Goal: Task Accomplishment & Management: Manage account settings

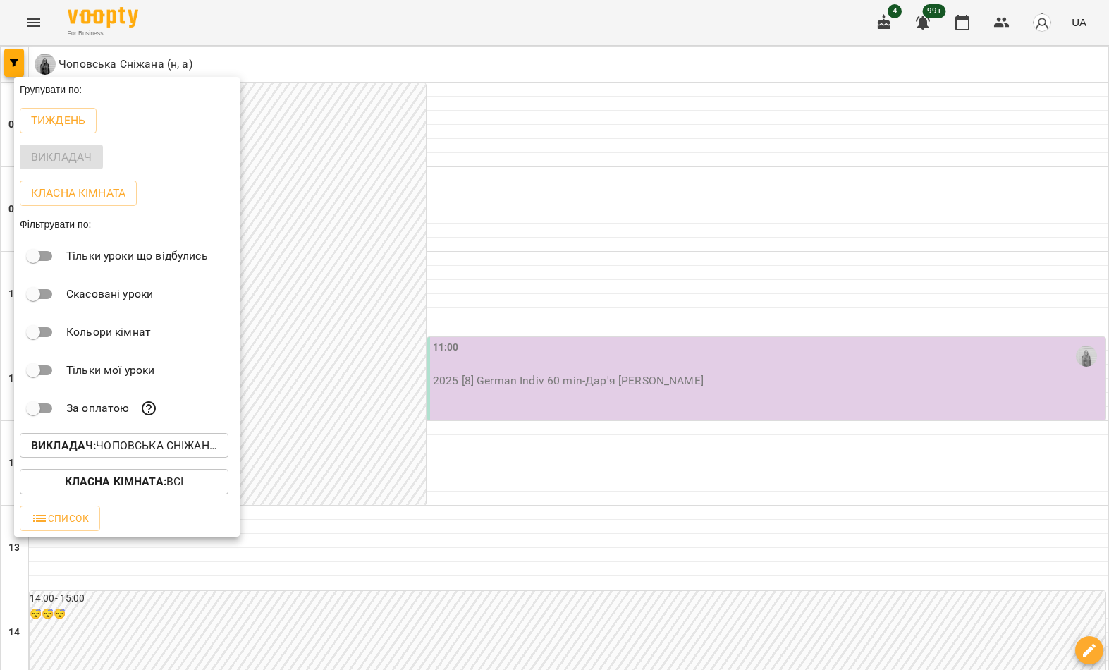
scroll to position [354, 0]
click at [161, 447] on p "Викладач : [PERSON_NAME] (н, а)" at bounding box center [124, 445] width 186 height 17
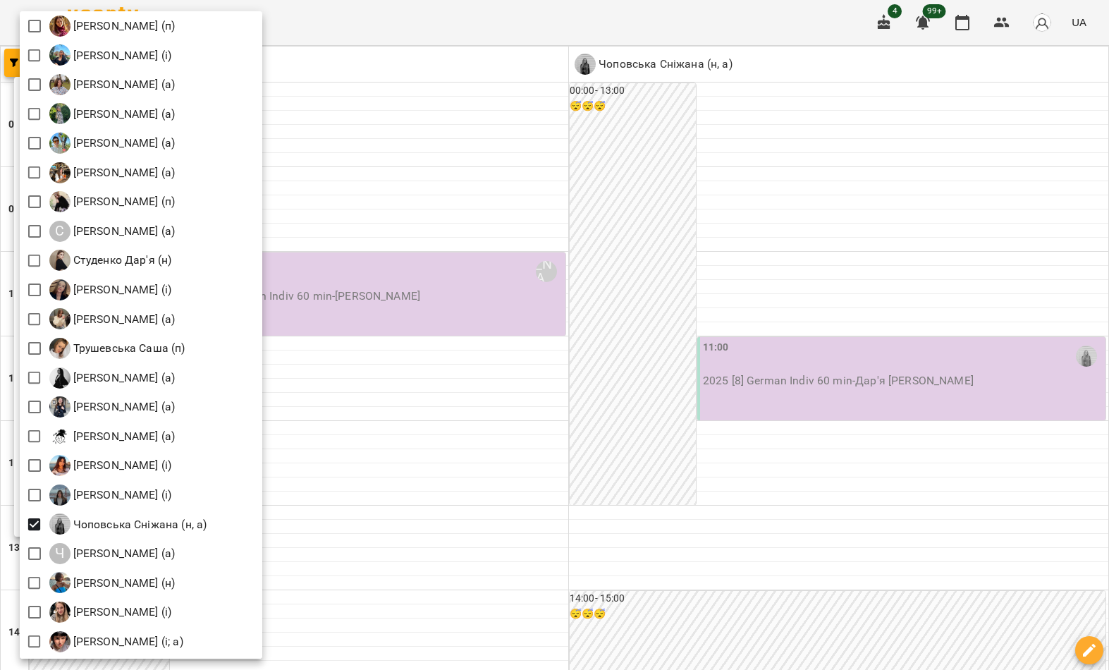
scroll to position [1876, 0]
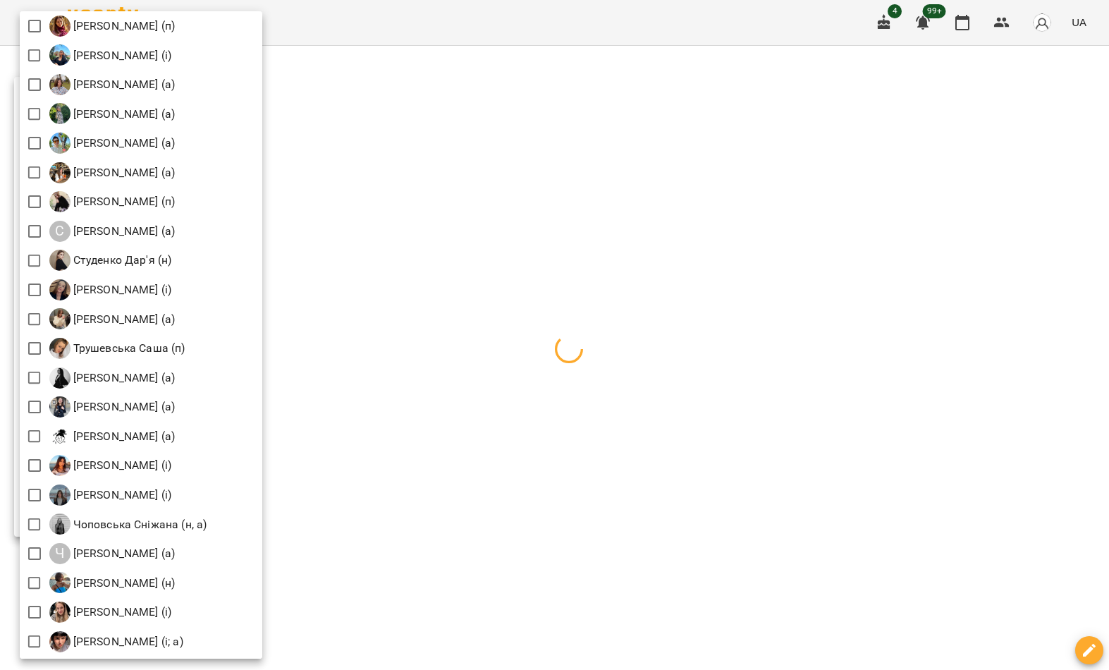
click at [586, 405] on div at bounding box center [554, 335] width 1109 height 670
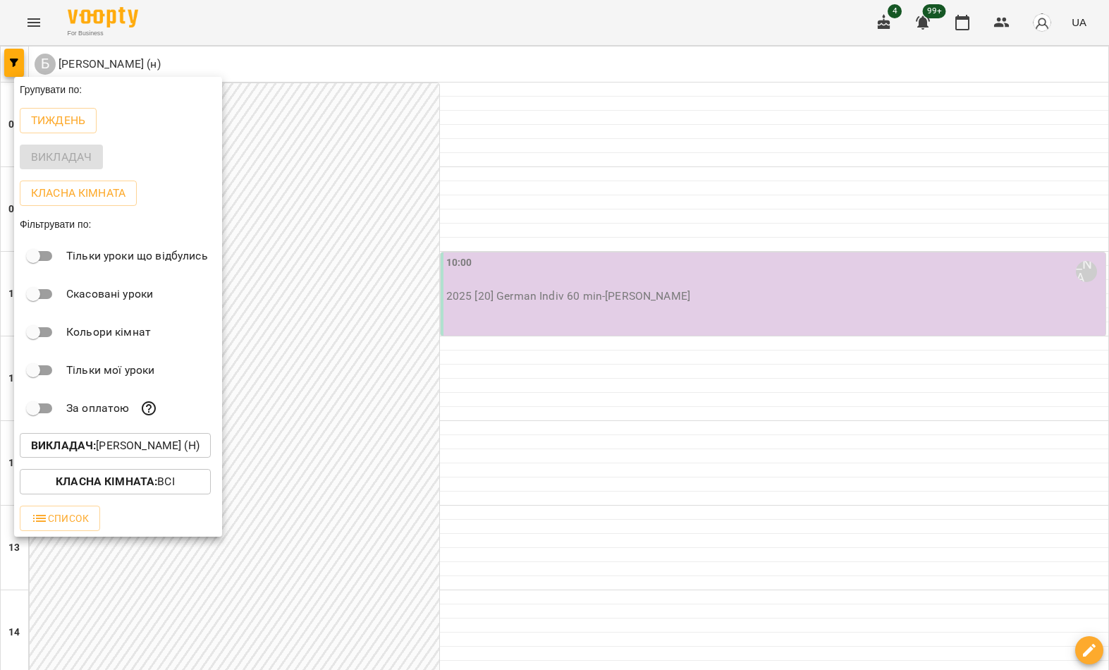
click at [590, 424] on div at bounding box center [554, 335] width 1109 height 670
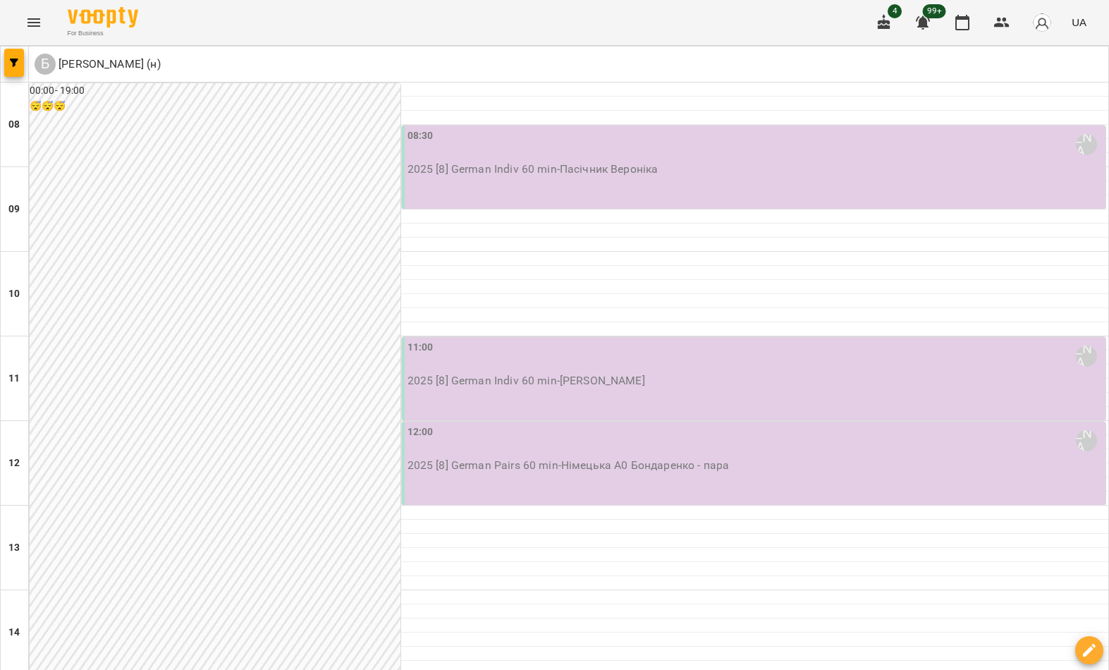
scroll to position [775, 0]
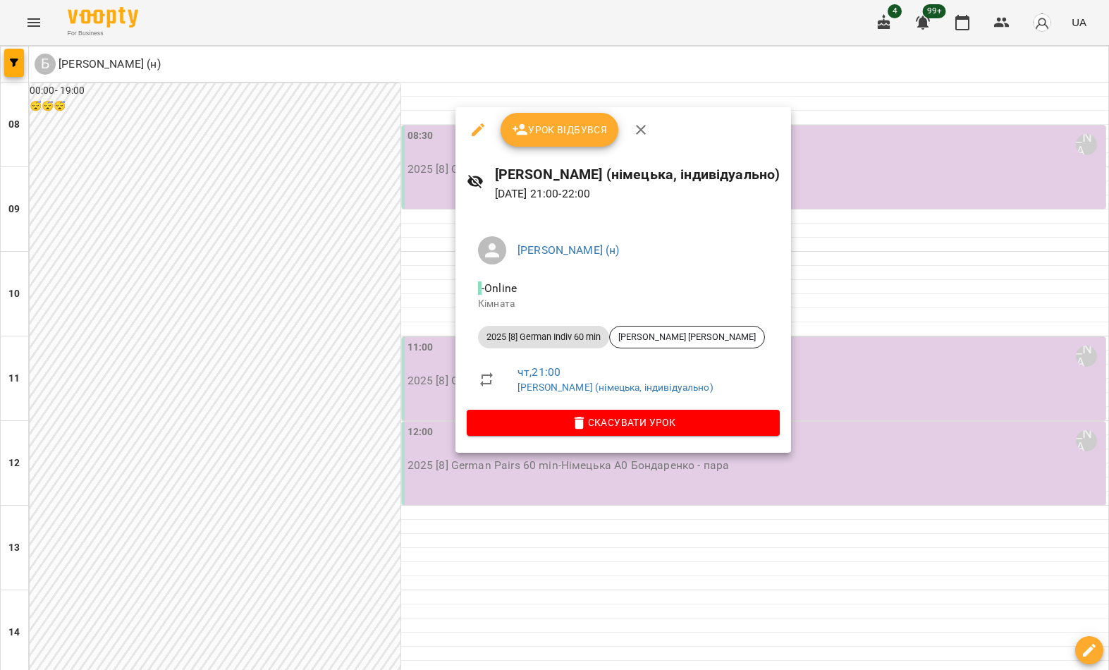
click at [588, 420] on icon "button" at bounding box center [579, 423] width 17 height 17
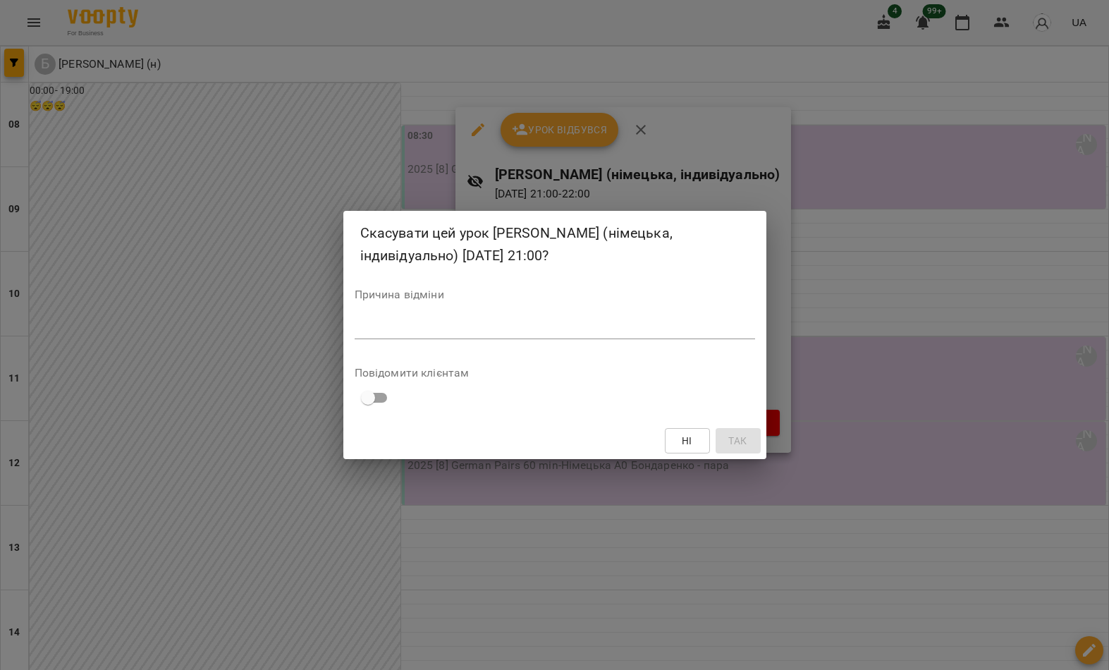
click at [636, 324] on textarea at bounding box center [555, 328] width 401 height 13
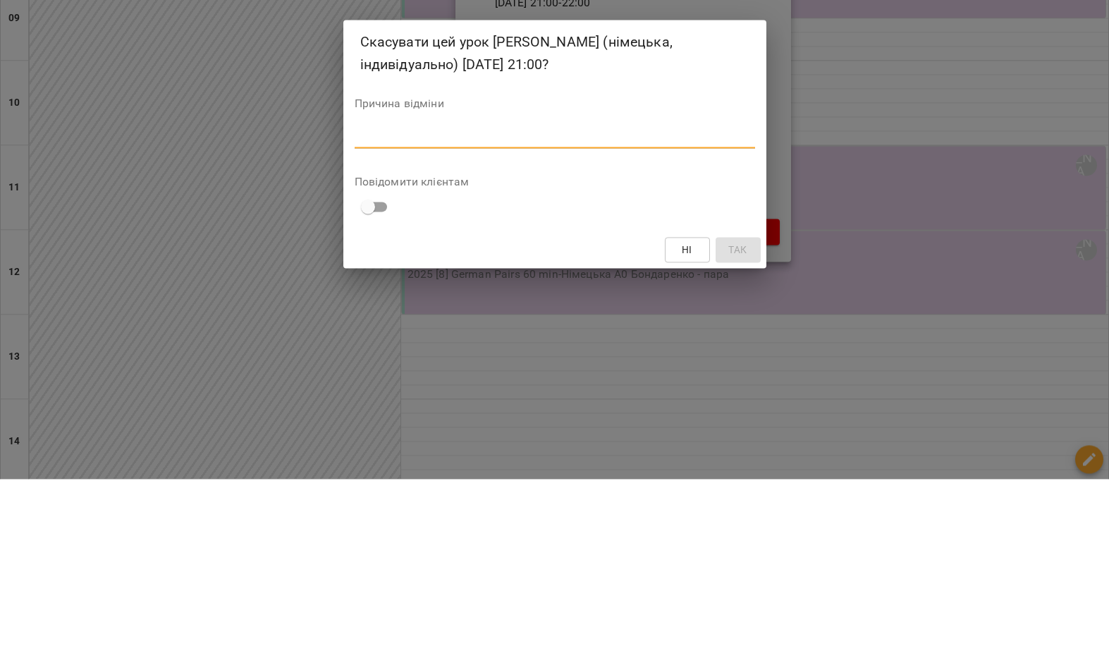
type textarea "*"
type textarea "*********"
click at [745, 432] on span "Так" at bounding box center [737, 440] width 18 height 17
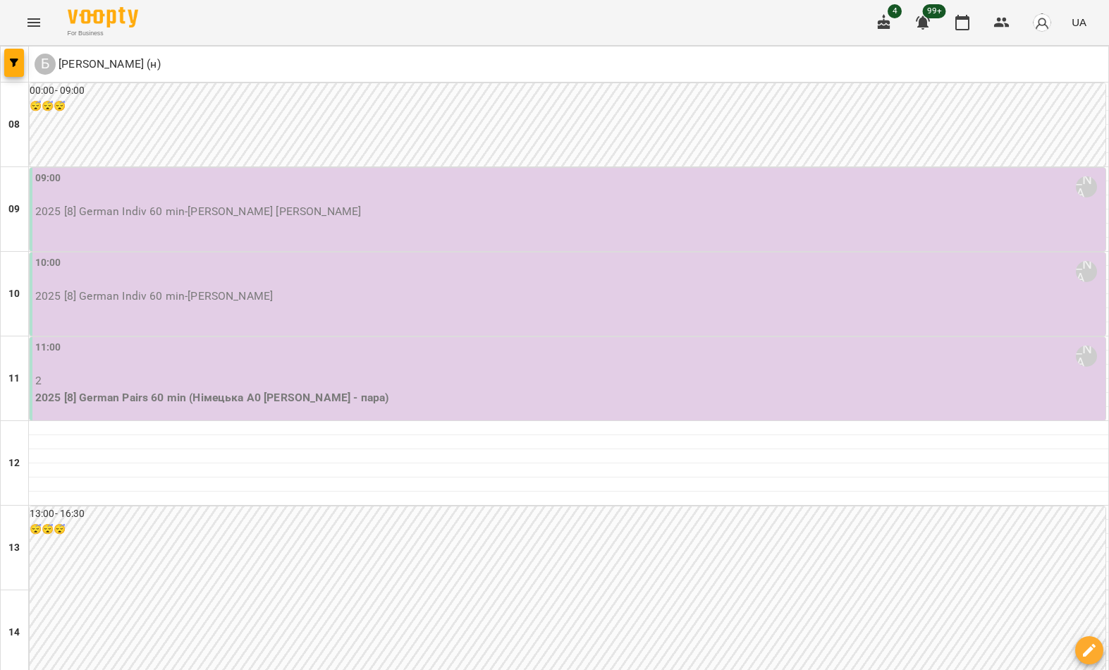
click at [497, 214] on p "[DEMOGRAPHIC_DATA] [8] German Indiv 60 min - [PERSON_NAME] [PERSON_NAME]" at bounding box center [569, 211] width 1068 height 17
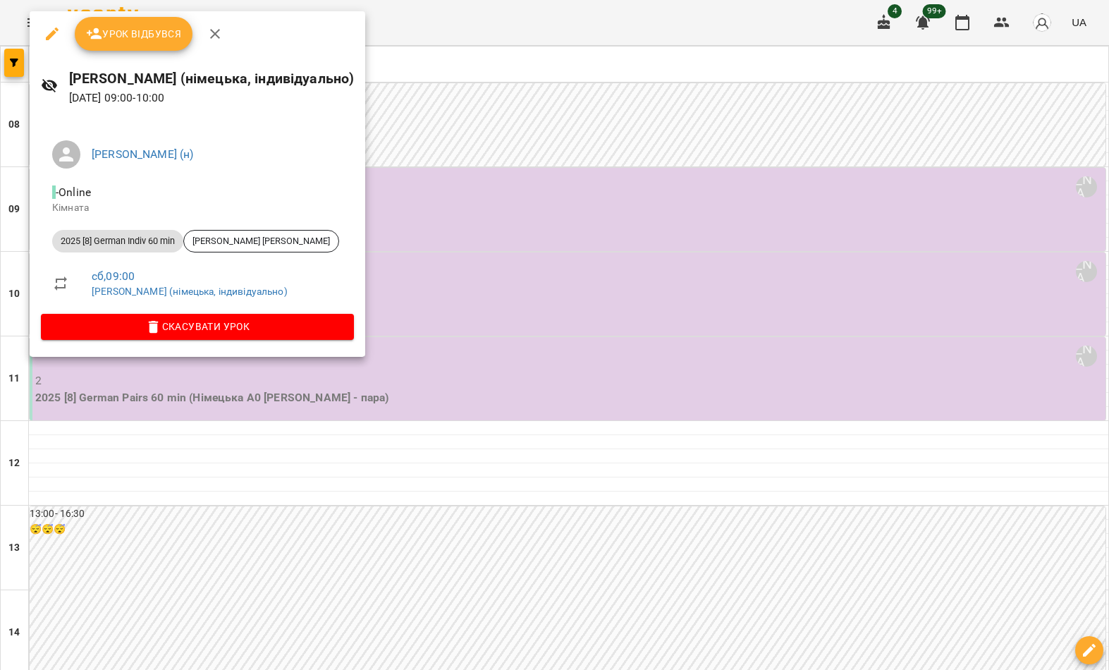
click at [354, 334] on button "Скасувати Урок" at bounding box center [197, 326] width 313 height 25
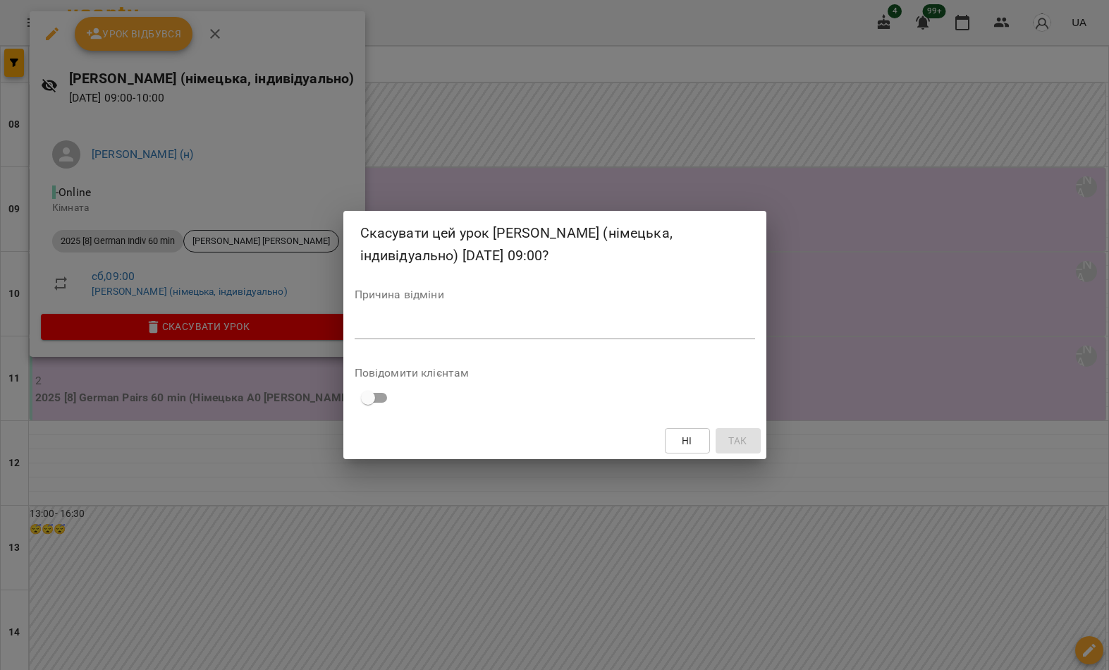
click at [525, 332] on textarea at bounding box center [555, 328] width 401 height 13
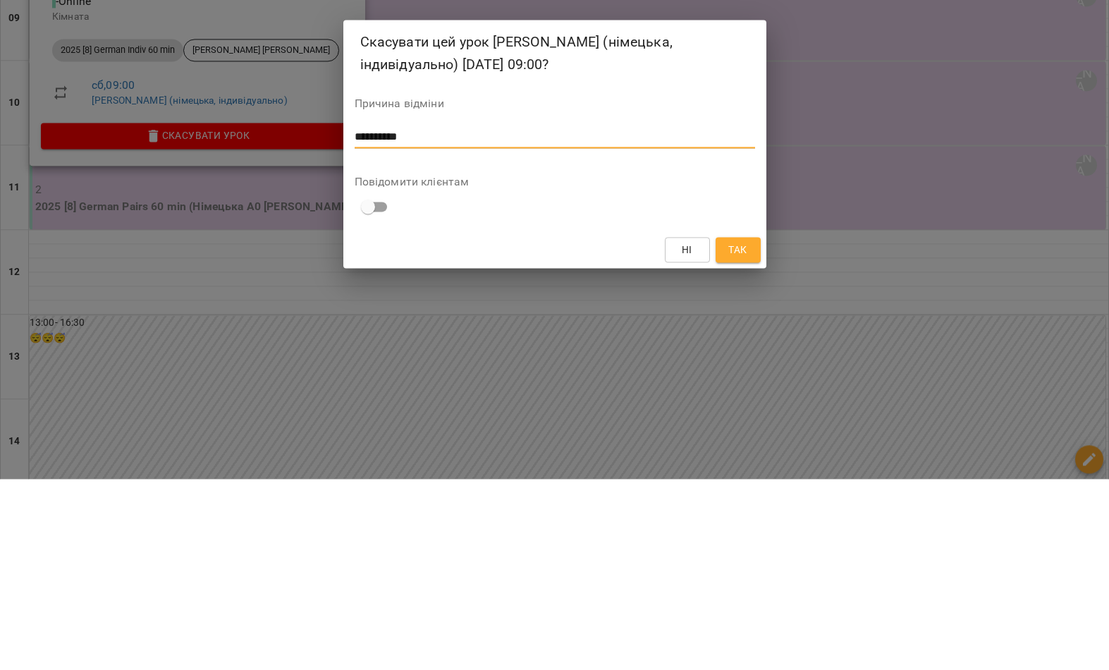
type textarea "*********"
click at [740, 432] on span "Так" at bounding box center [737, 440] width 18 height 17
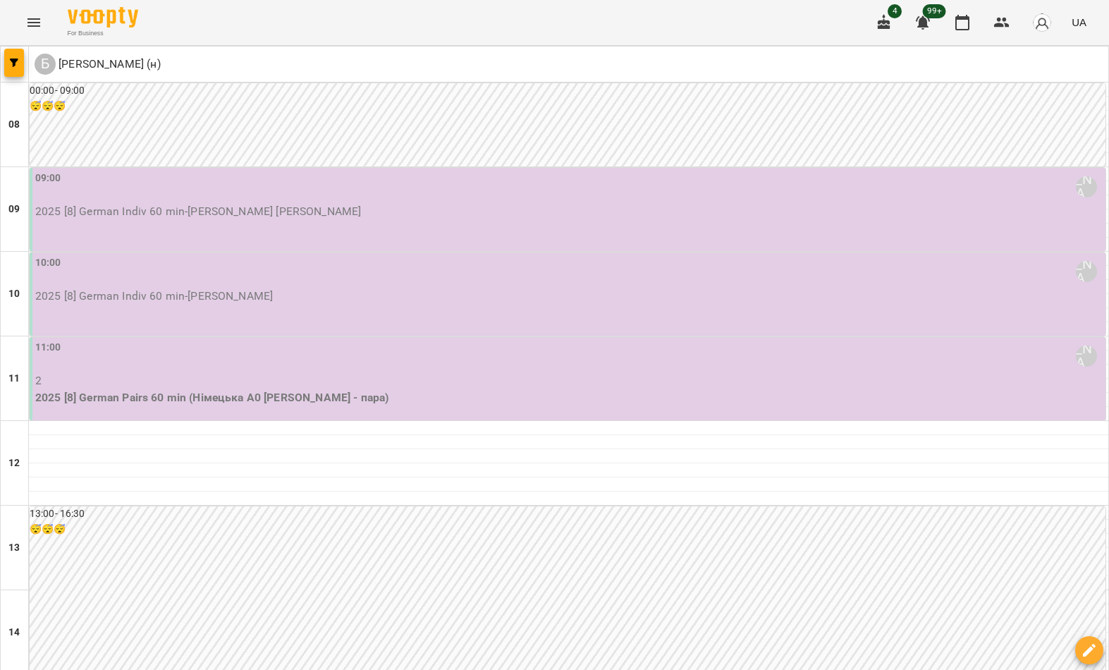
click at [10, 59] on icon "button" at bounding box center [14, 63] width 8 height 8
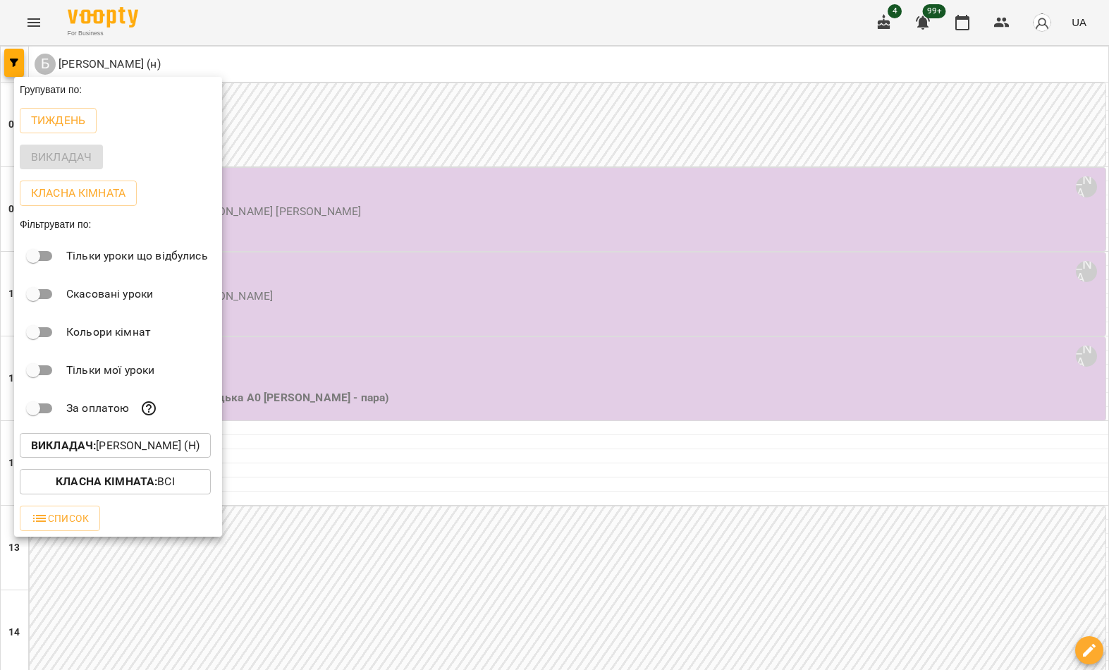
click at [178, 450] on p "Викладач : [PERSON_NAME] (н)" at bounding box center [115, 445] width 169 height 17
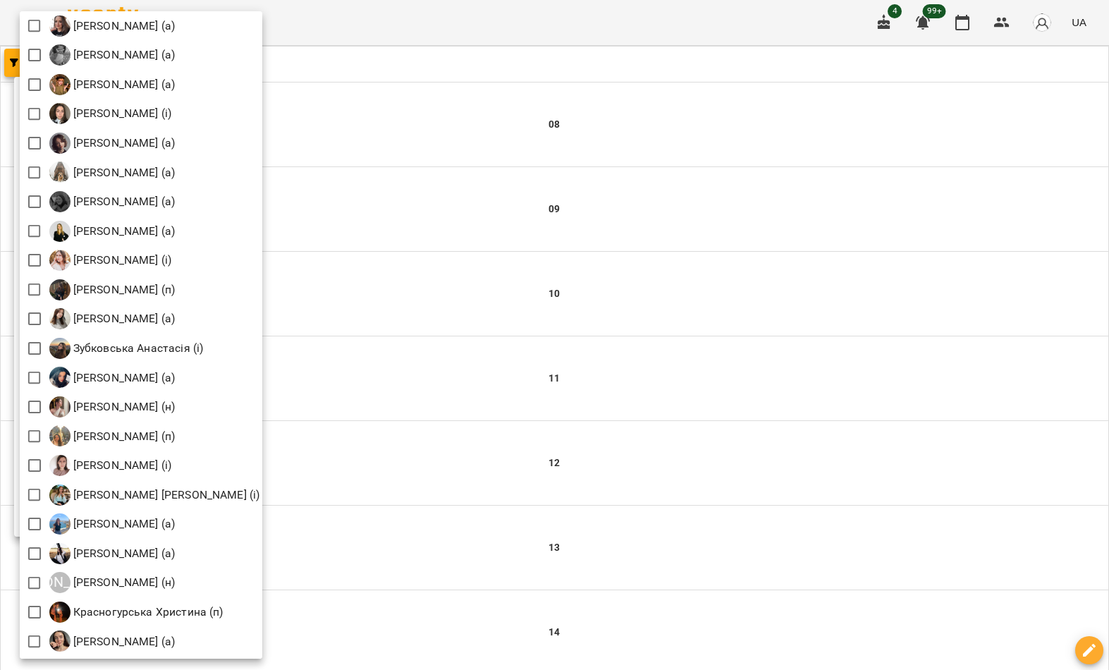
scroll to position [602, 0]
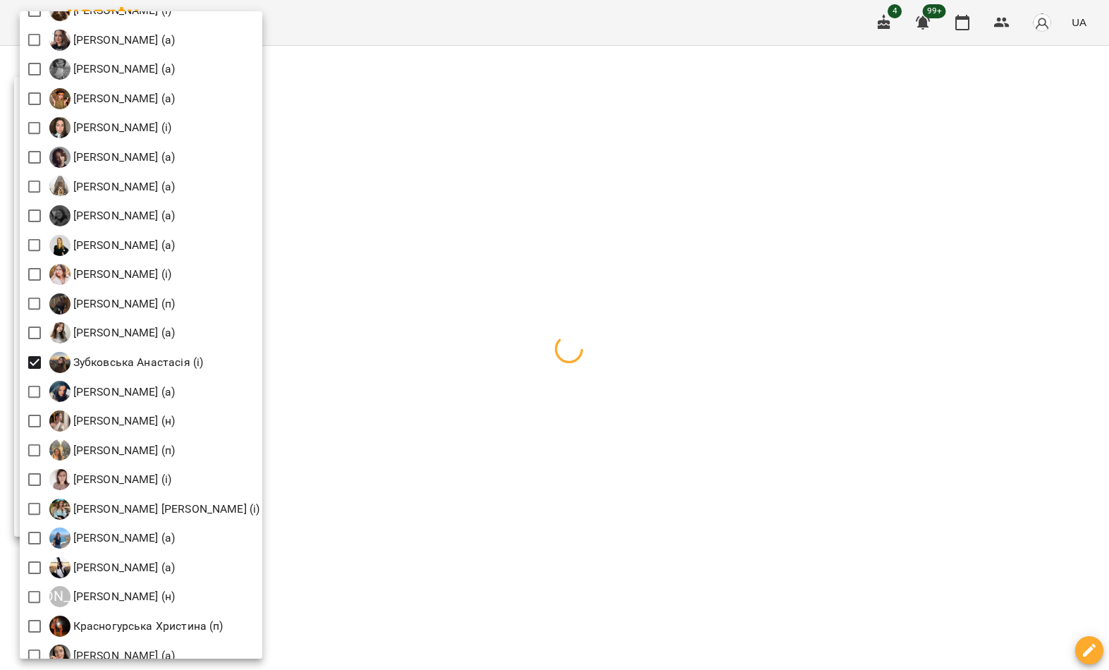
click at [394, 358] on div at bounding box center [554, 335] width 1109 height 670
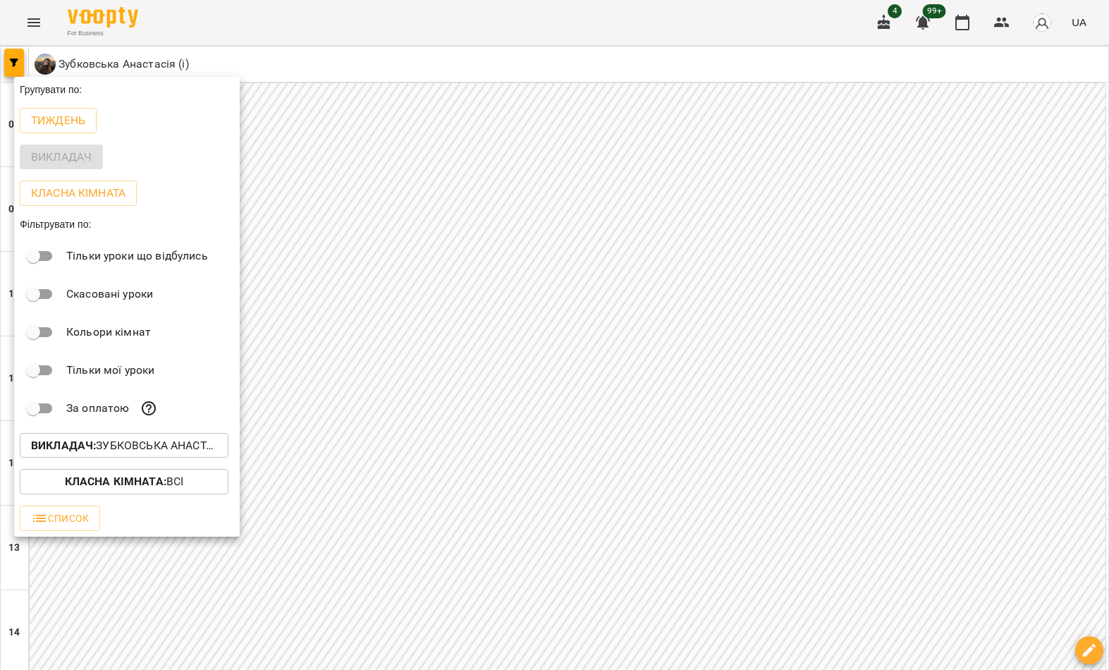
click at [349, 434] on div at bounding box center [554, 335] width 1109 height 670
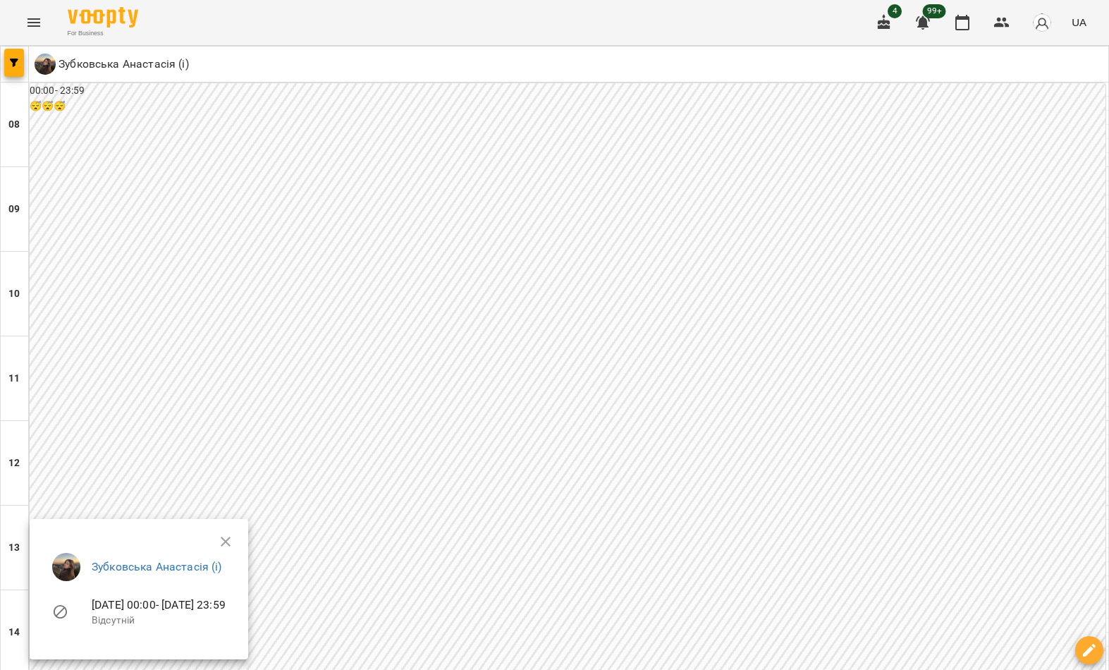
click at [463, 604] on div at bounding box center [554, 335] width 1109 height 670
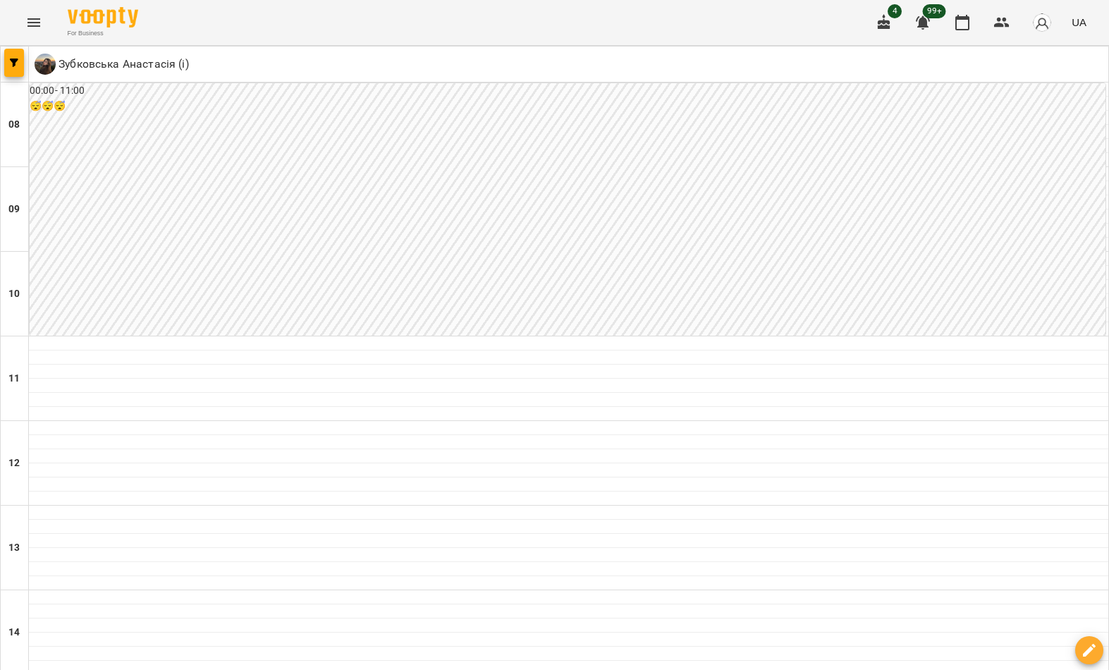
click at [11, 66] on icon "button" at bounding box center [14, 63] width 8 height 8
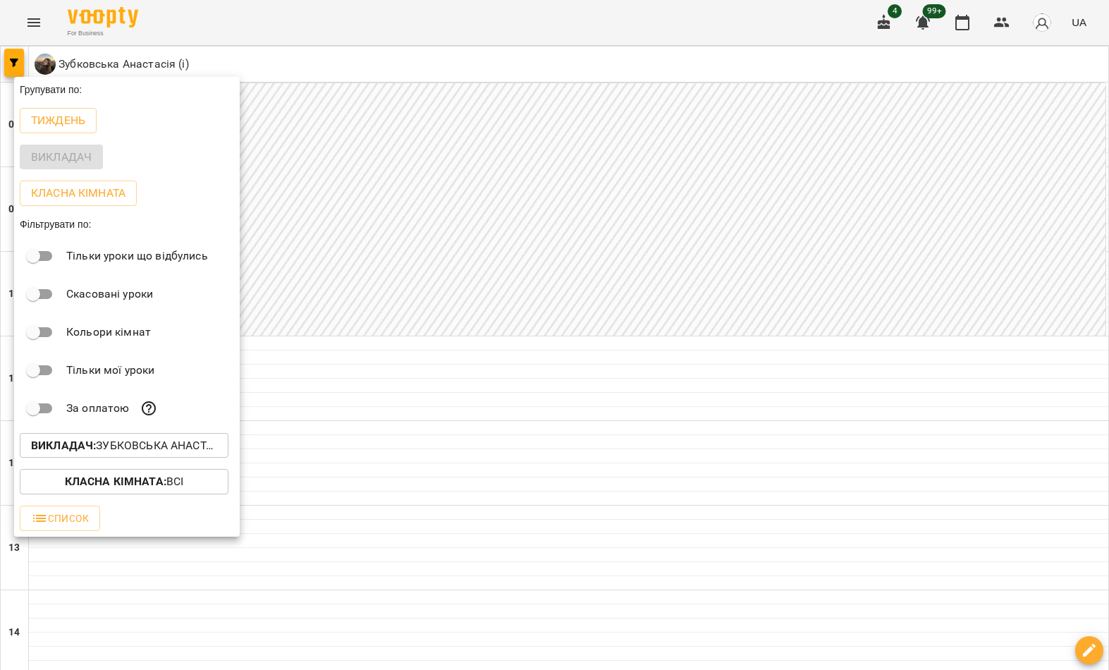
click at [135, 444] on p "Викладач : [PERSON_NAME] (і)" at bounding box center [124, 445] width 186 height 17
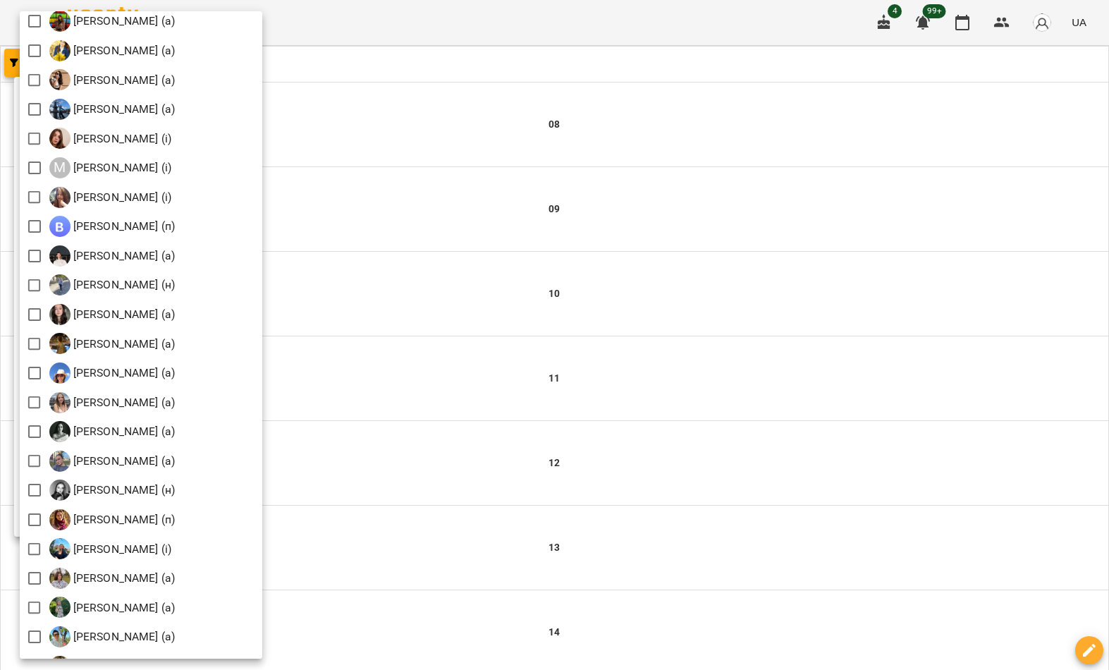
scroll to position [1381, 0]
click at [519, 257] on div at bounding box center [554, 335] width 1109 height 670
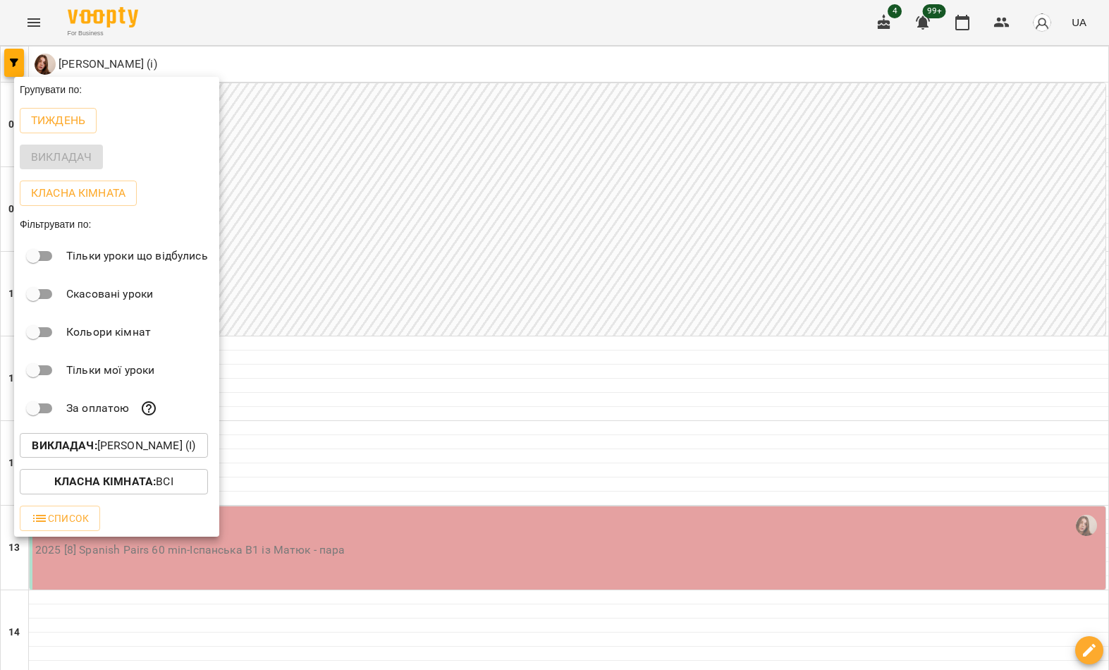
click at [429, 298] on div at bounding box center [554, 335] width 1109 height 670
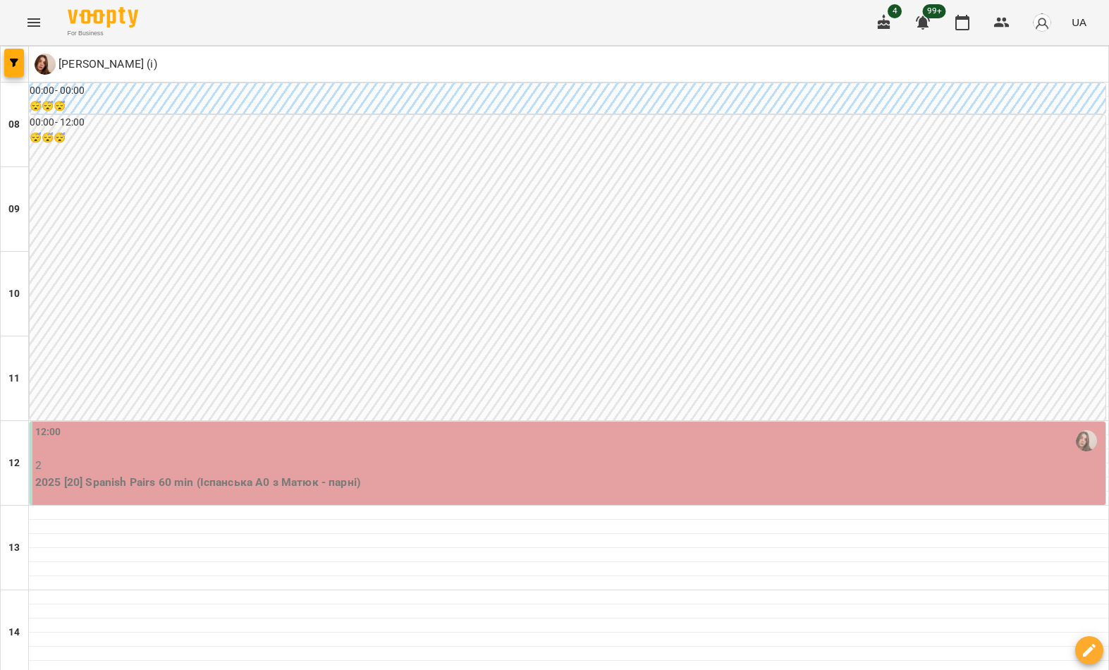
scroll to position [95, 0]
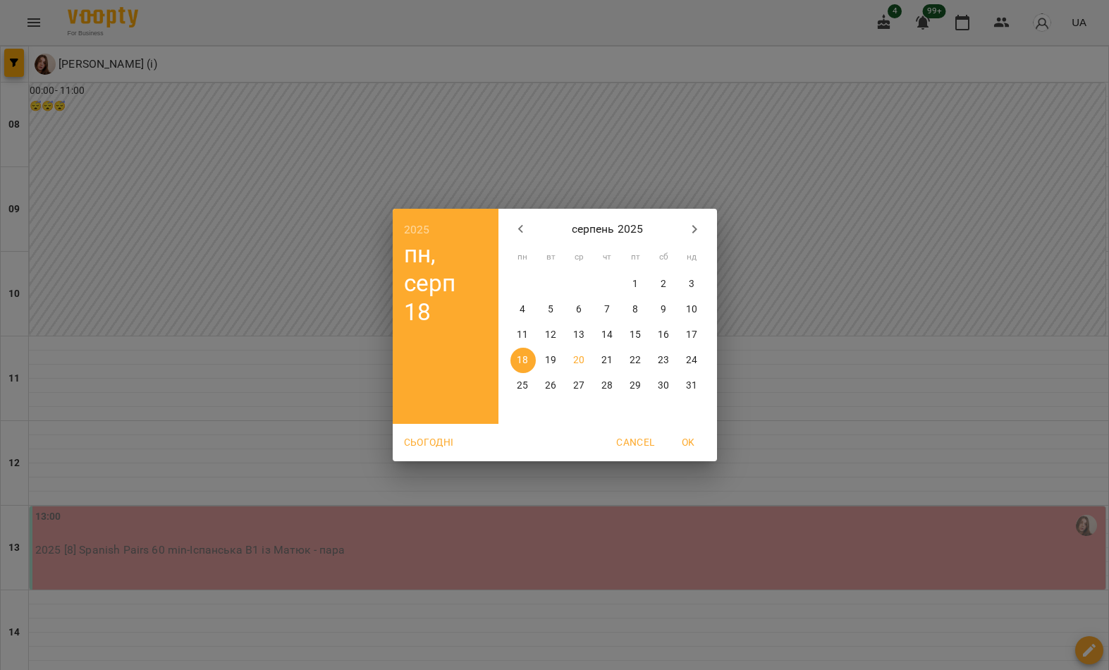
click at [452, 504] on div "2025 пн, серп [DATE] вт ср чт пт сб нд 28 29 30 31 1 2 3 4 5 6 7 8 9 10 11 12 1…" at bounding box center [554, 335] width 1109 height 670
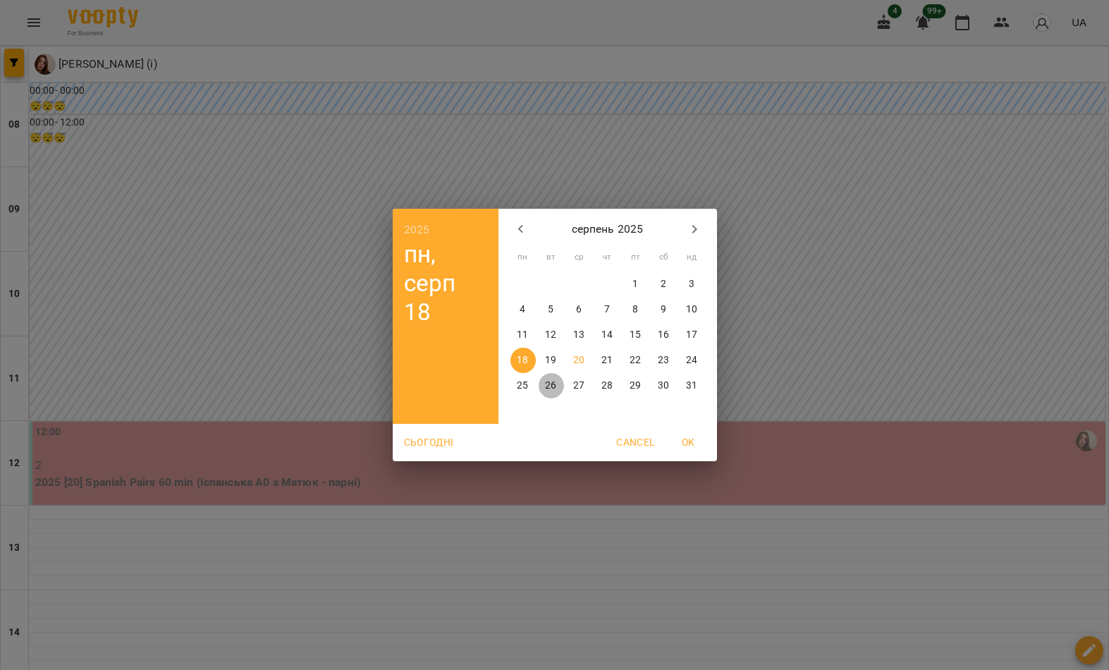
click at [554, 382] on p "26" at bounding box center [550, 386] width 11 height 14
type input "**********"
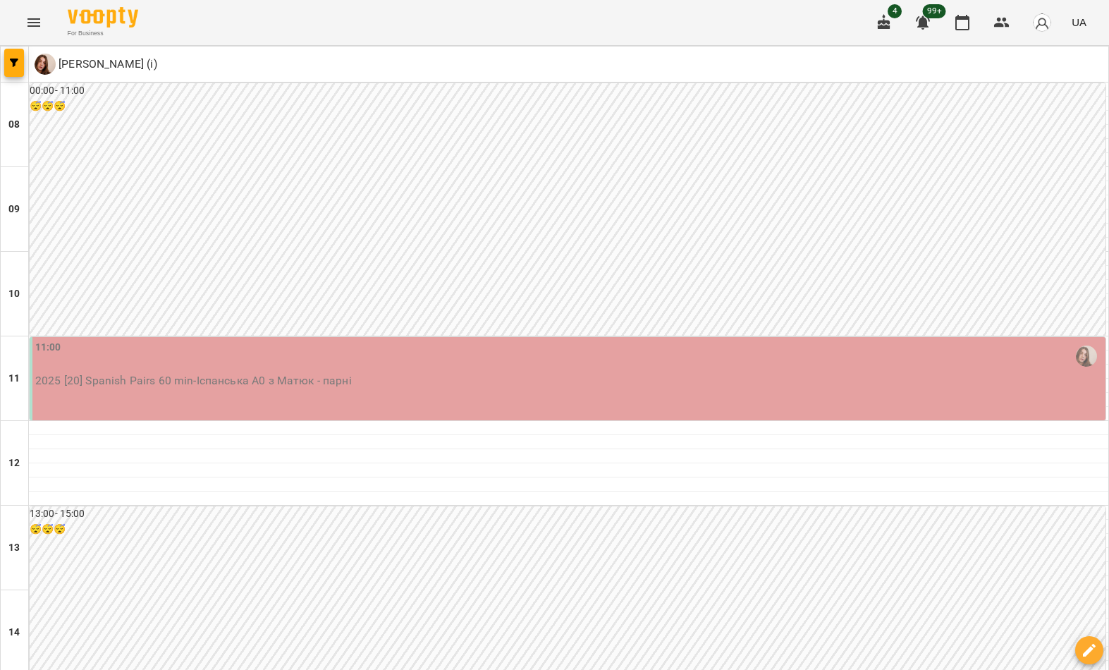
scroll to position [0, 0]
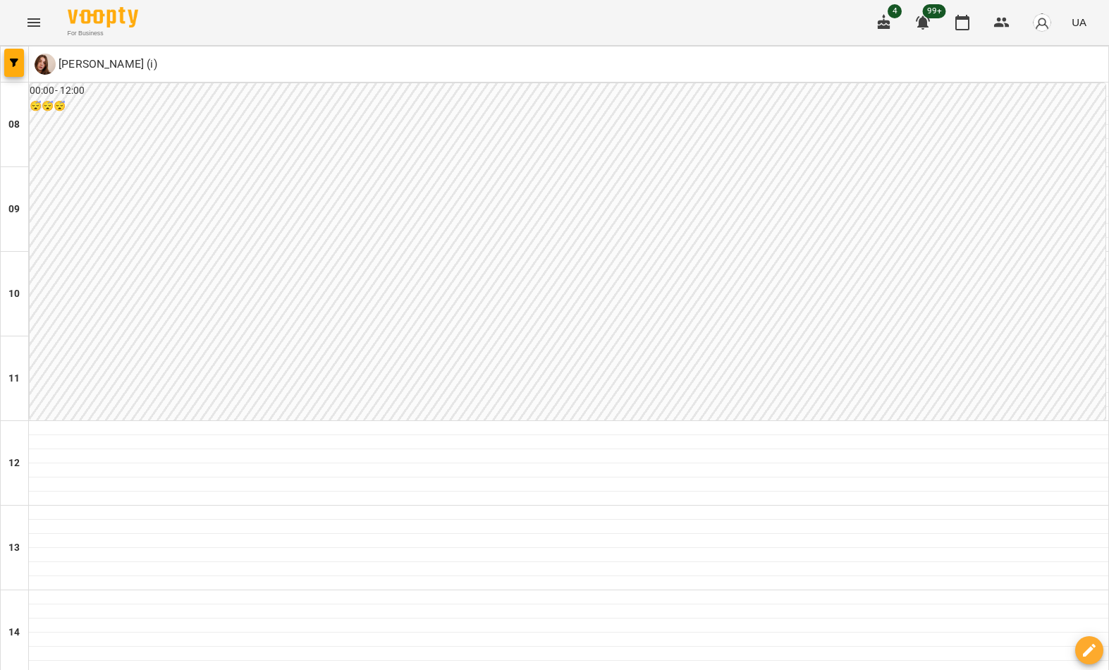
scroll to position [262, 0]
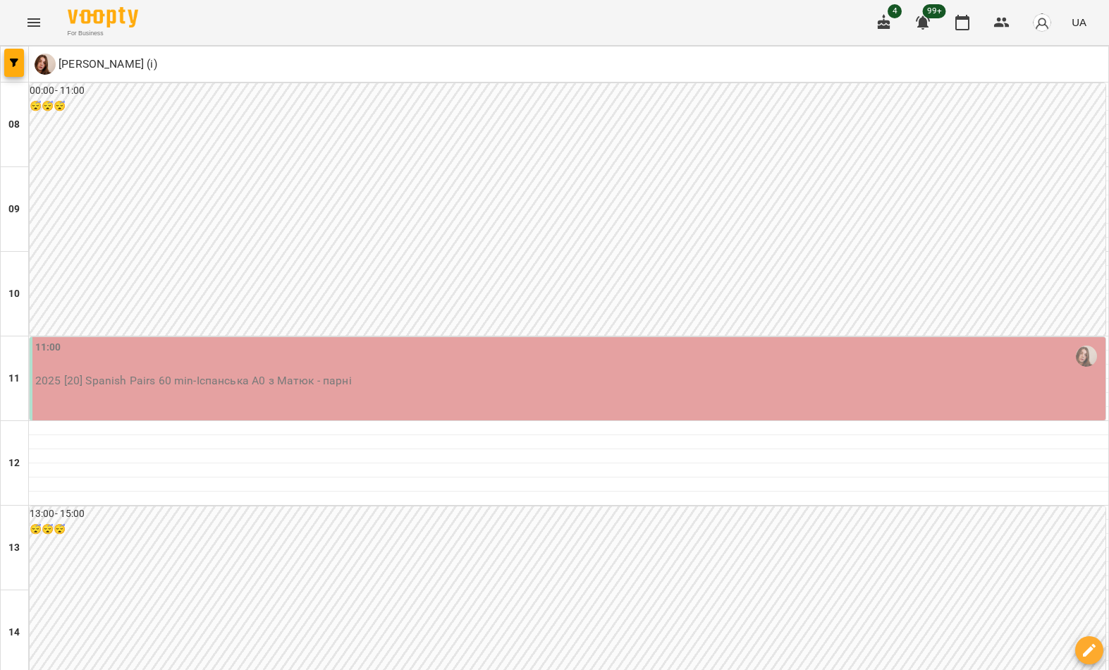
scroll to position [530, 0]
click at [11, 62] on icon "button" at bounding box center [14, 63] width 8 height 8
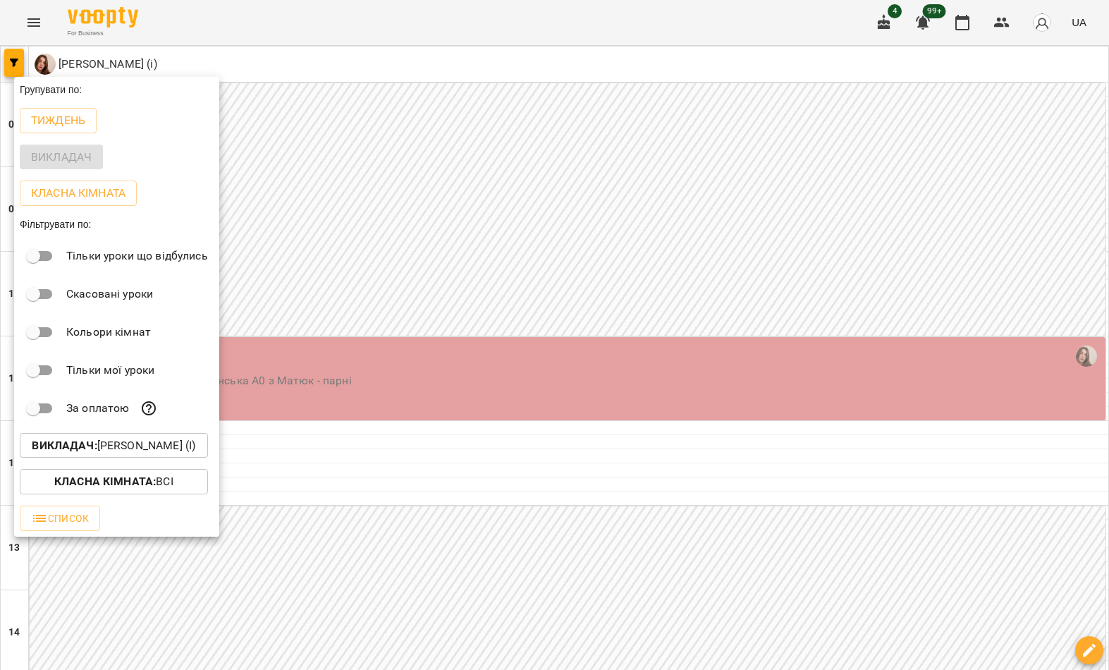
click at [105, 445] on p "Викладач : [PERSON_NAME] (і)" at bounding box center [114, 445] width 164 height 17
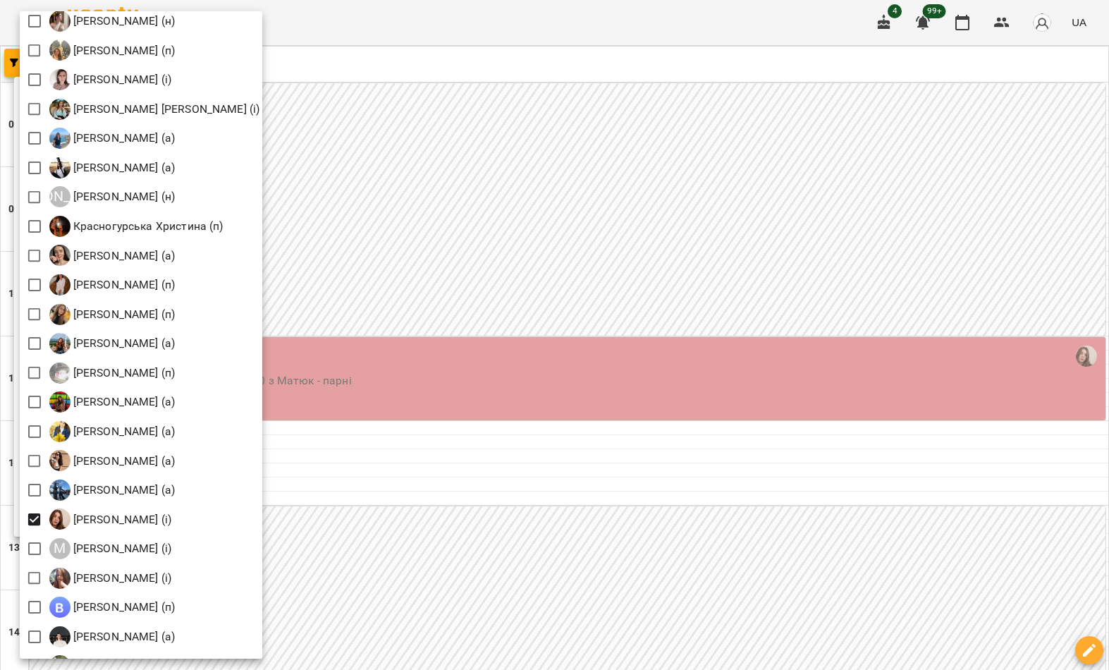
scroll to position [1008, 0]
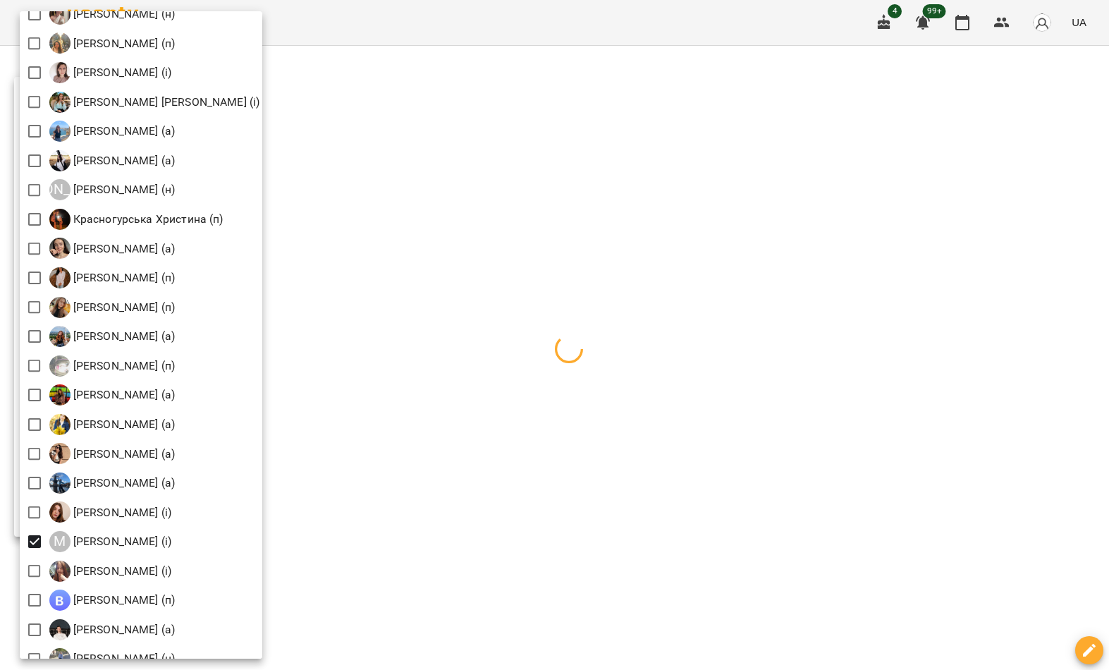
click at [360, 296] on div at bounding box center [554, 335] width 1109 height 670
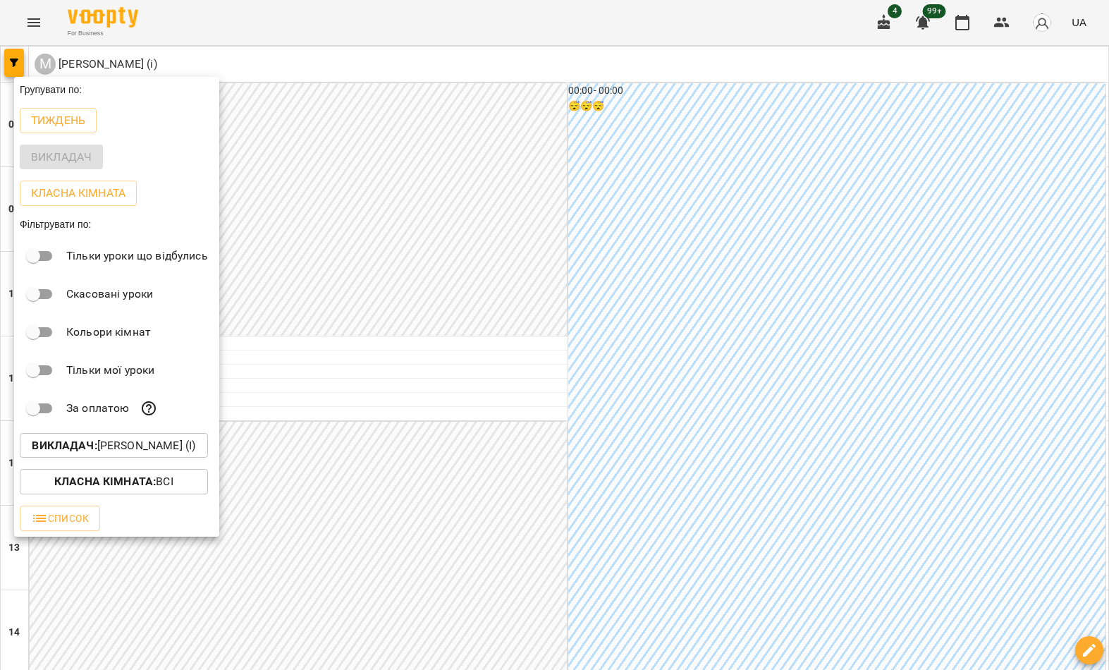
click at [338, 331] on div at bounding box center [554, 335] width 1109 height 670
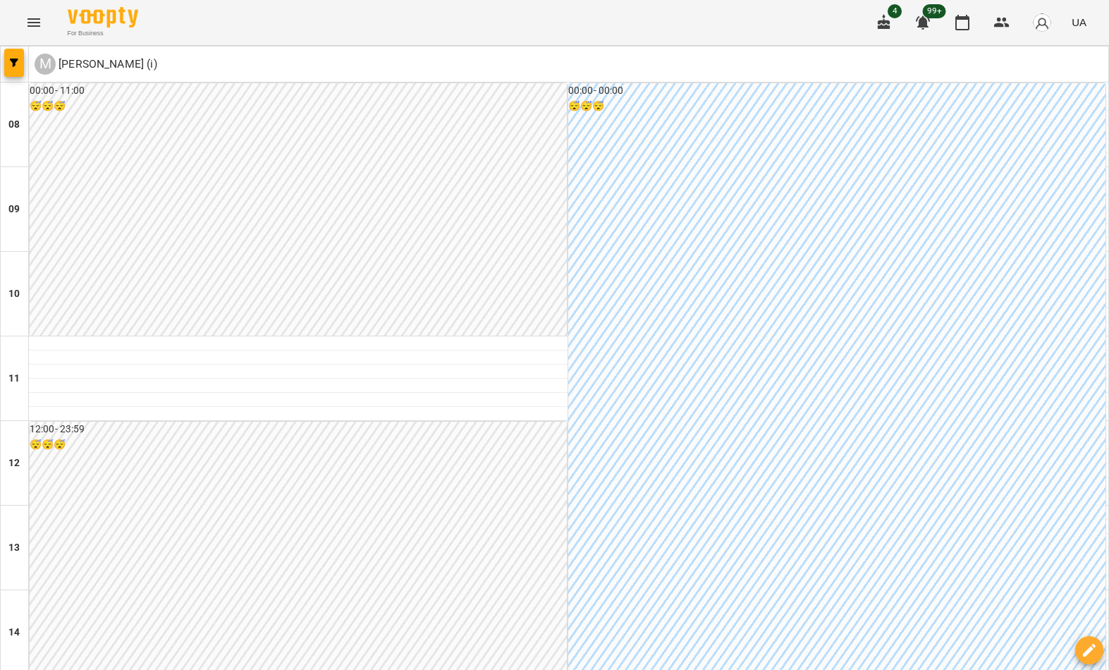
click at [17, 55] on button "button" at bounding box center [14, 63] width 20 height 28
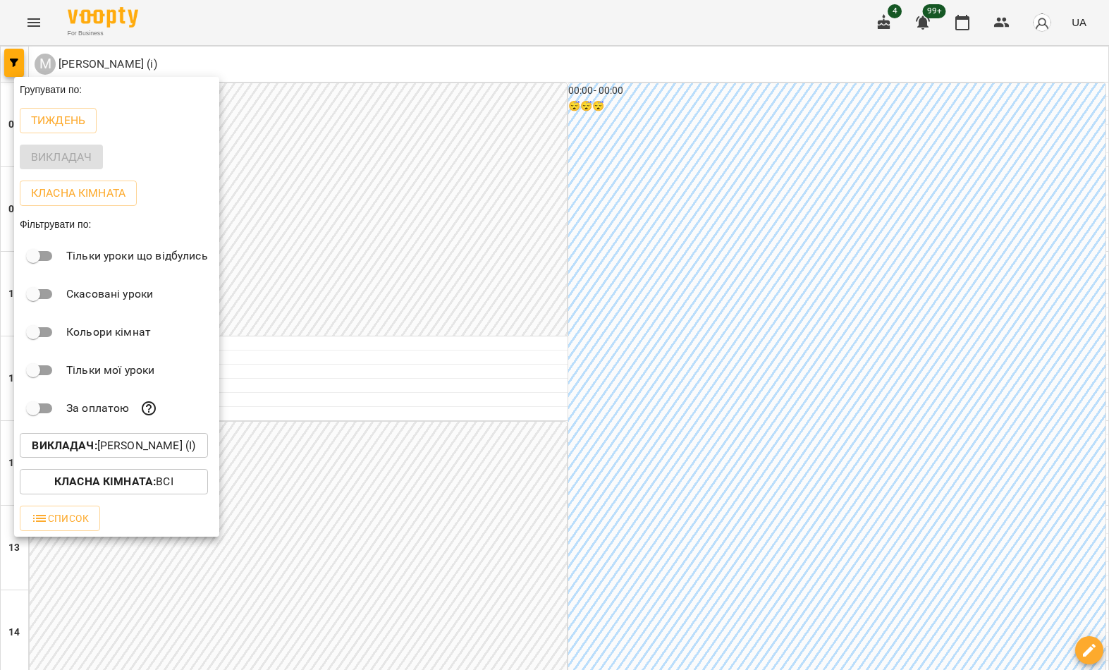
click at [170, 449] on p "Викладач : [PERSON_NAME] (і)" at bounding box center [114, 445] width 164 height 17
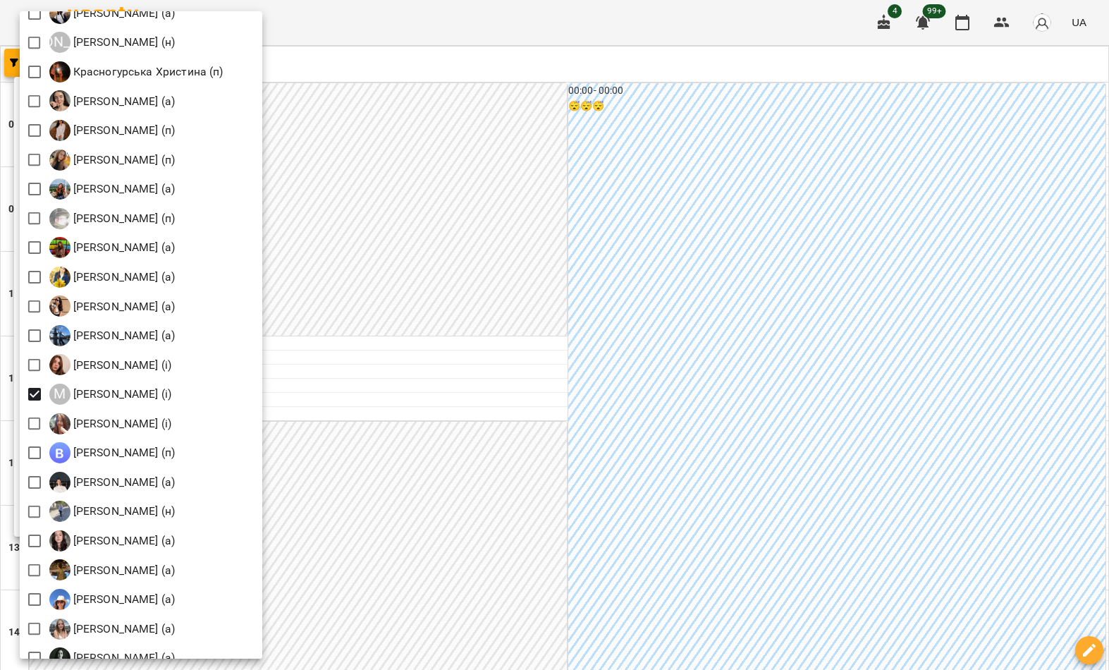
scroll to position [1161, 0]
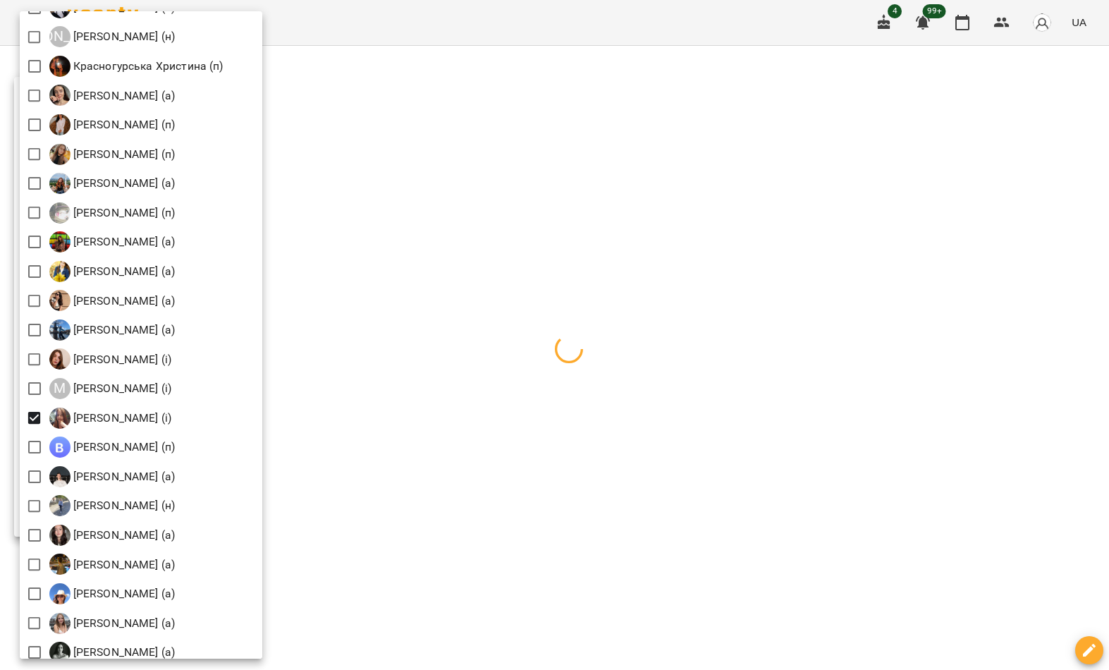
click at [401, 319] on div at bounding box center [554, 335] width 1109 height 670
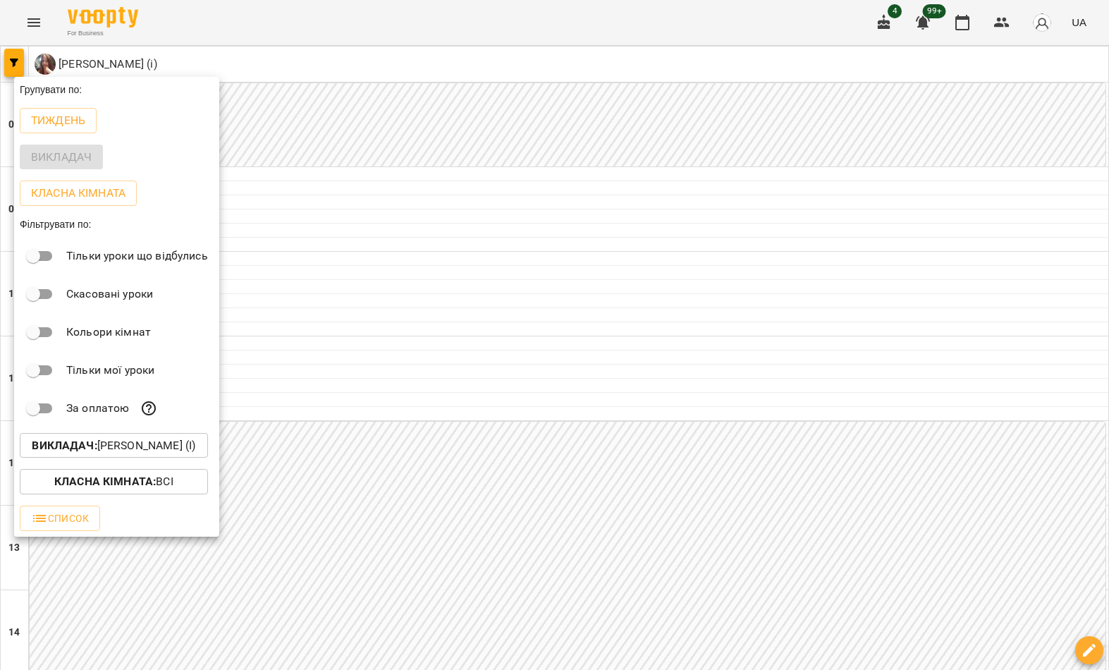
click at [373, 332] on div at bounding box center [554, 335] width 1109 height 670
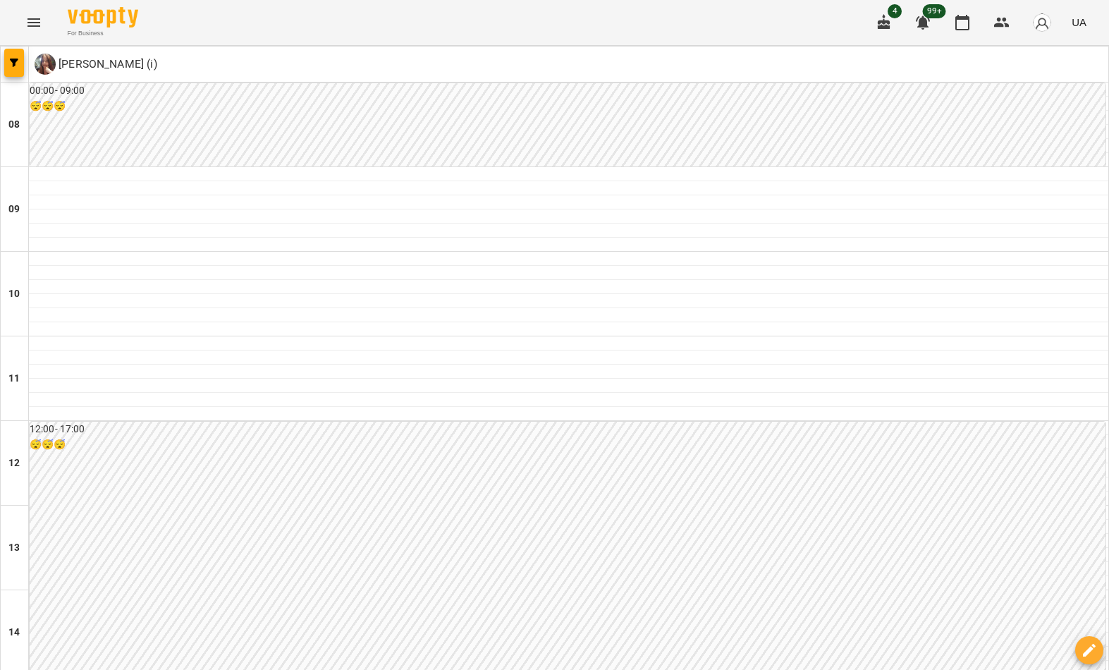
click at [5, 75] on button "button" at bounding box center [14, 63] width 20 height 28
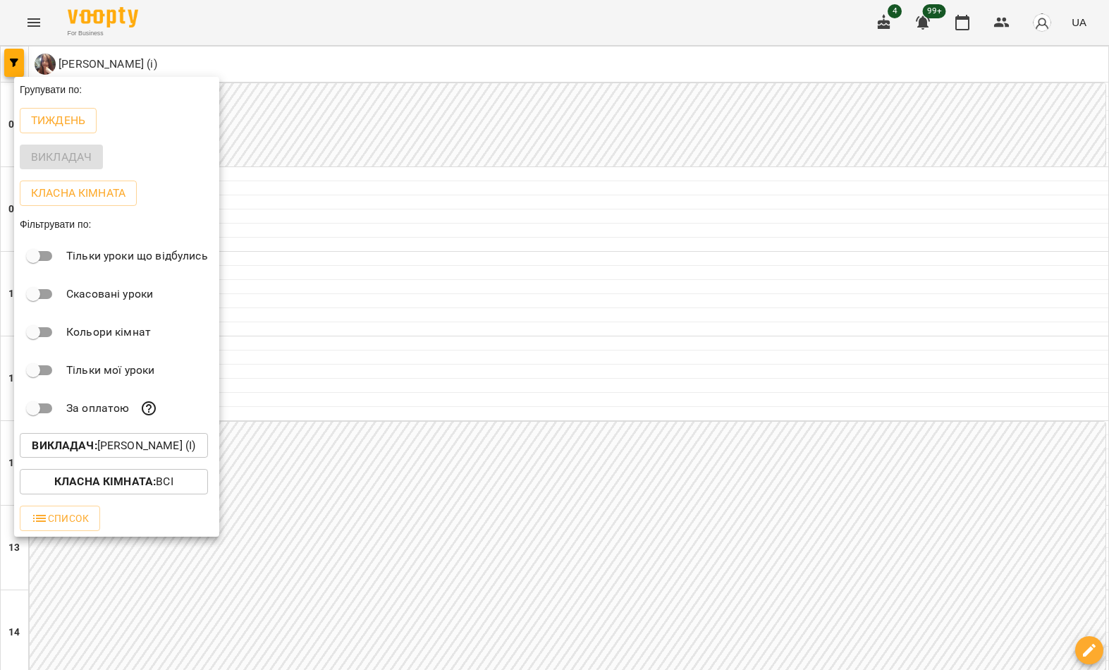
click at [115, 441] on p "Викладач : [PERSON_NAME] (і)" at bounding box center [114, 445] width 164 height 17
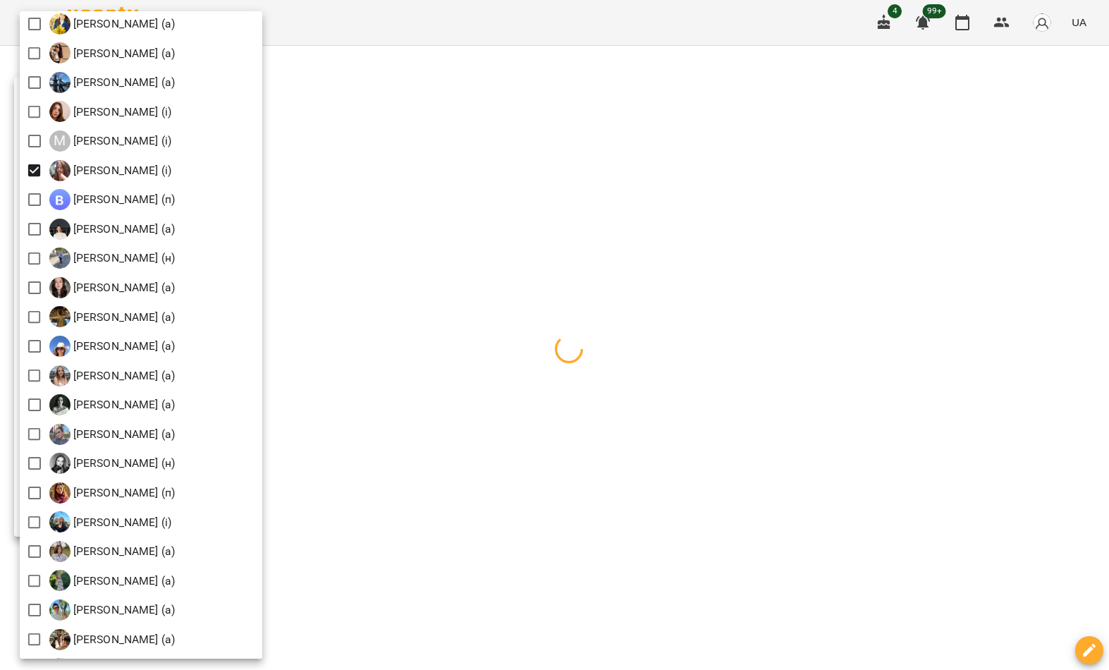
scroll to position [1354, 0]
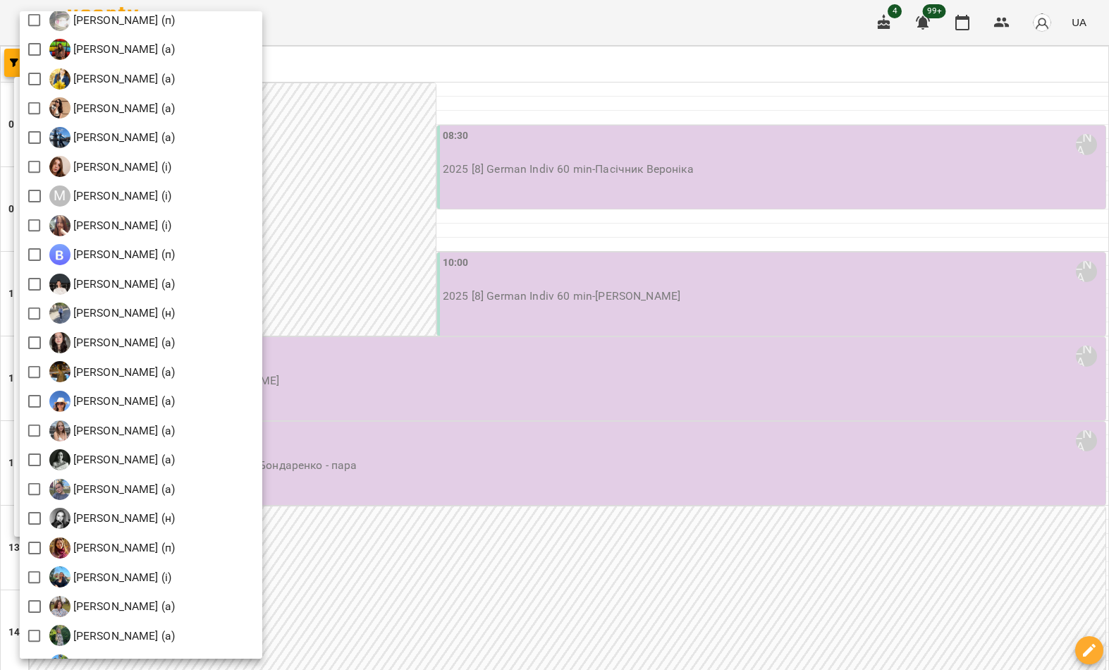
click at [415, 160] on div at bounding box center [554, 335] width 1109 height 670
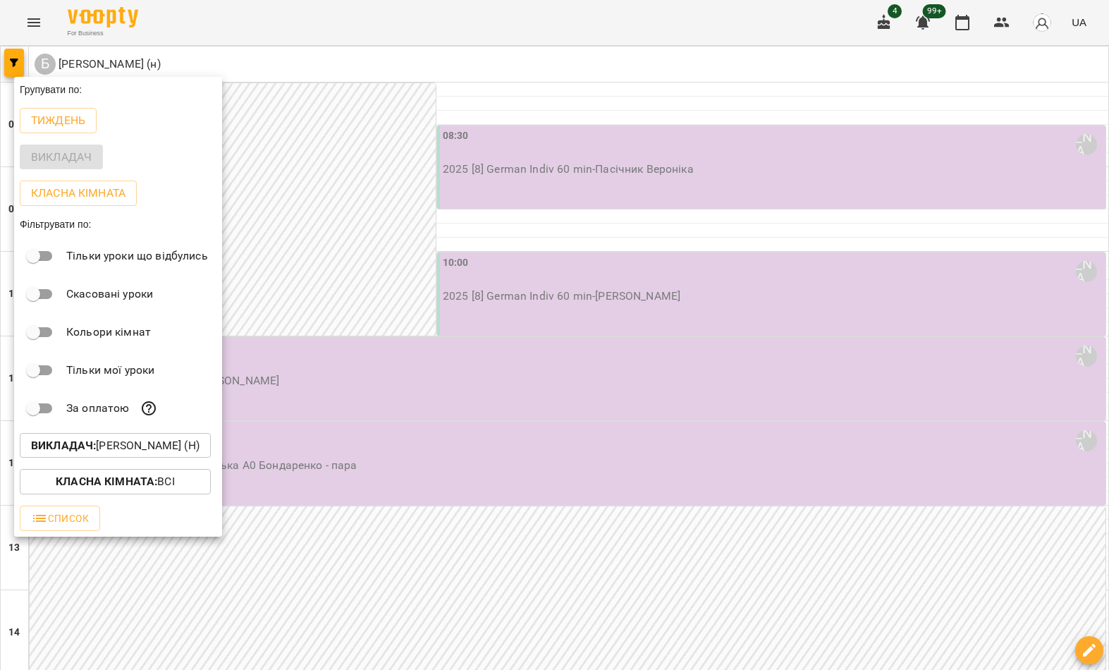
click at [32, 611] on div at bounding box center [554, 335] width 1109 height 670
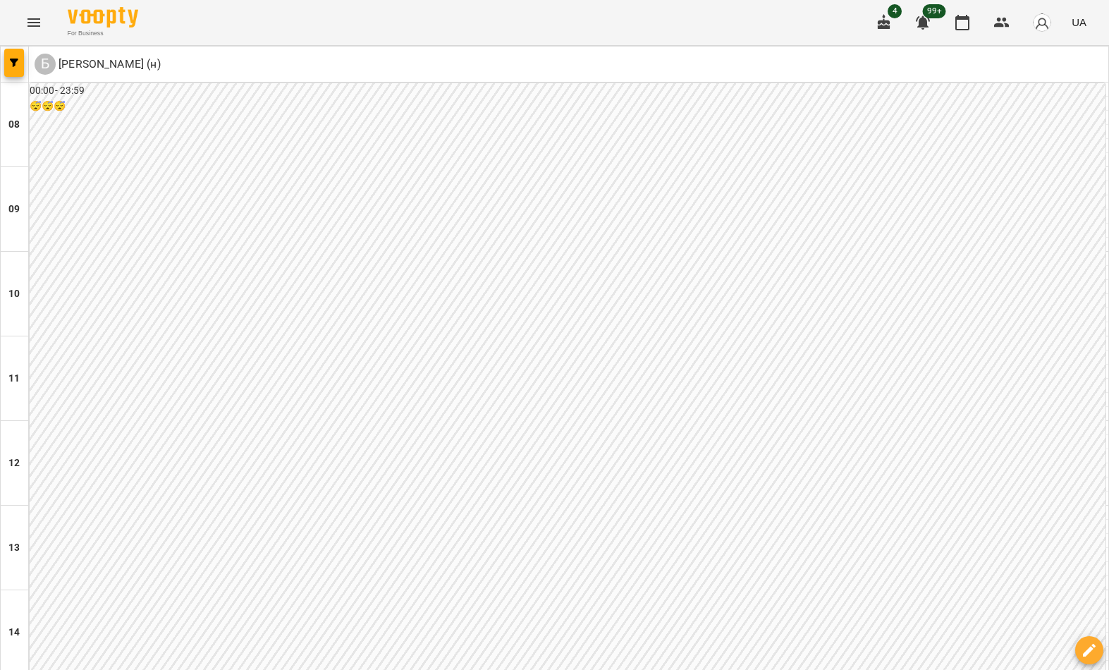
scroll to position [775, 0]
click at [13, 72] on button "button" at bounding box center [14, 63] width 20 height 28
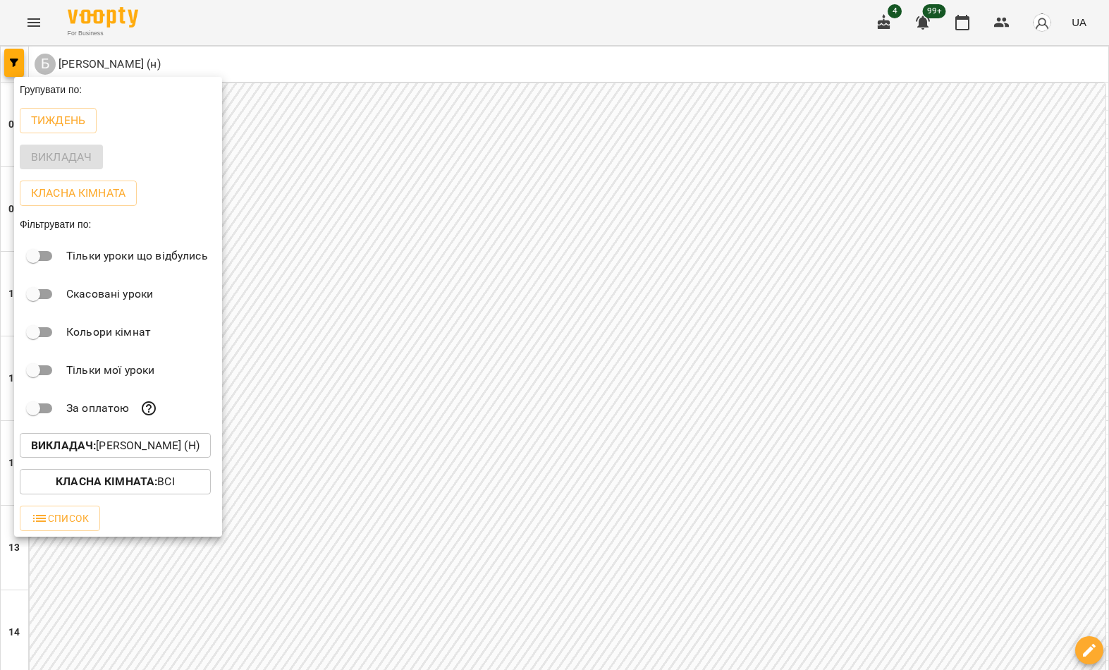
click at [136, 447] on p "Викладач : [PERSON_NAME] (н)" at bounding box center [115, 445] width 169 height 17
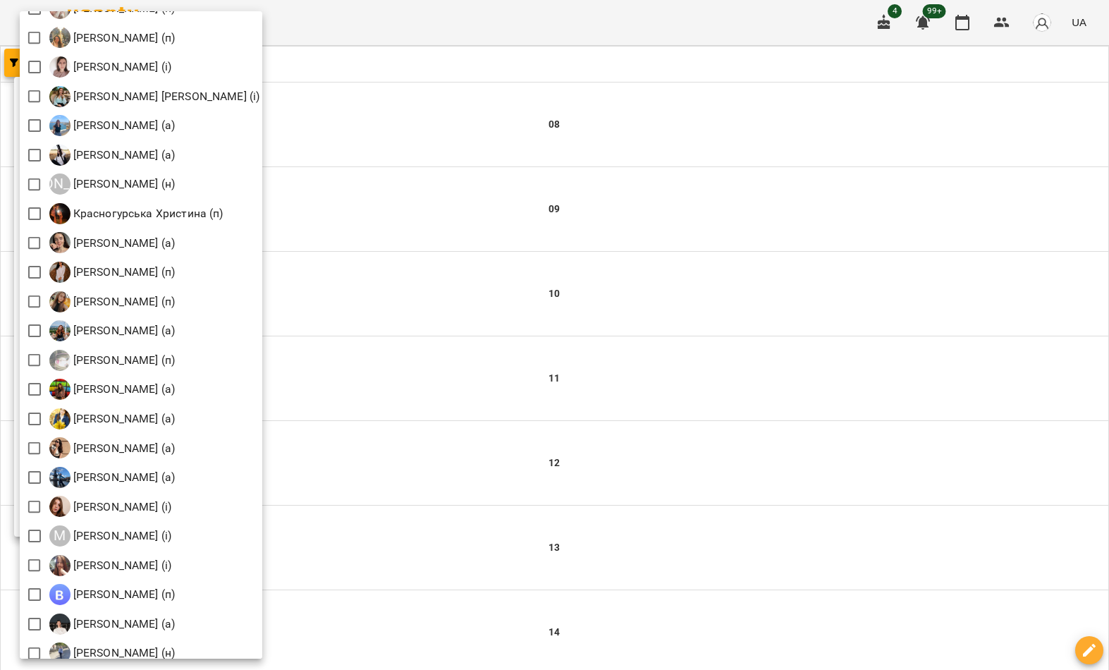
scroll to position [1047, 0]
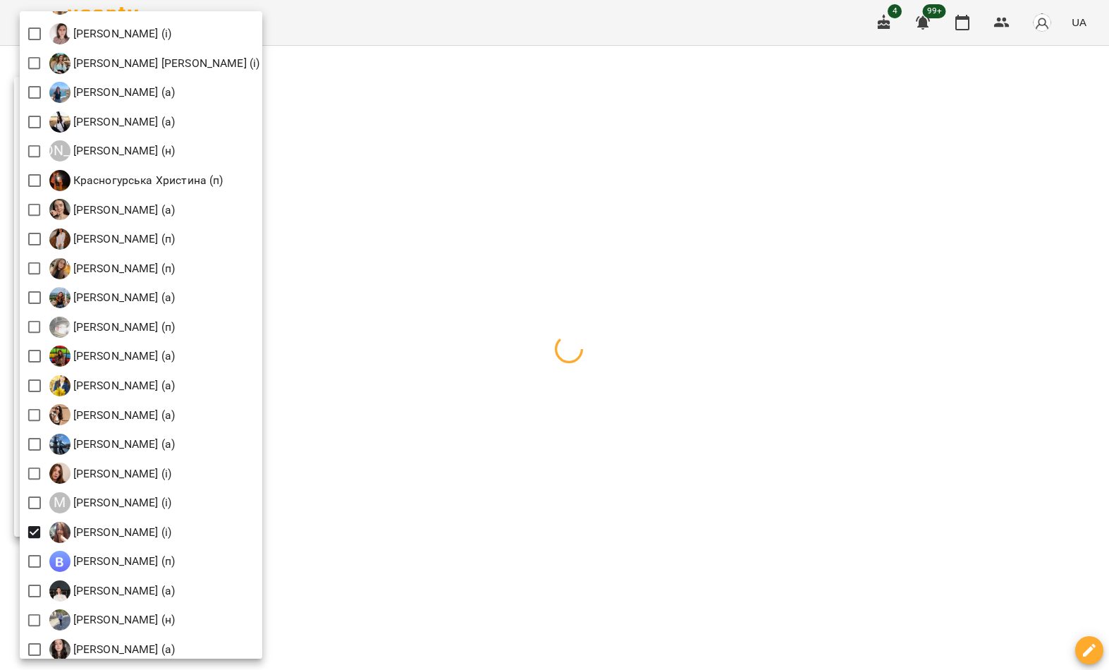
click at [355, 232] on div at bounding box center [554, 335] width 1109 height 670
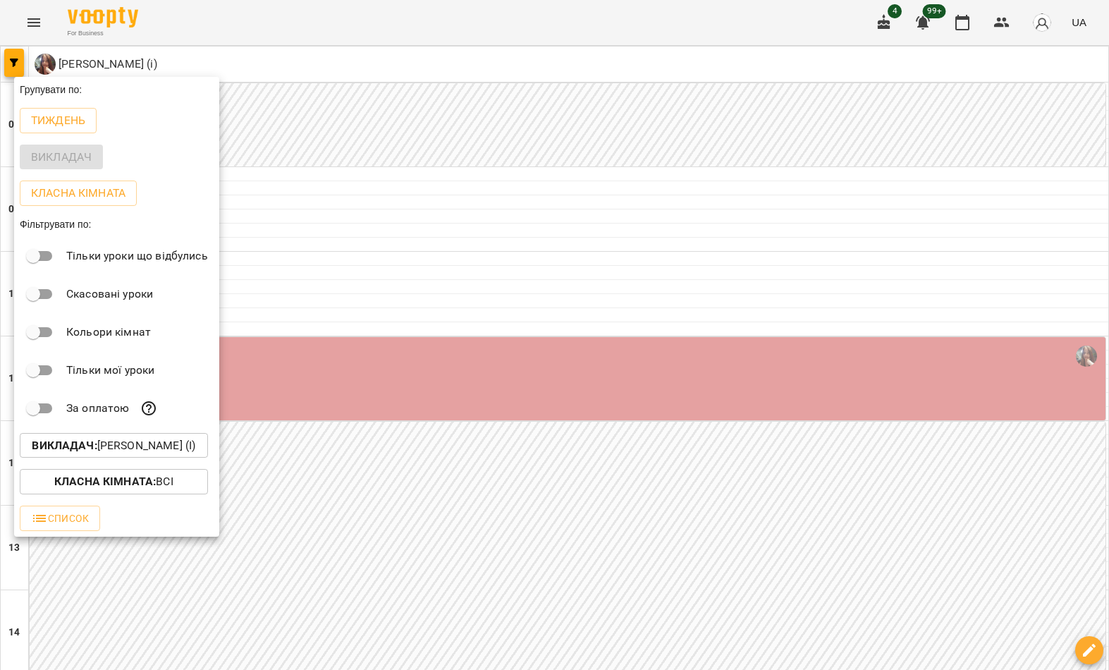
click at [383, 211] on div at bounding box center [554, 335] width 1109 height 670
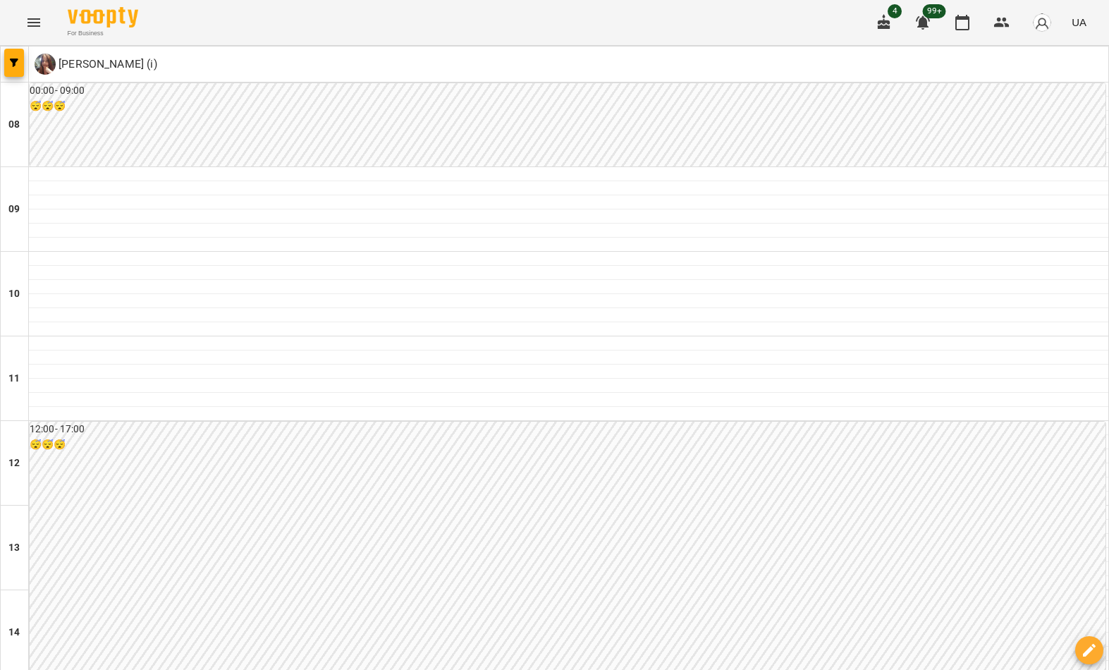
scroll to position [637, 0]
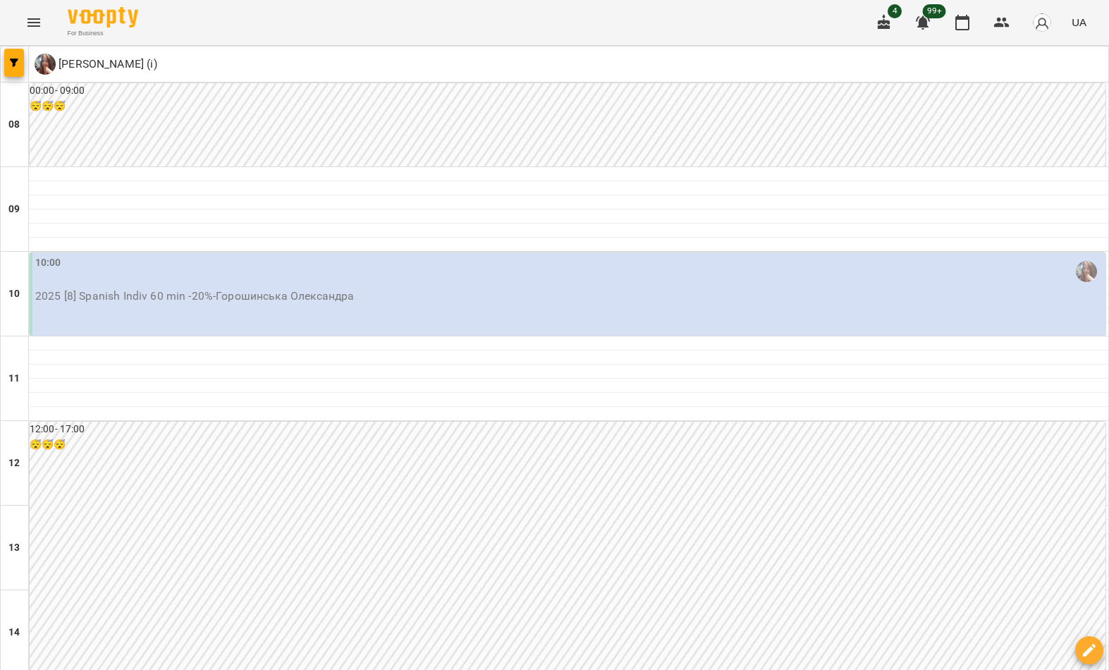
click at [18, 69] on button "button" at bounding box center [14, 63] width 20 height 28
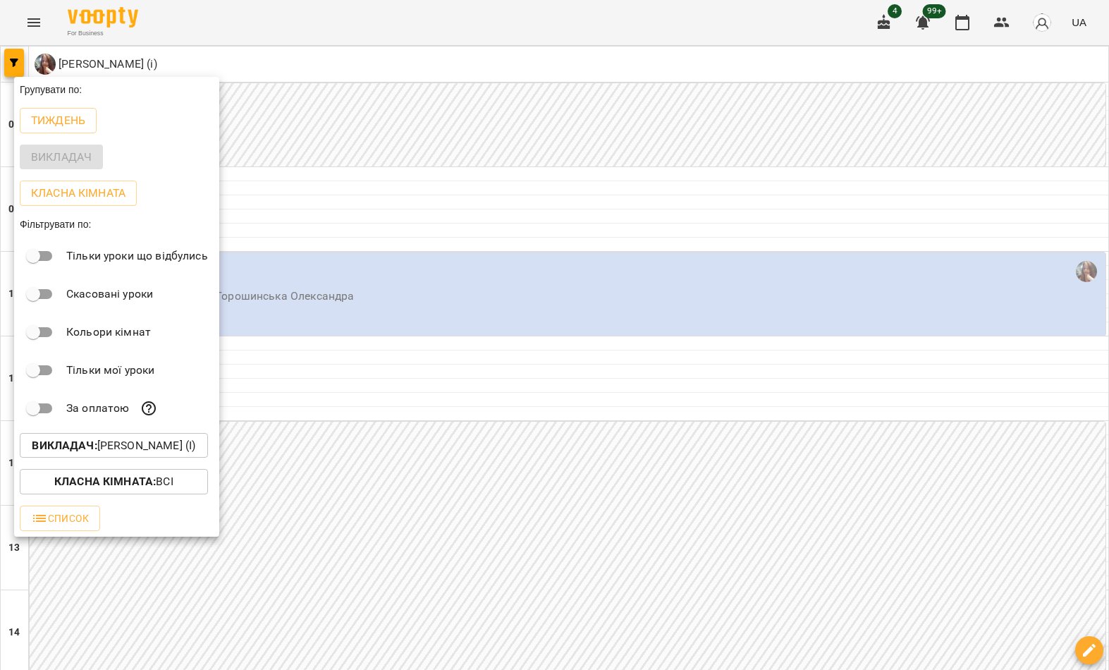
click at [130, 449] on p "Викладач : [PERSON_NAME] (і)" at bounding box center [114, 445] width 164 height 17
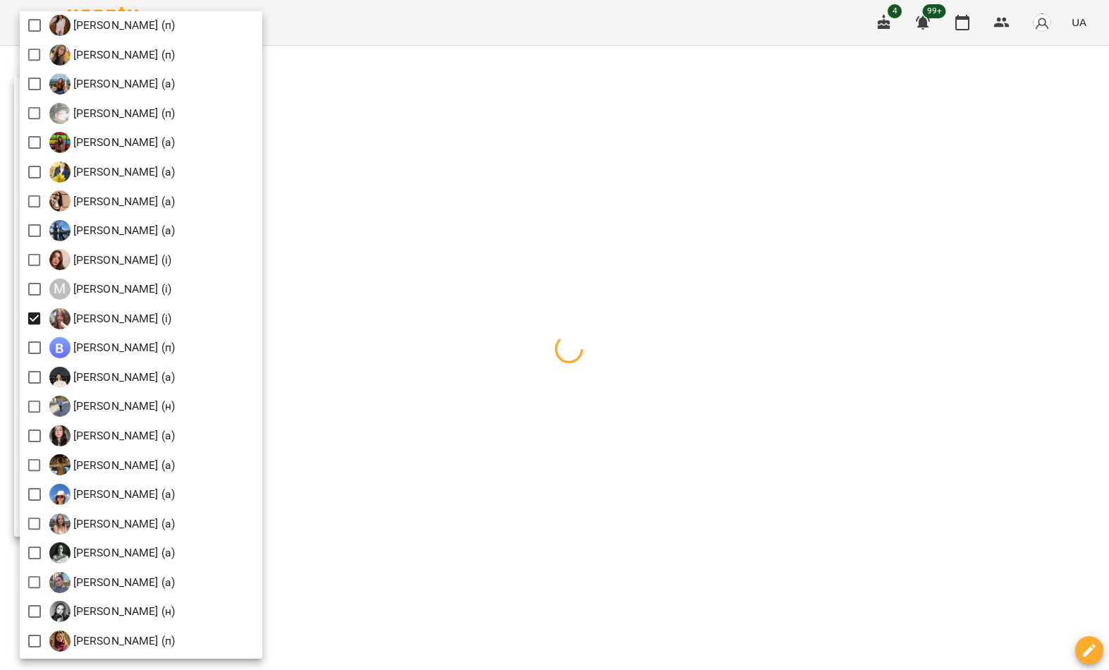
scroll to position [1262, 0]
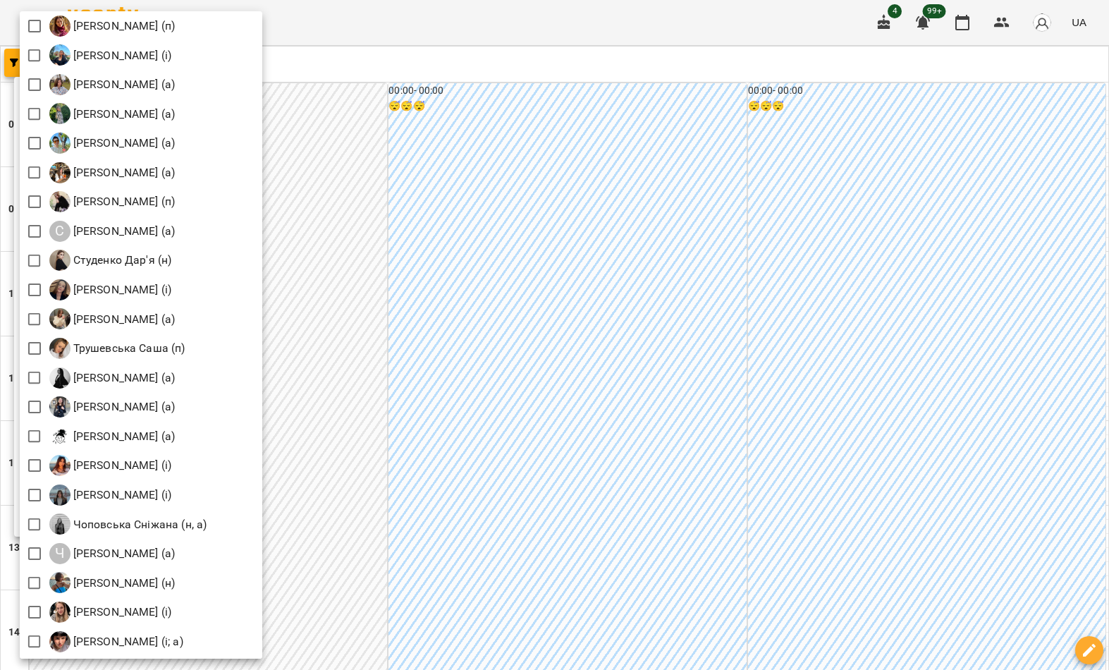
click at [483, 204] on div at bounding box center [554, 335] width 1109 height 670
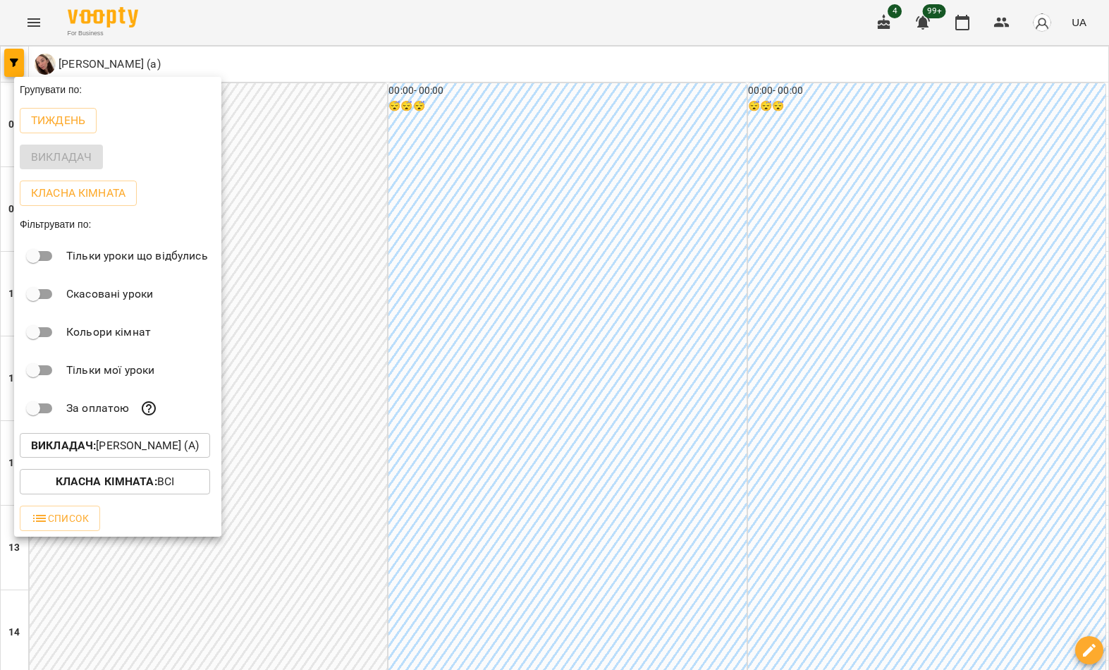
scroll to position [1876, 0]
click at [424, 263] on div at bounding box center [554, 335] width 1109 height 670
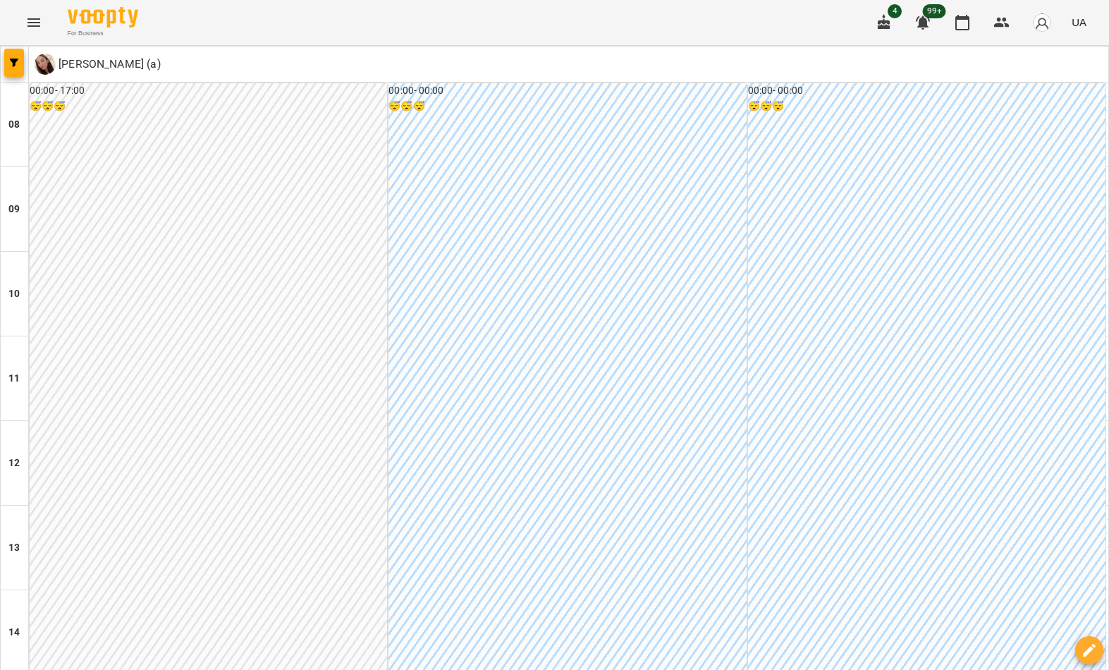
type input "**********"
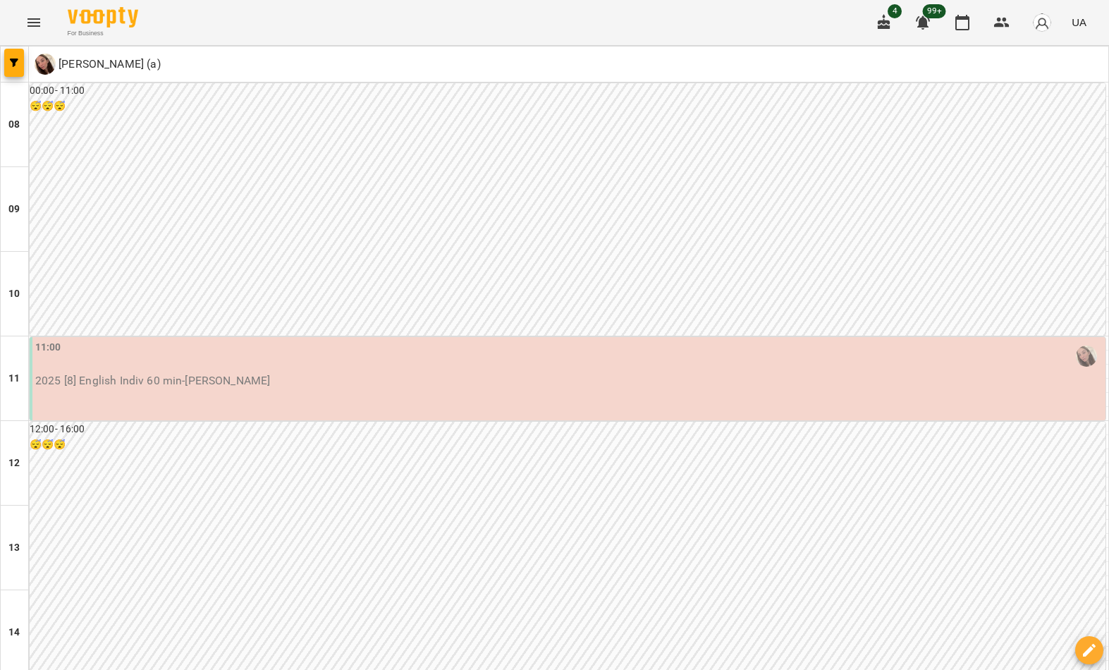
scroll to position [775, 0]
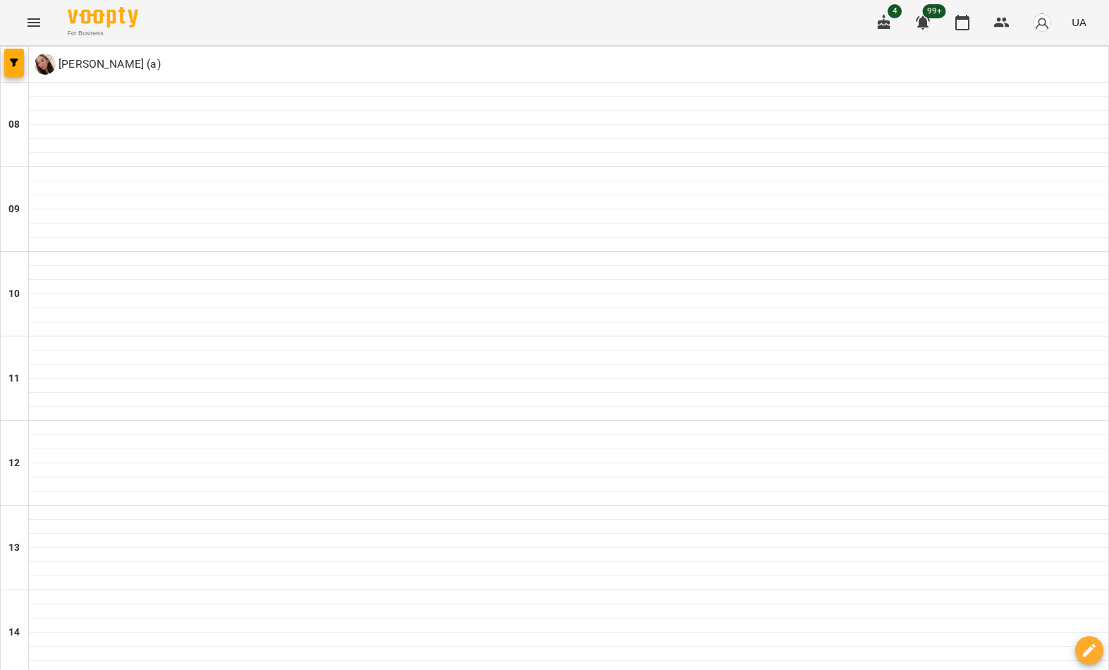
type input "**********"
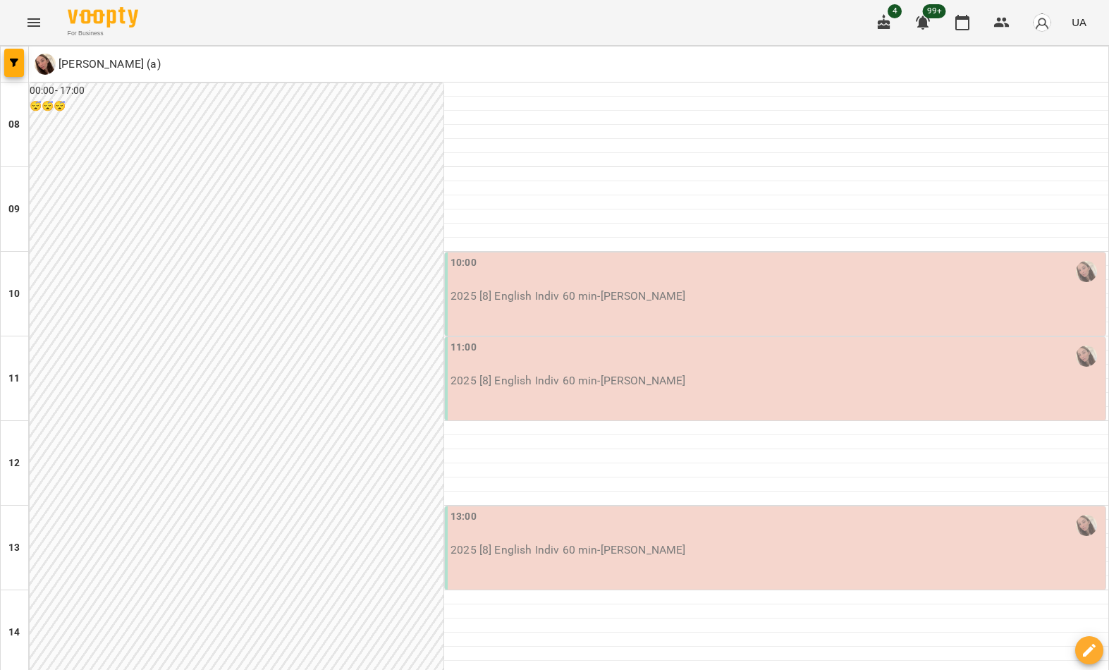
scroll to position [705, 0]
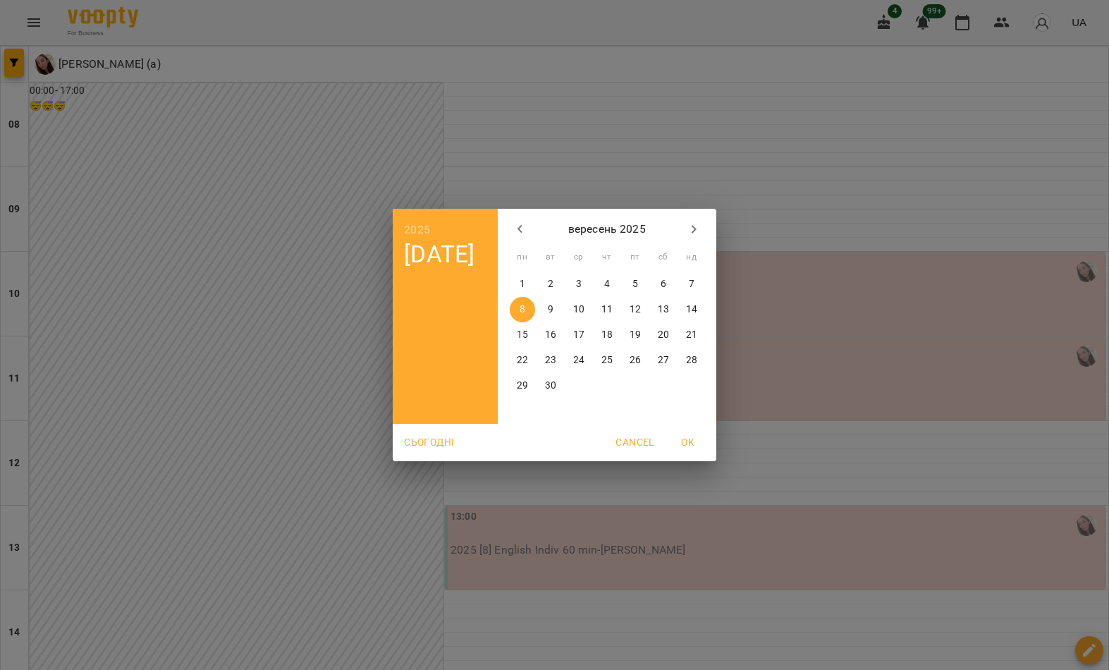
click at [632, 334] on p "19" at bounding box center [635, 335] width 11 height 14
type input "**********"
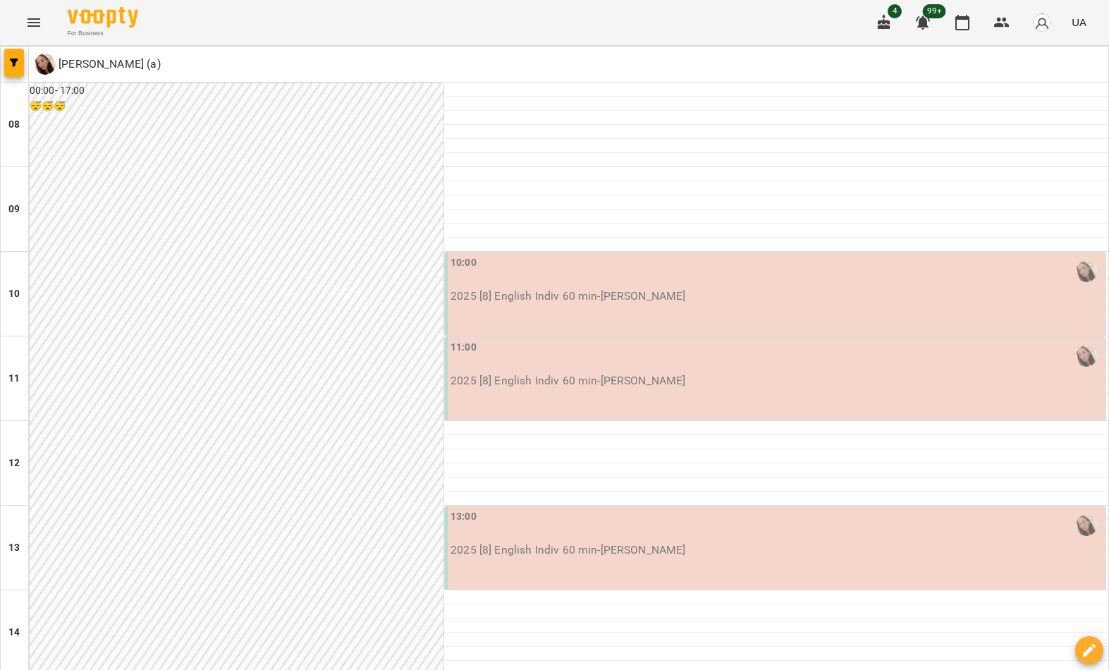
scroll to position [638, 0]
click at [16, 56] on button "button" at bounding box center [14, 63] width 20 height 28
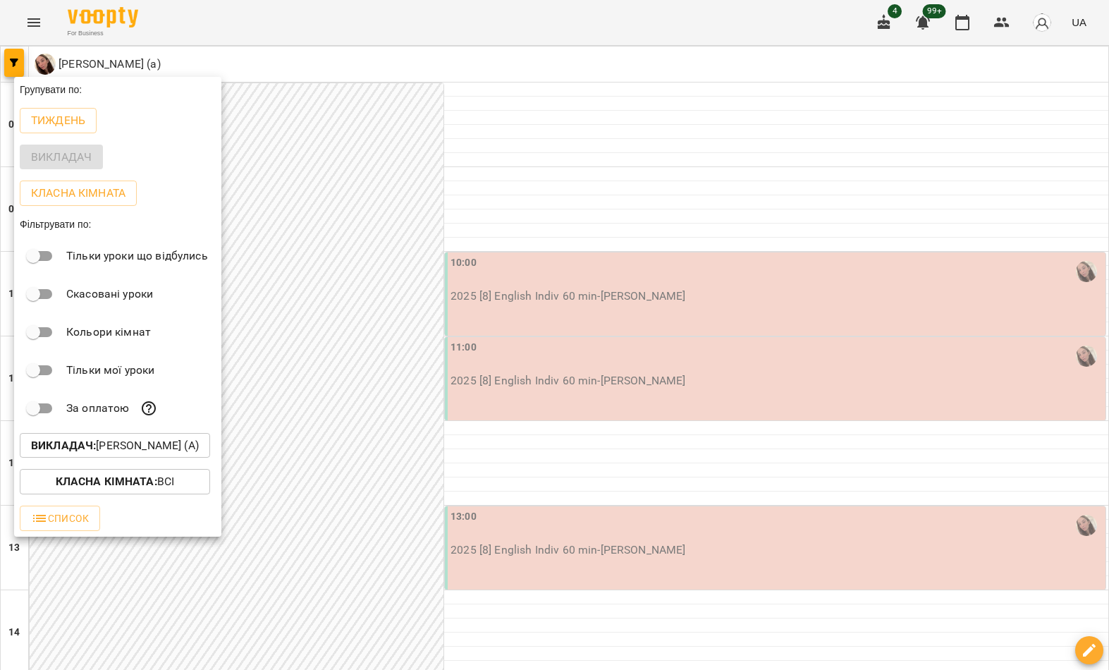
click at [145, 448] on p "Викладач : [PERSON_NAME] (а)" at bounding box center [115, 445] width 168 height 17
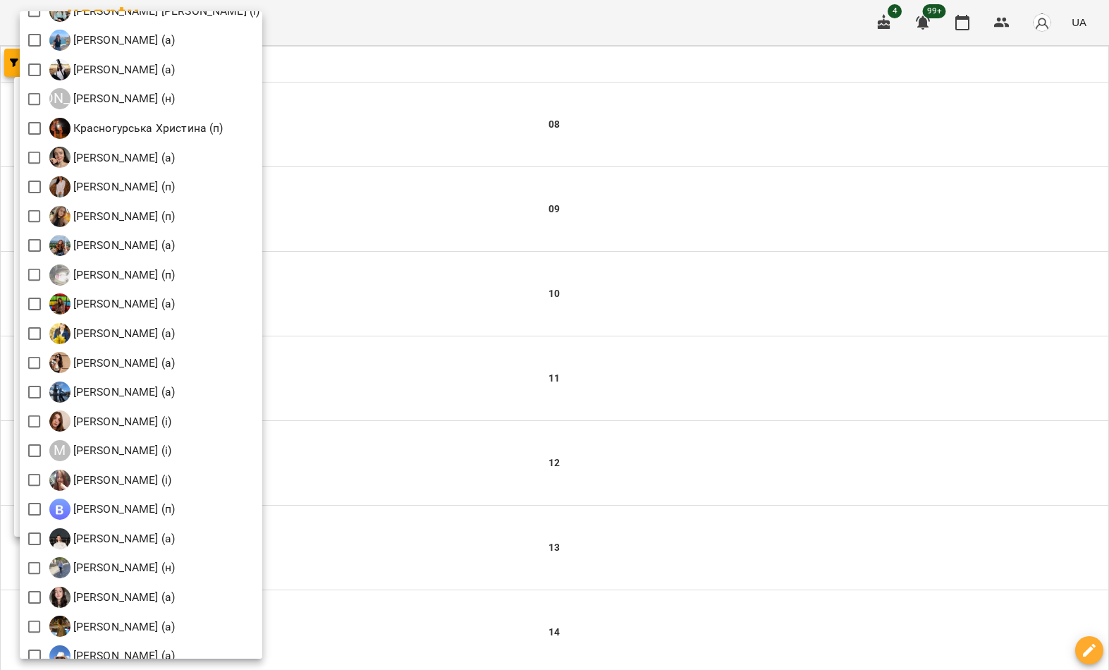
scroll to position [1101, 0]
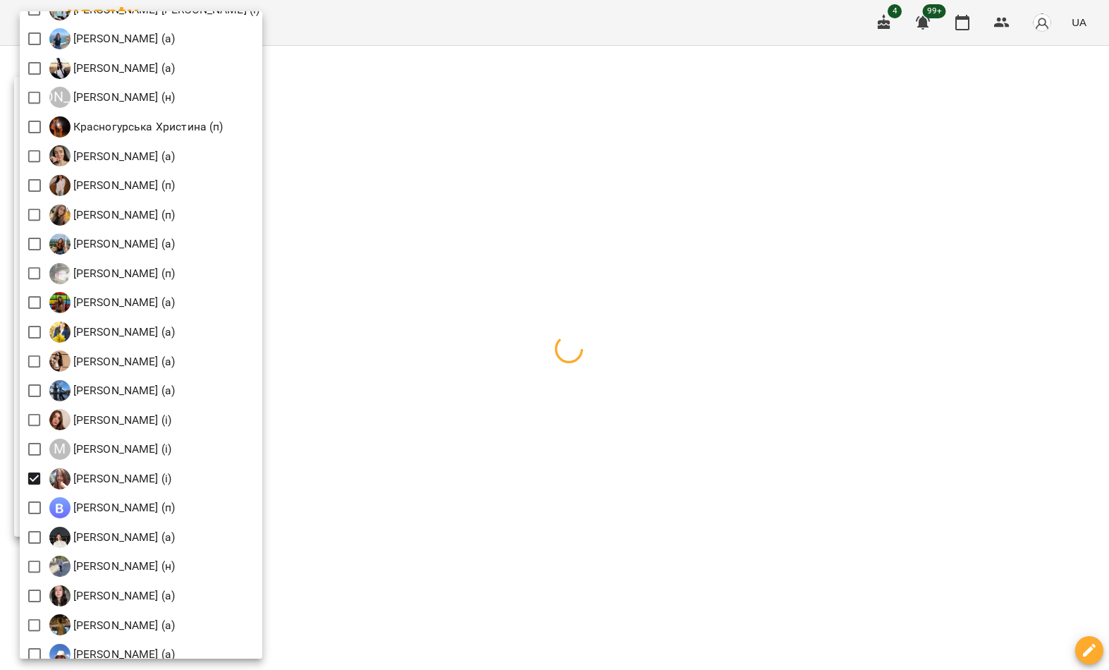
click at [405, 260] on div at bounding box center [554, 335] width 1109 height 670
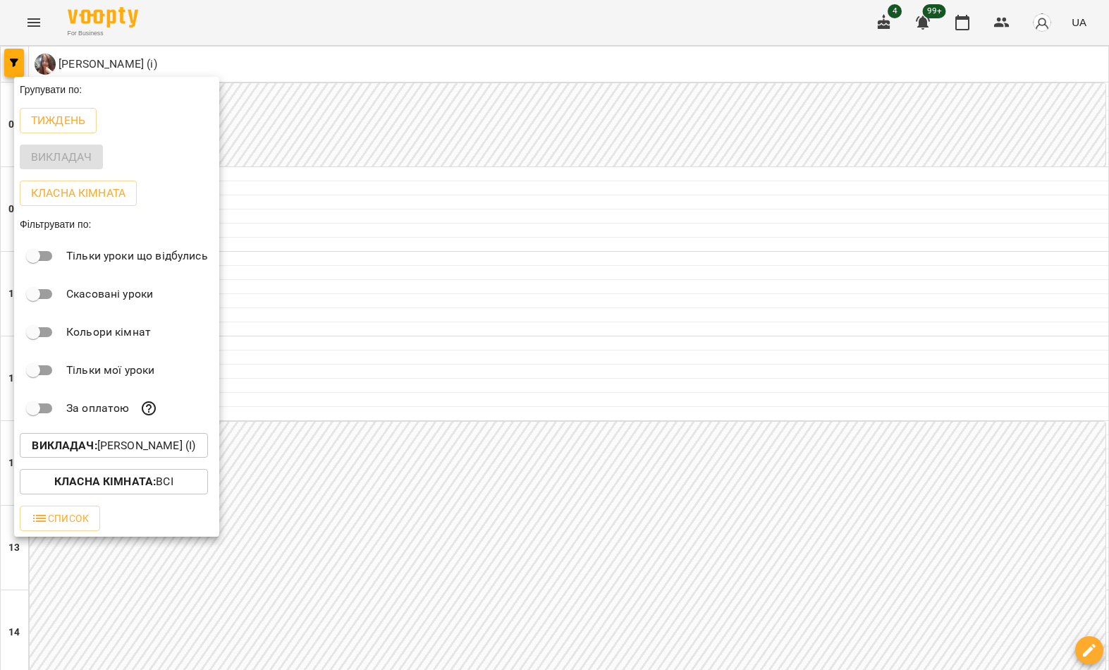
click at [398, 291] on div at bounding box center [554, 335] width 1109 height 670
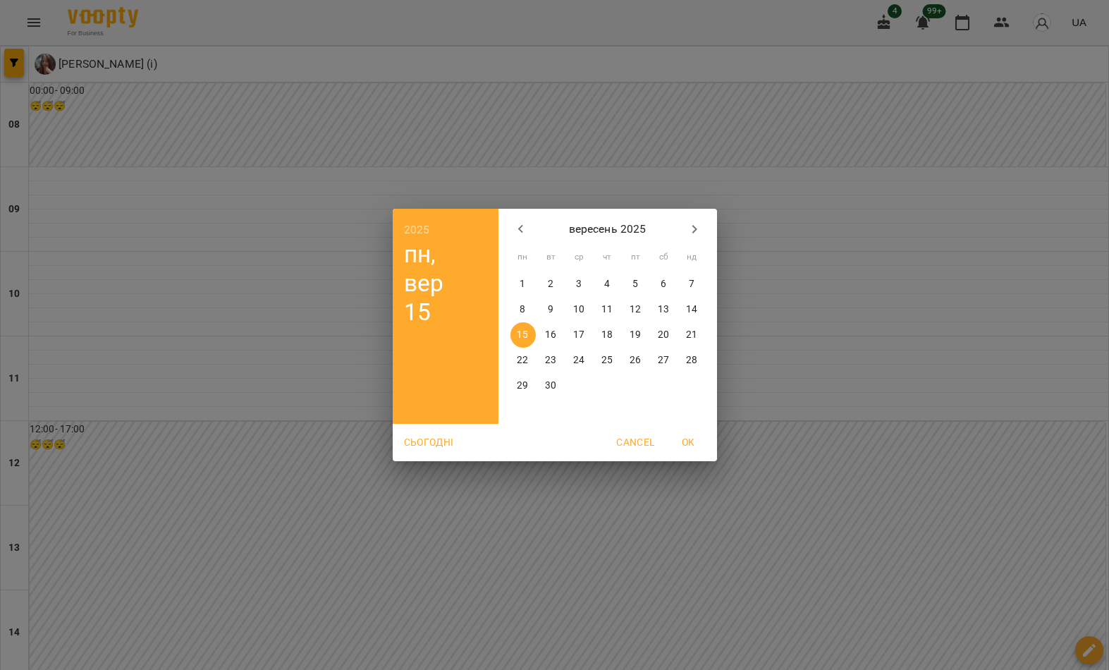
click at [521, 222] on icon "button" at bounding box center [521, 229] width 17 height 17
click at [575, 379] on p "27" at bounding box center [578, 386] width 11 height 14
type input "**********"
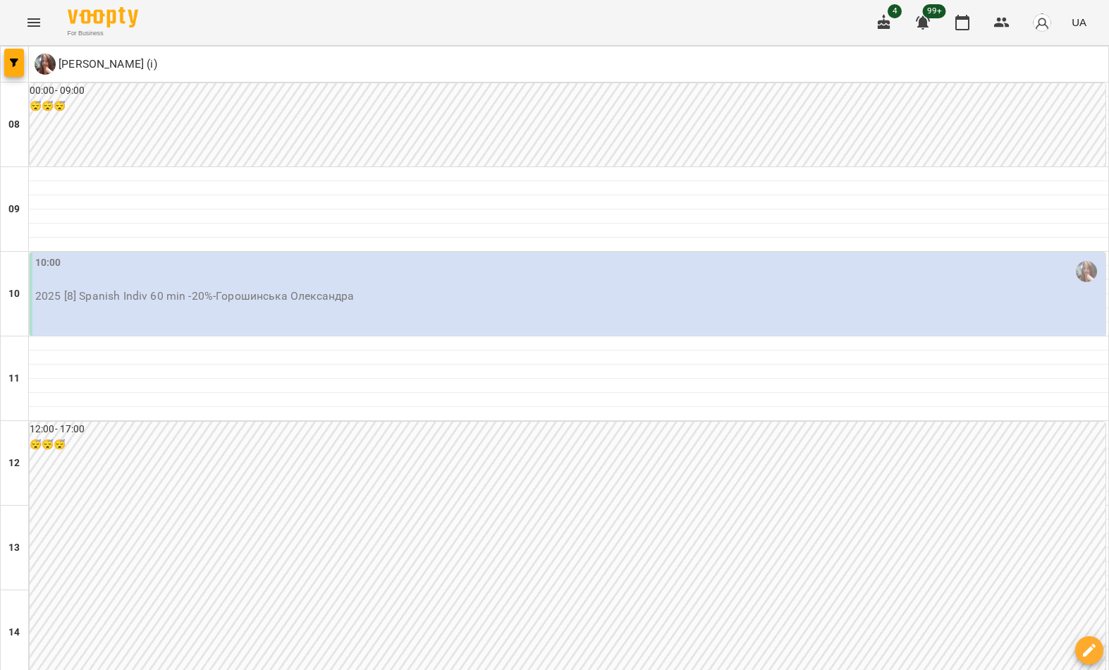
scroll to position [0, 0]
click at [10, 60] on icon "button" at bounding box center [14, 63] width 8 height 8
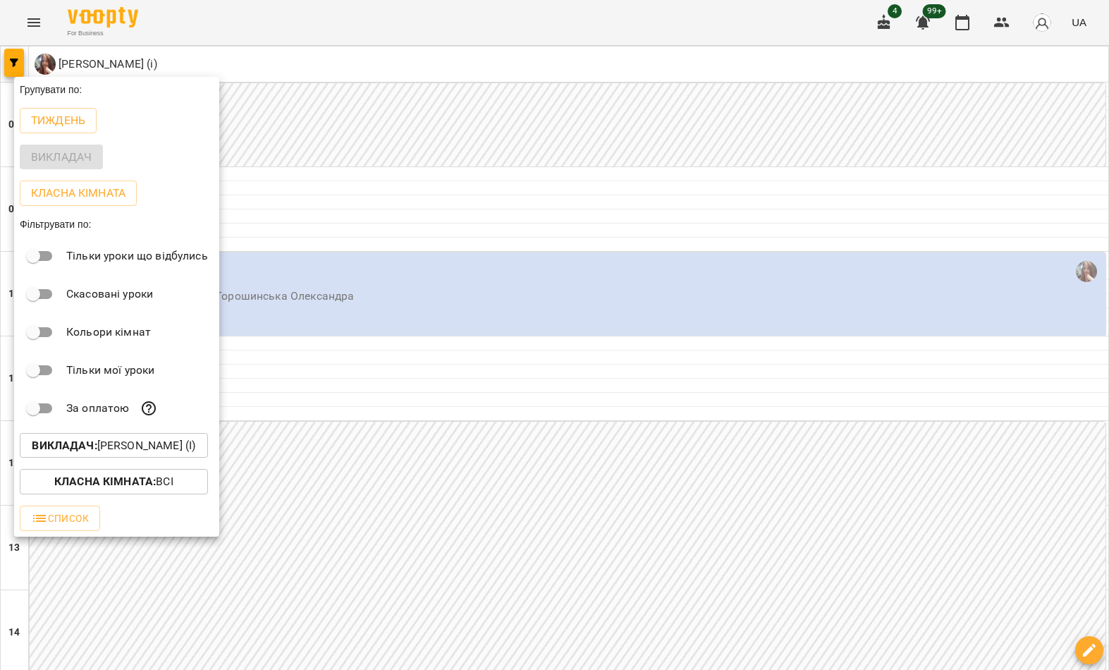
click at [157, 444] on p "Викладач : [PERSON_NAME] (і)" at bounding box center [114, 445] width 164 height 17
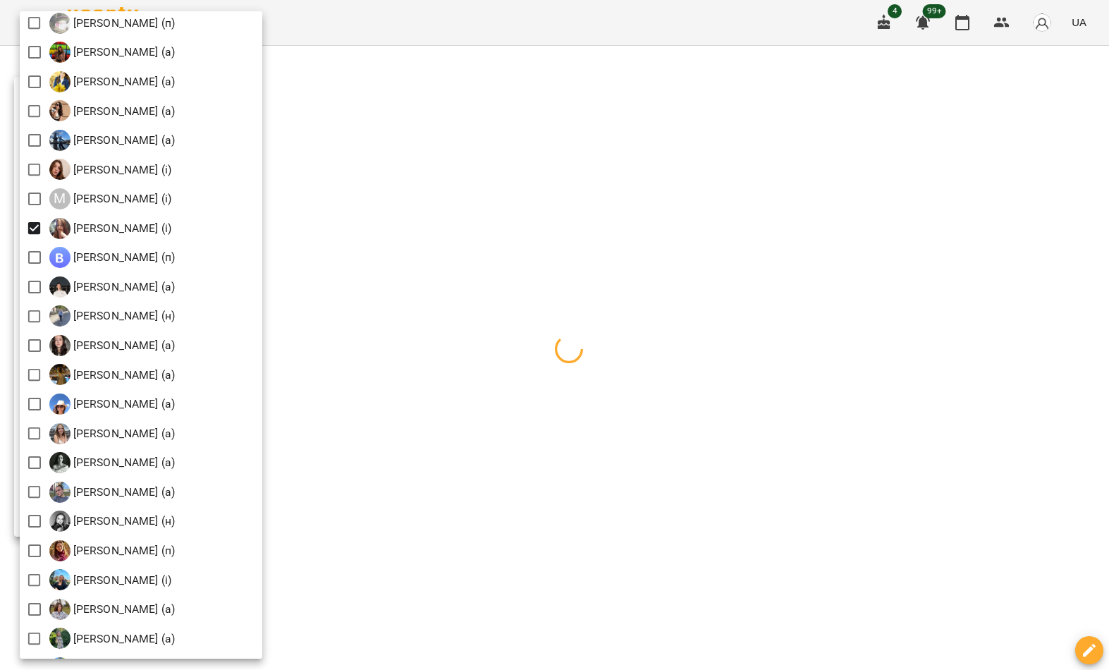
scroll to position [1350, 0]
click at [487, 129] on div at bounding box center [554, 335] width 1109 height 670
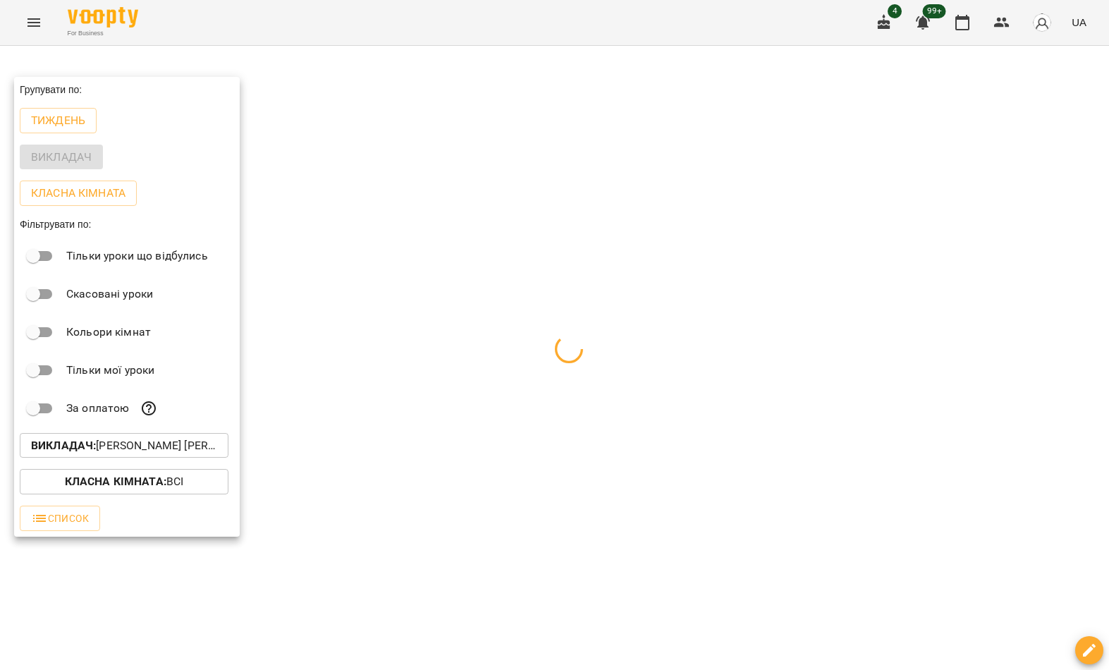
click at [408, 247] on div at bounding box center [554, 335] width 1109 height 670
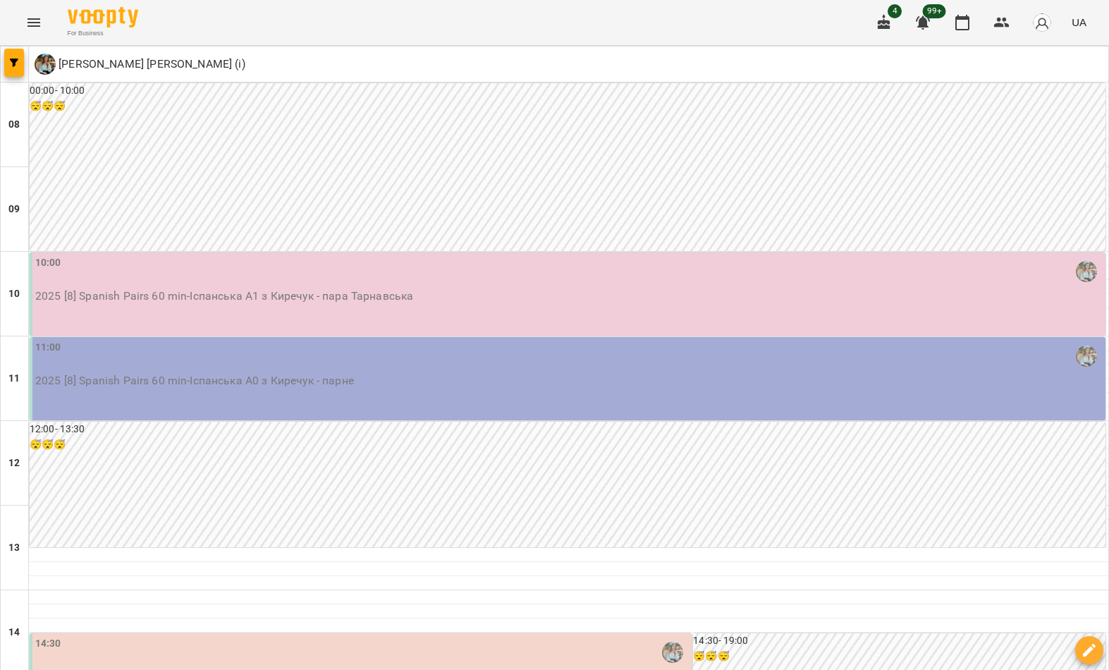
scroll to position [582, 0]
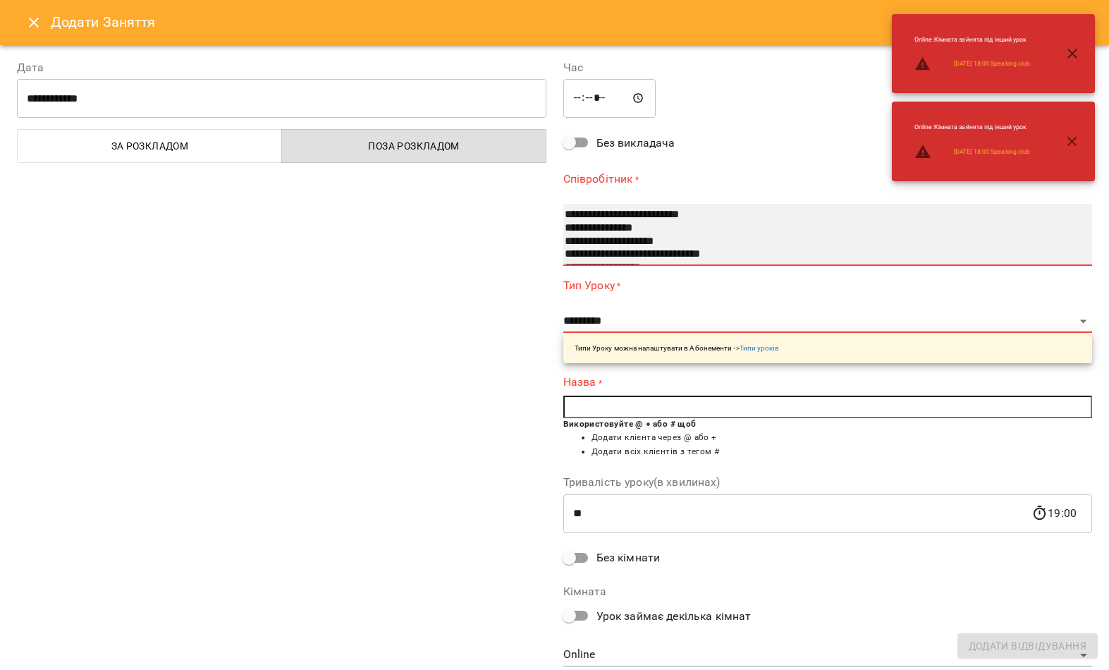
click at [630, 204] on select "**********" at bounding box center [828, 235] width 530 height 62
select select "**********"
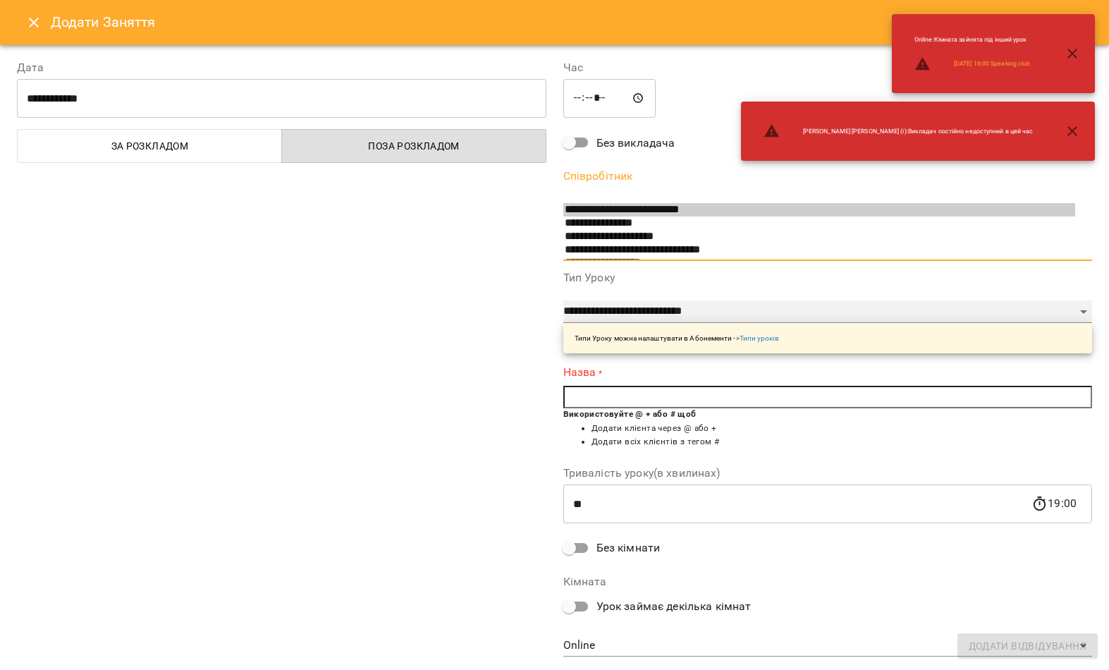
click at [690, 300] on select "**********" at bounding box center [828, 311] width 530 height 23
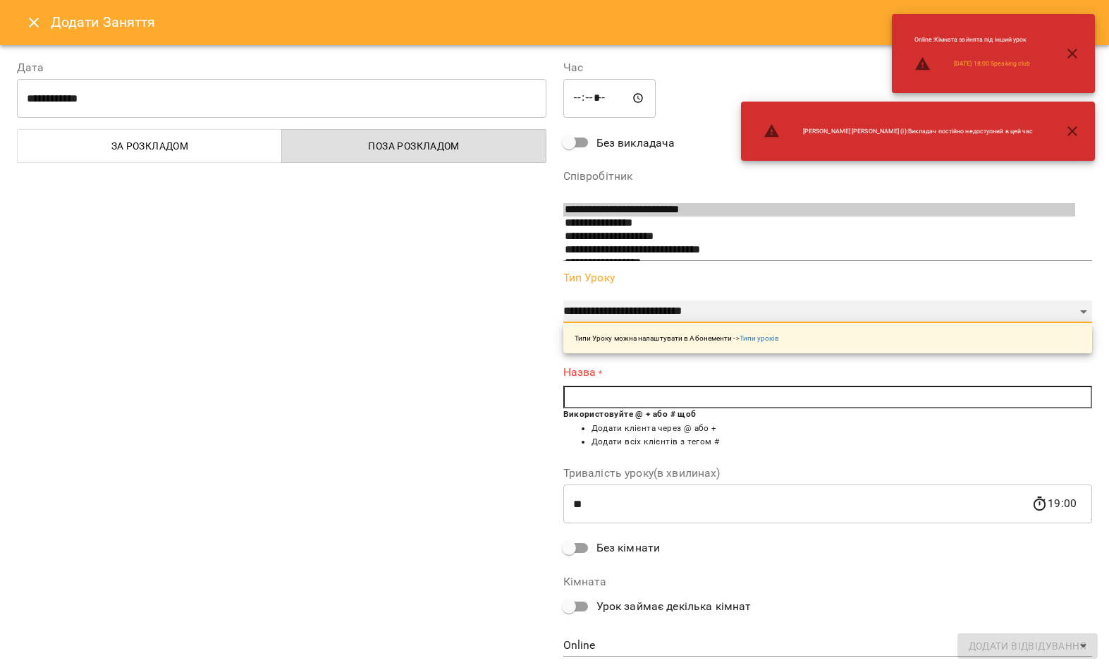
select select "**********"
click at [710, 386] on input "text" at bounding box center [828, 397] width 530 height 23
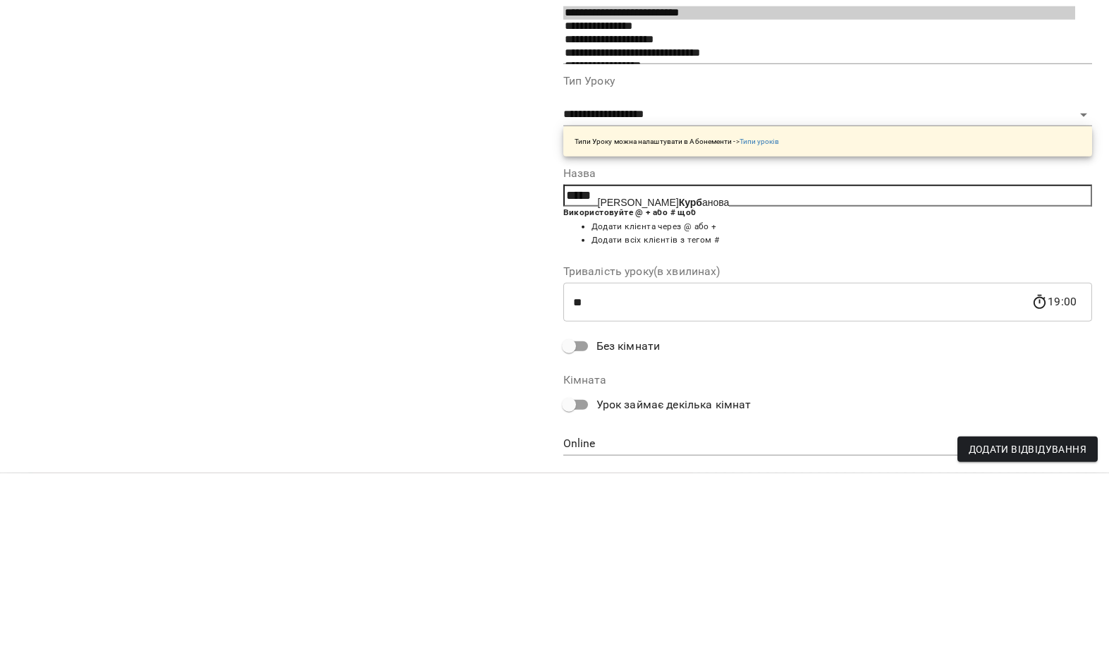
click at [714, 393] on span "[PERSON_NAME]" at bounding box center [664, 398] width 132 height 11
type input "**********"
click at [449, 186] on div "**********" at bounding box center [281, 357] width 547 height 630
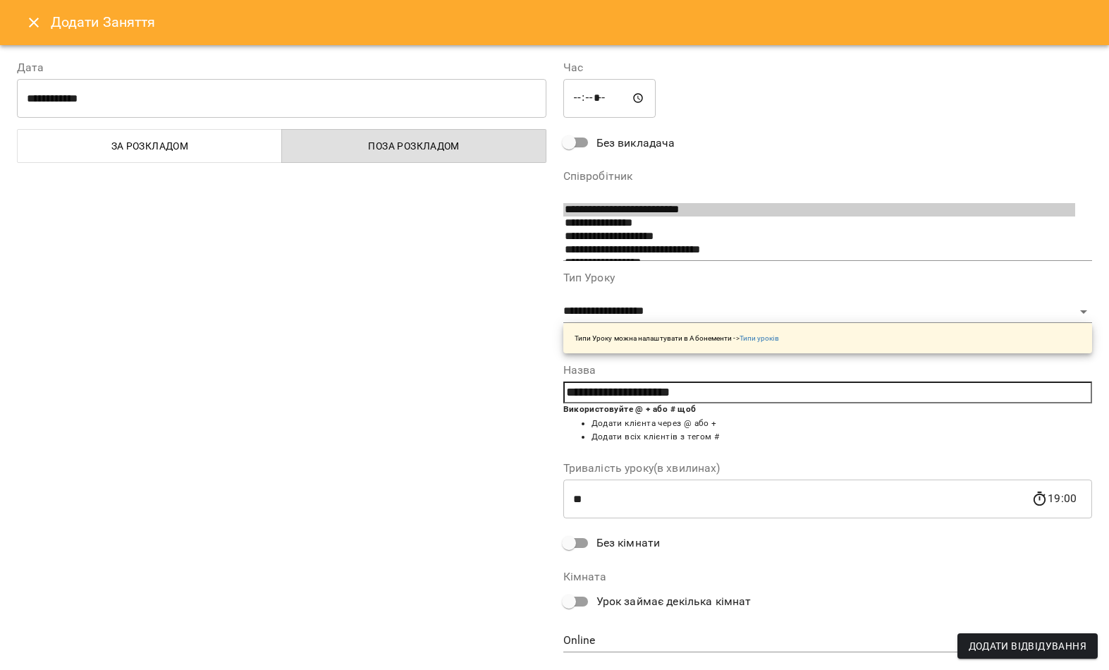
click at [1012, 649] on span "Додати Відвідування" at bounding box center [1028, 645] width 118 height 17
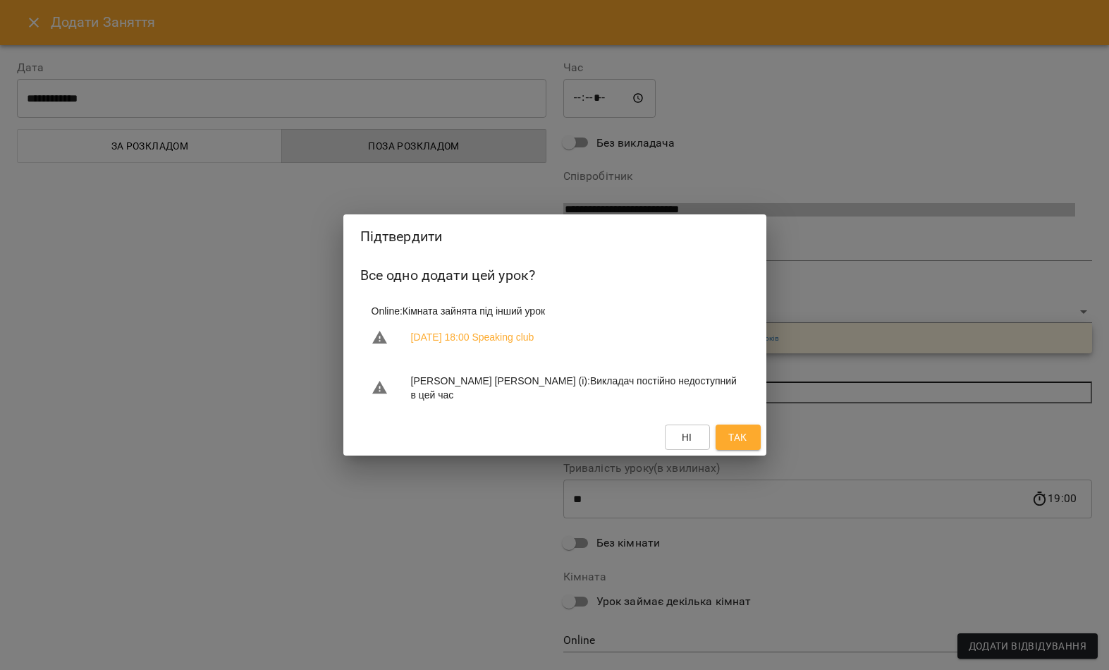
click at [754, 444] on button "Так" at bounding box center [738, 437] width 45 height 25
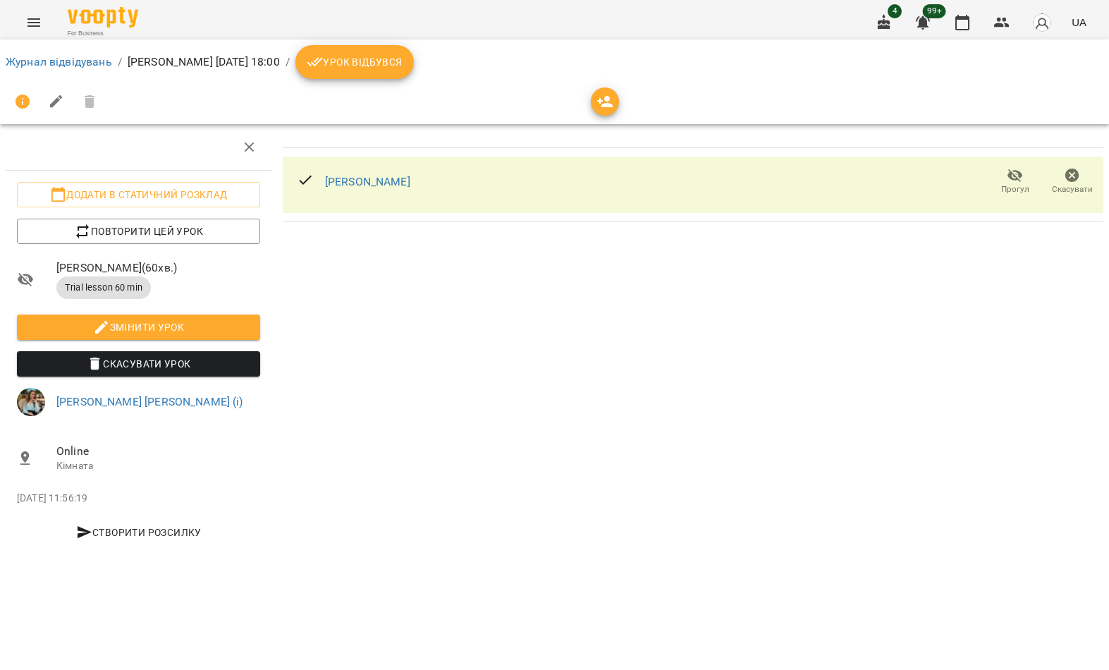
click at [85, 67] on link "Журнал відвідувань" at bounding box center [59, 61] width 106 height 13
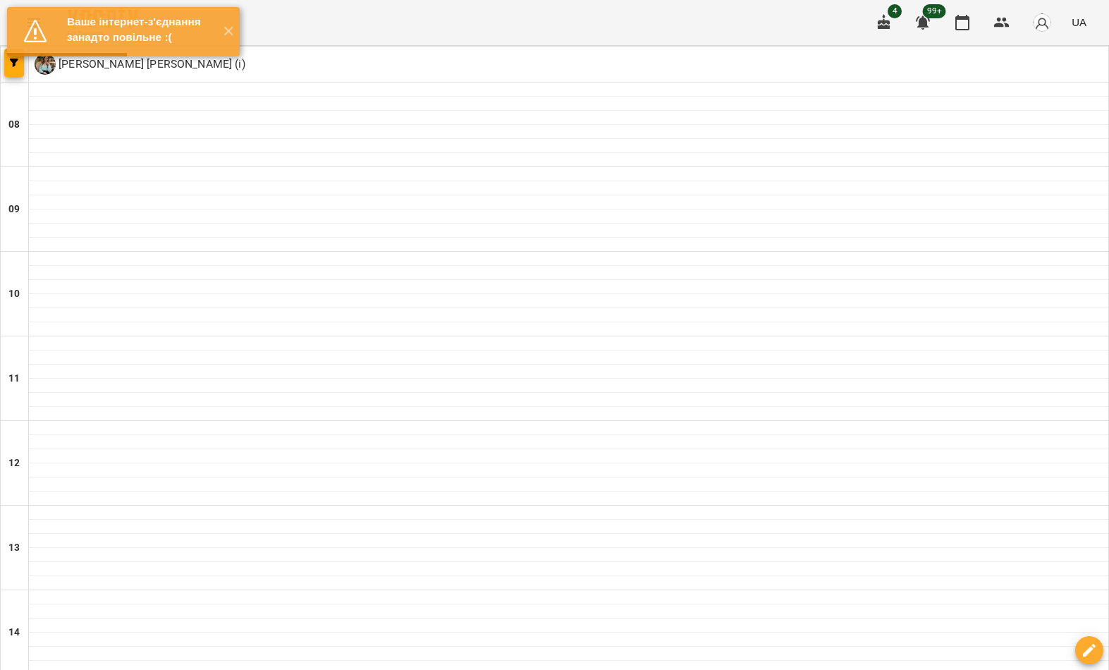
click at [253, 36] on div "For Business 4 99+ UA" at bounding box center [554, 22] width 1109 height 45
click at [227, 56] on button "✕" at bounding box center [227, 31] width 23 height 49
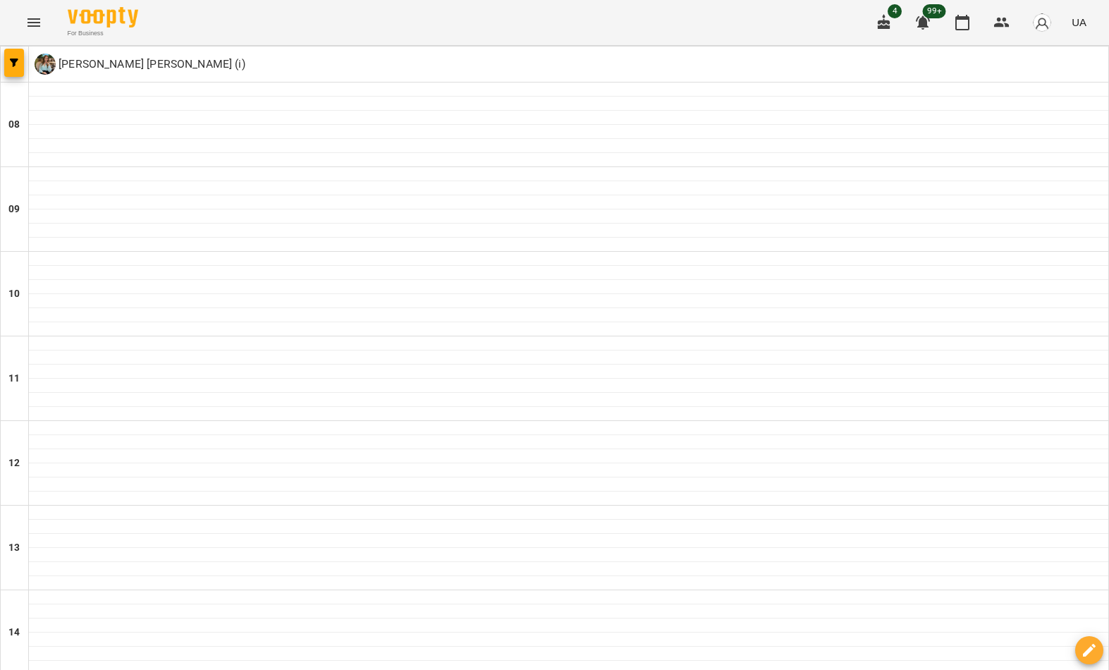
click at [8, 71] on button "button" at bounding box center [14, 63] width 20 height 28
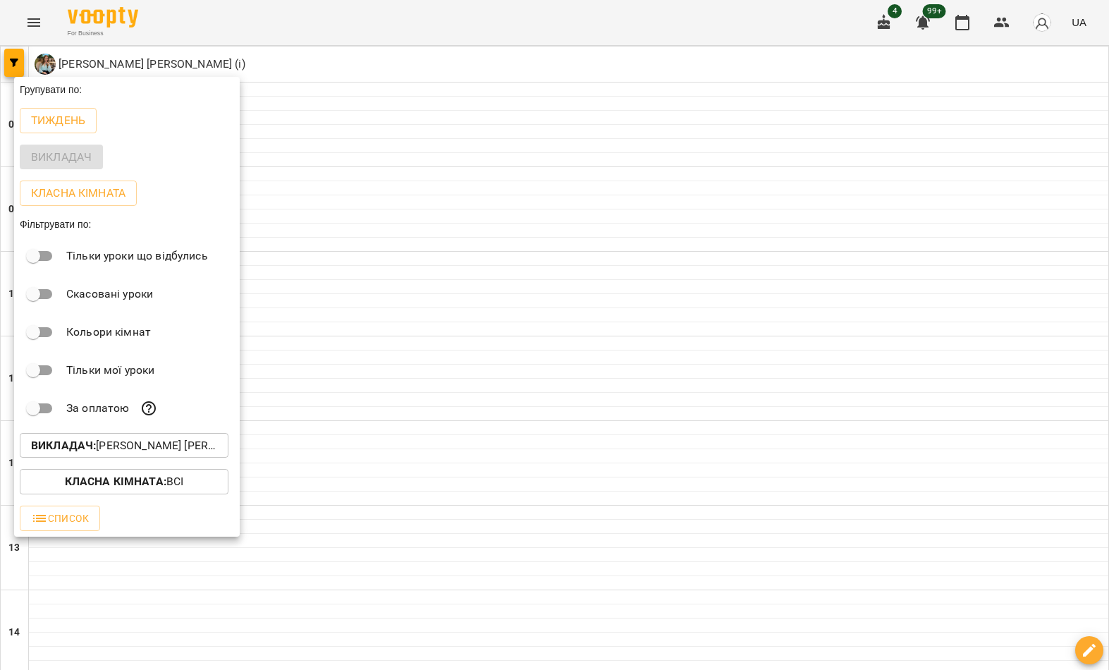
click at [152, 448] on p "Викладач : [PERSON_NAME] [PERSON_NAME] (і)" at bounding box center [124, 445] width 186 height 17
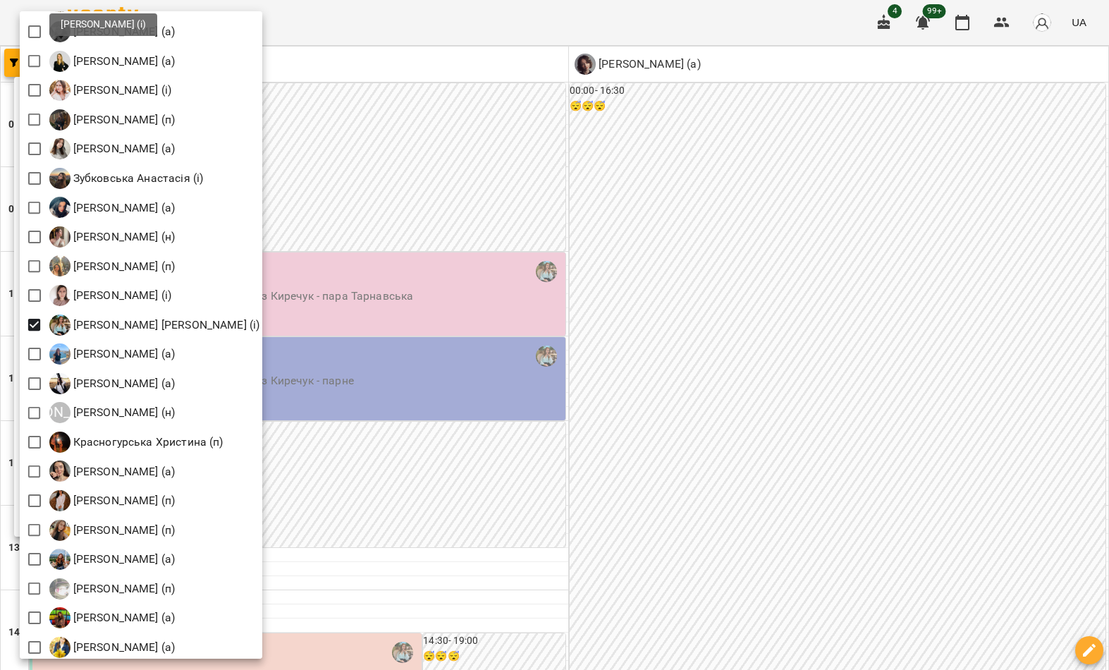
scroll to position [787, 0]
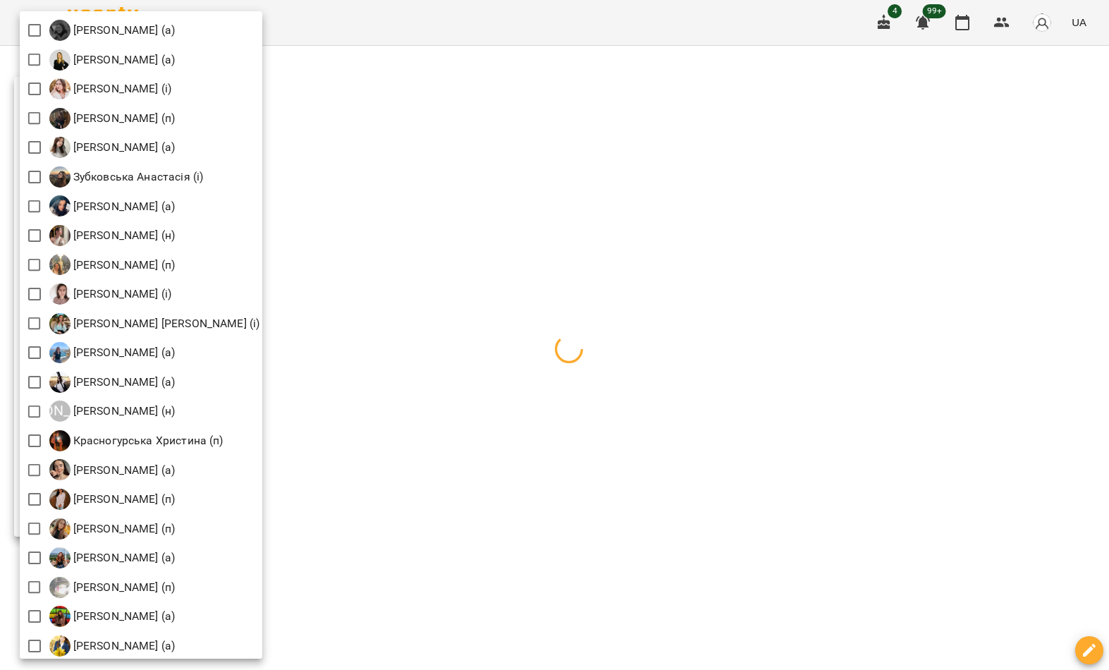
click at [376, 227] on div at bounding box center [554, 335] width 1109 height 670
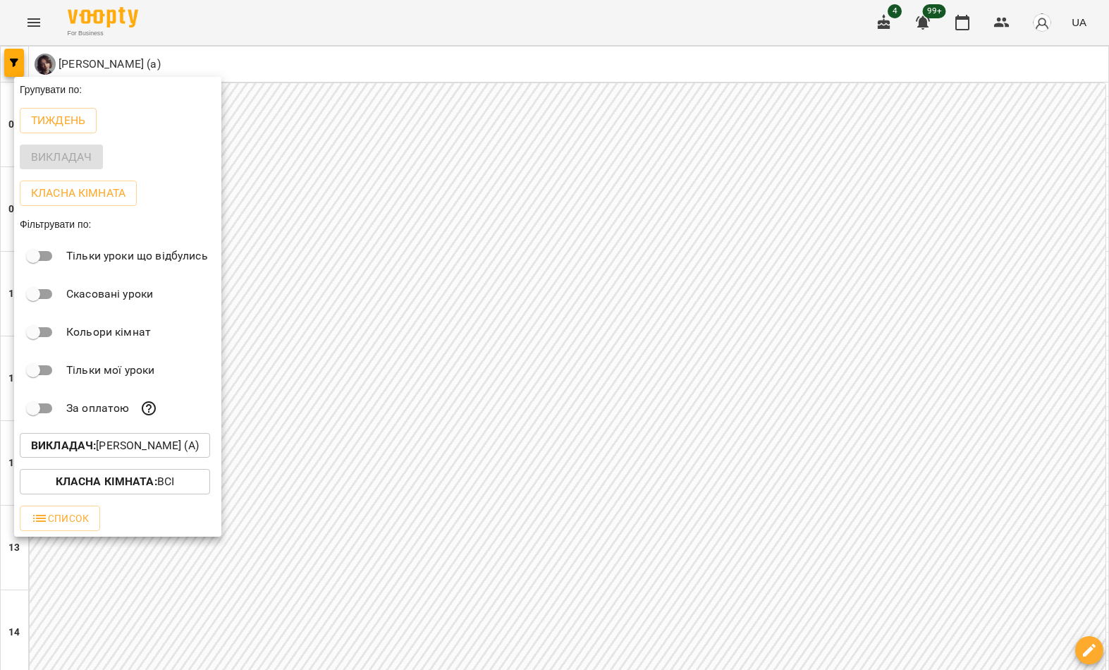
click at [379, 262] on div at bounding box center [554, 335] width 1109 height 670
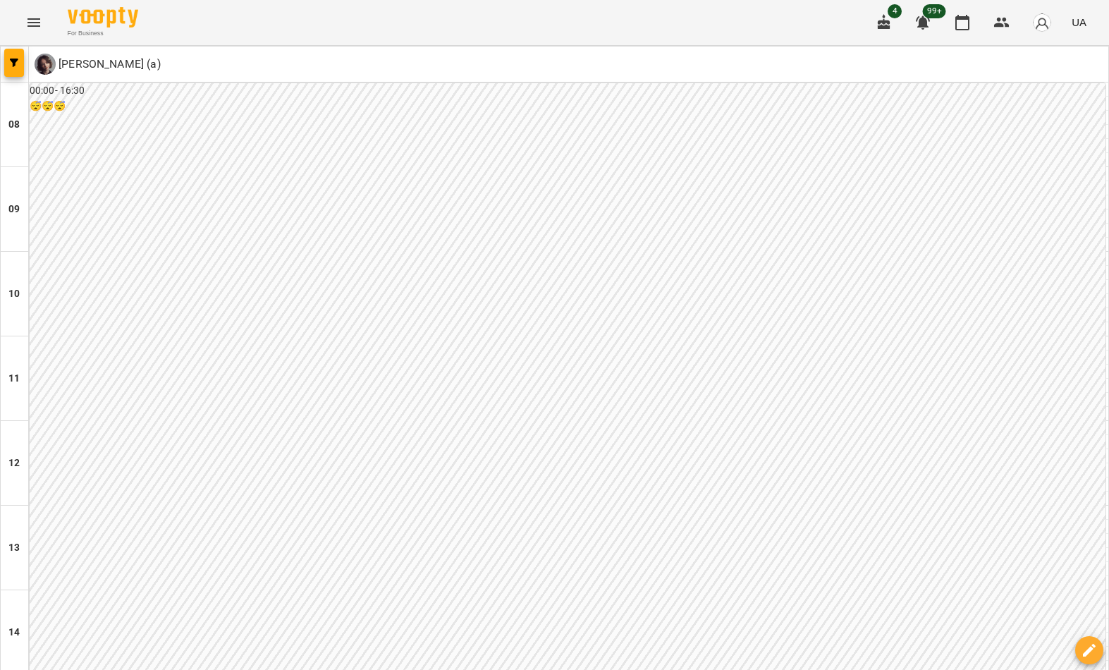
scroll to position [775, 0]
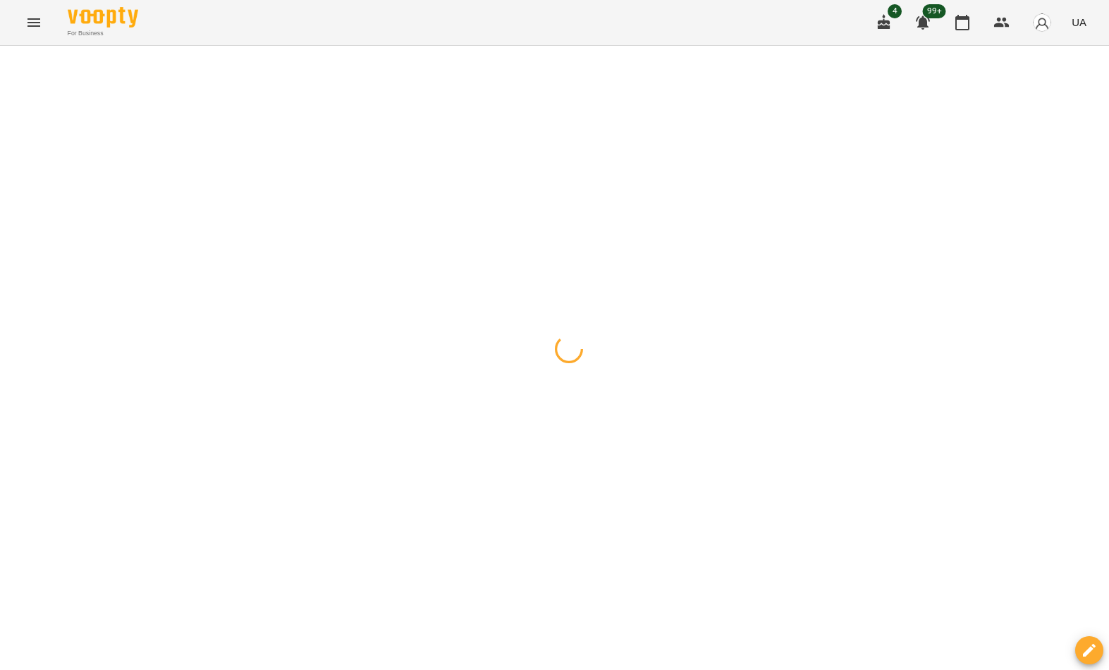
click at [1088, 647] on icon "button" at bounding box center [1089, 650] width 17 height 17
click at [1068, 588] on span "Створити урок" at bounding box center [1060, 590] width 75 height 17
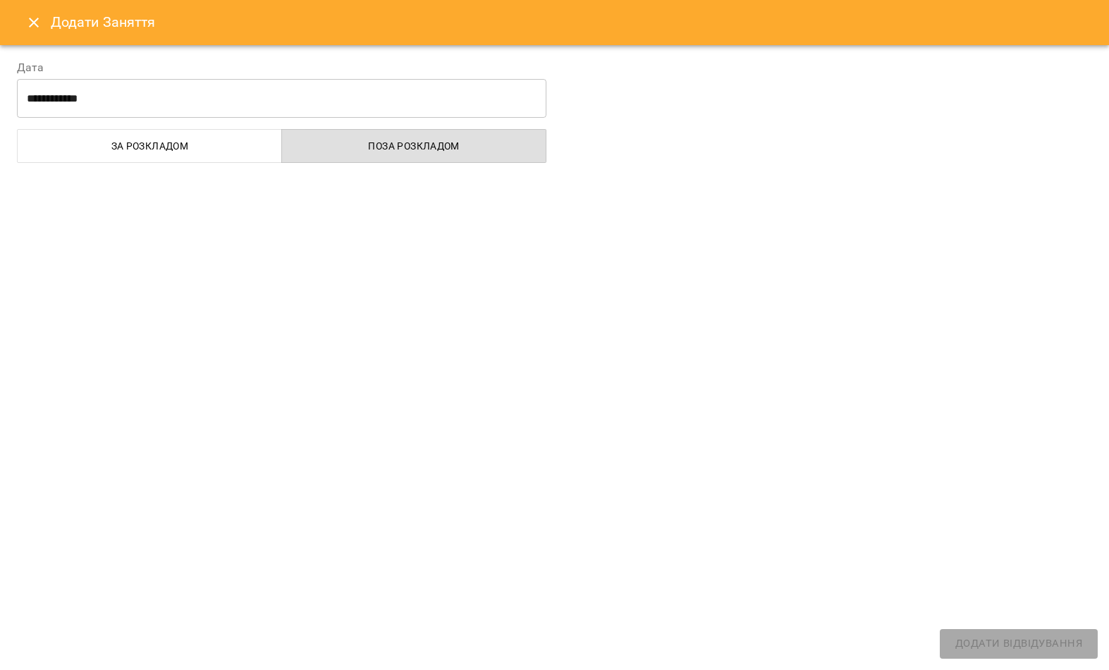
click at [279, 101] on input "**********" at bounding box center [282, 98] width 530 height 39
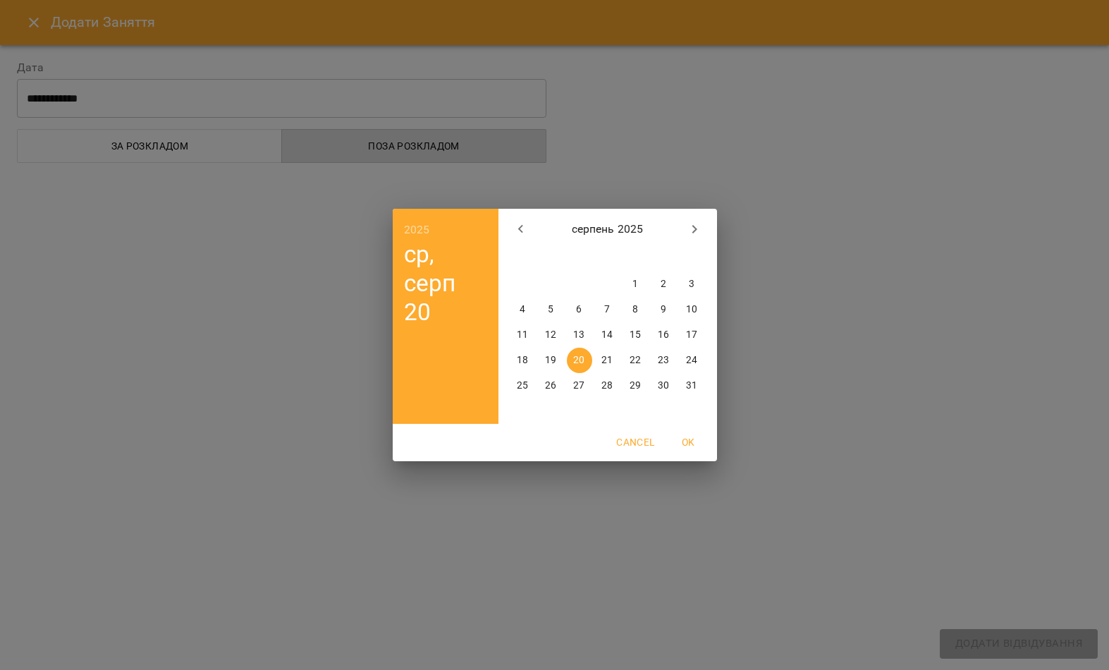
select select
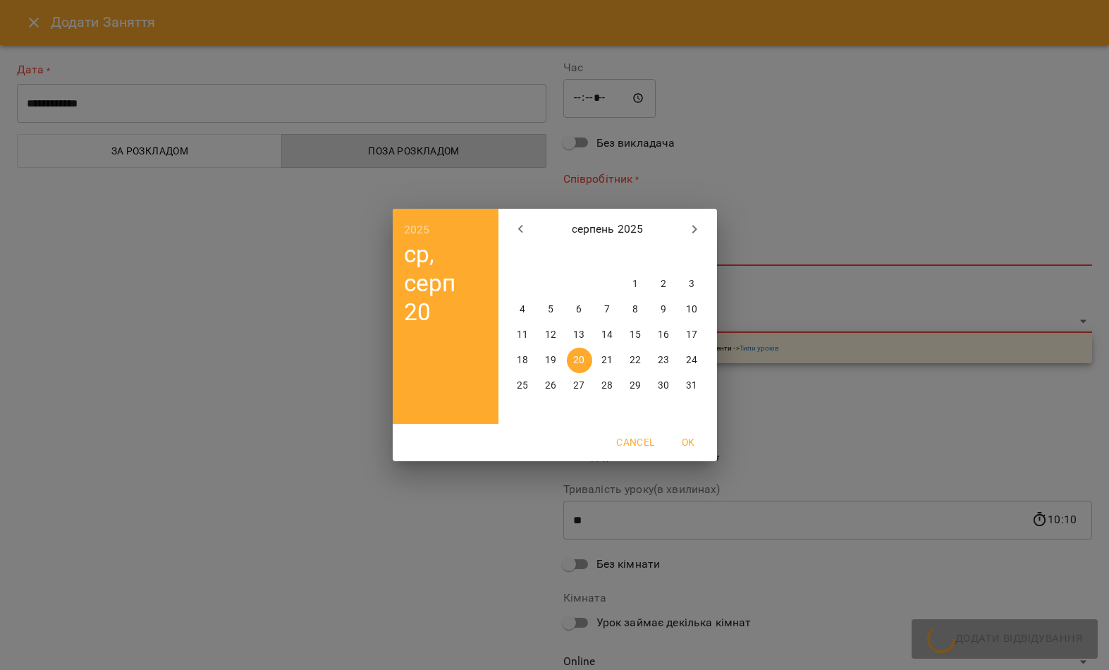
click at [350, 191] on div "2025 ср, серп 20 серпень 2025 пн вт ср чт пт сб нд 28 29 30 31 1 2 3 4 5 6 7 8 …" at bounding box center [554, 335] width 1109 height 670
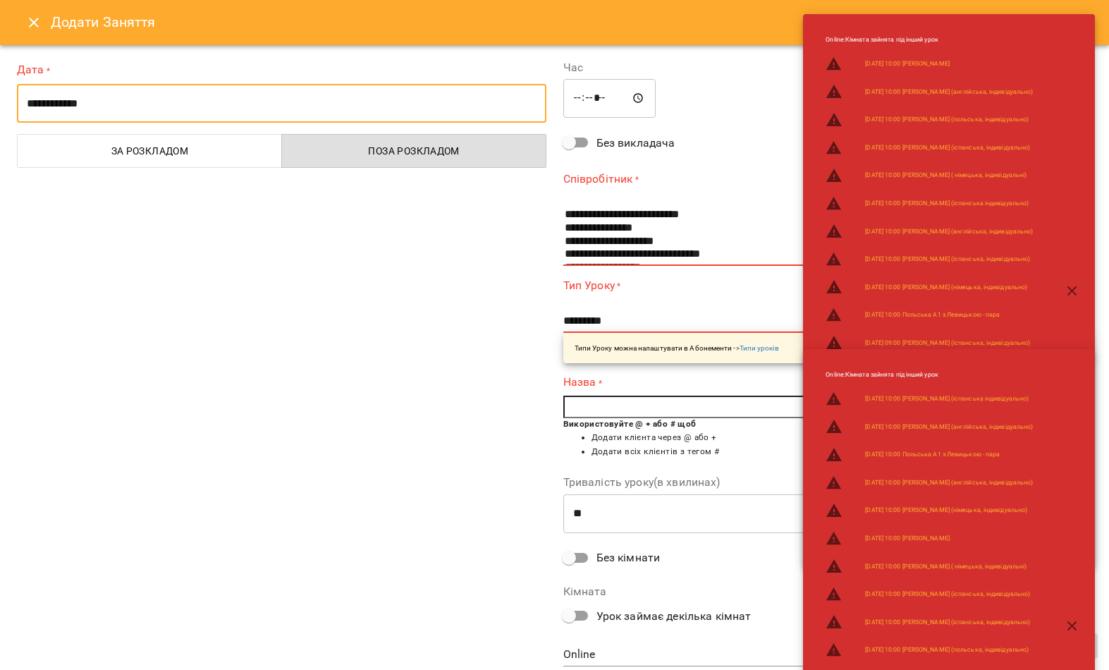
click at [37, 20] on icon "Close" at bounding box center [33, 22] width 17 height 17
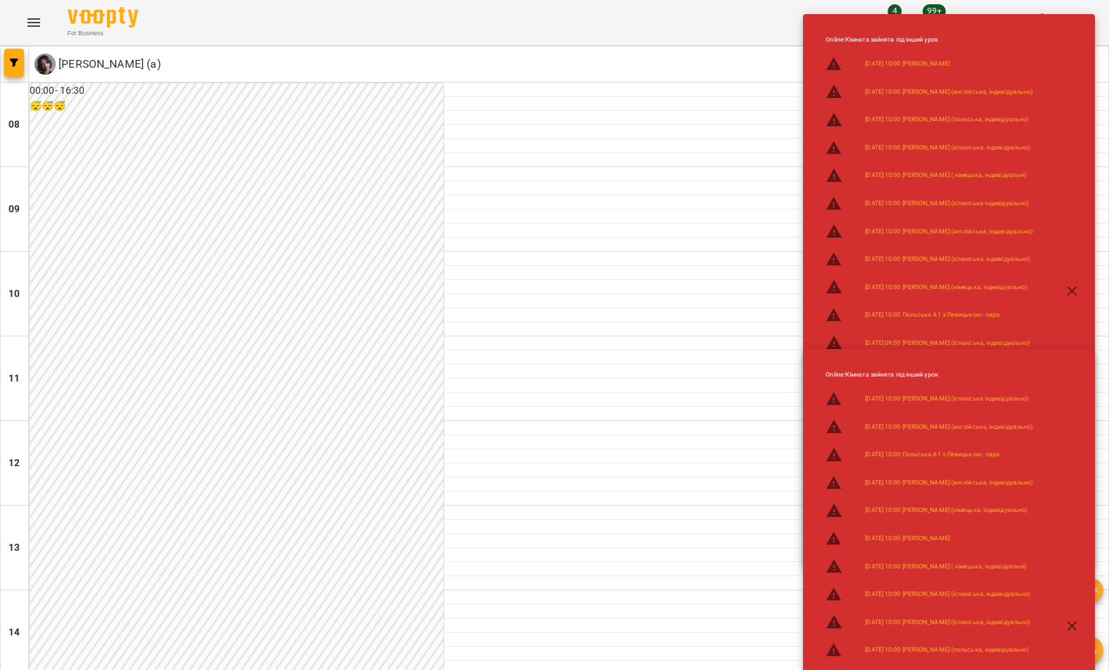
click at [1069, 304] on button "button" at bounding box center [1073, 291] width 34 height 34
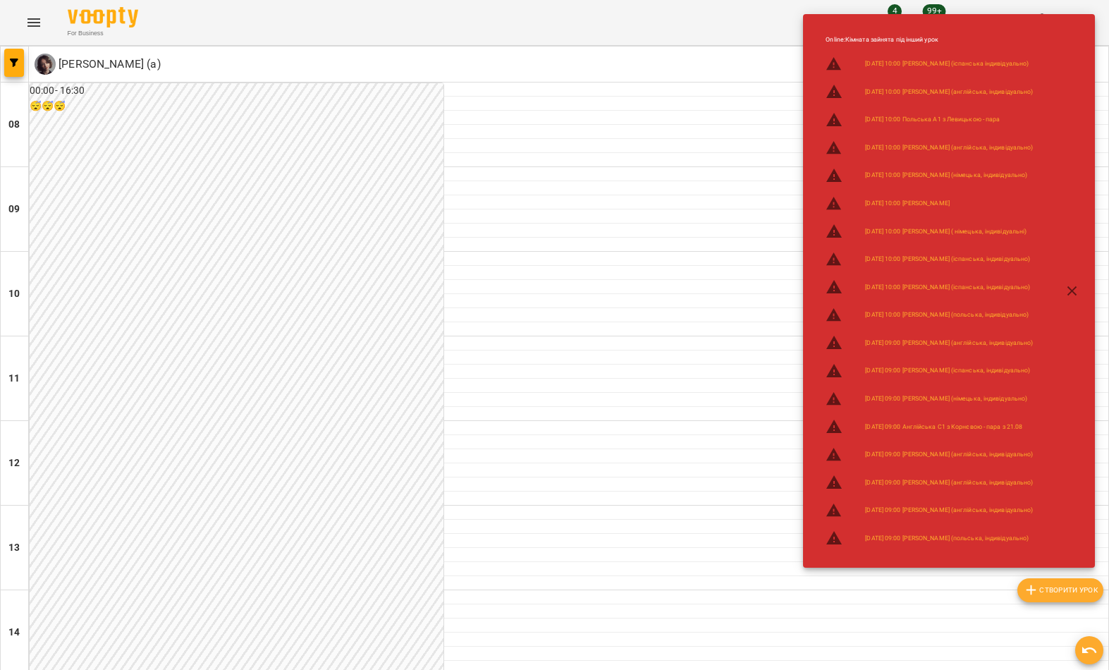
click at [1077, 298] on icon "button" at bounding box center [1072, 291] width 17 height 17
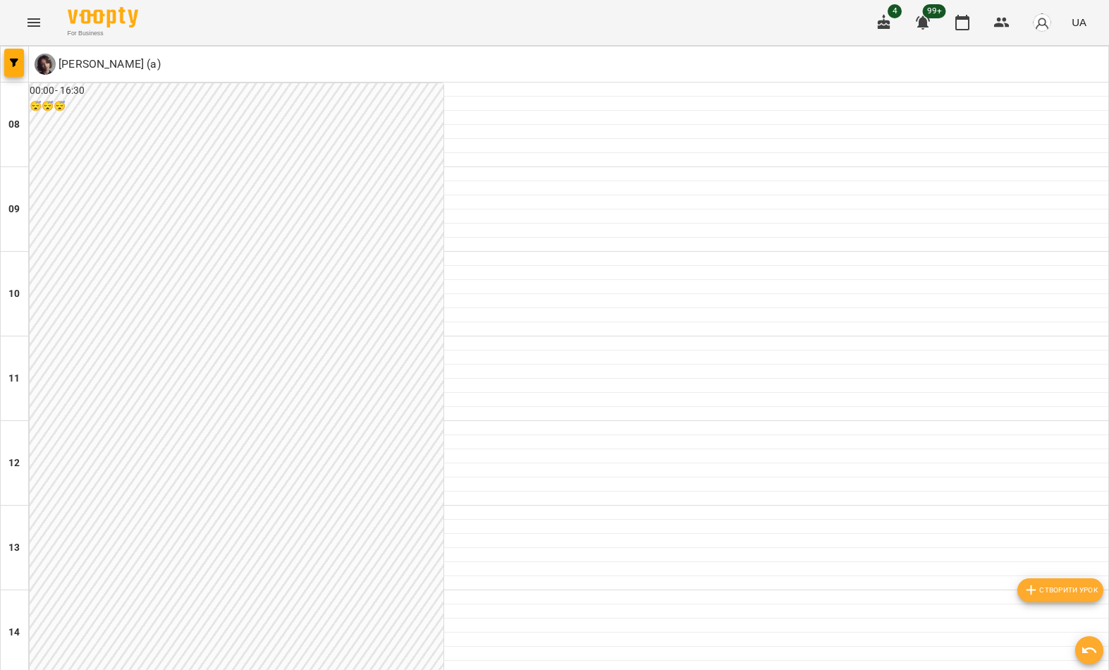
click at [1080, 585] on span "Створити урок" at bounding box center [1060, 590] width 75 height 17
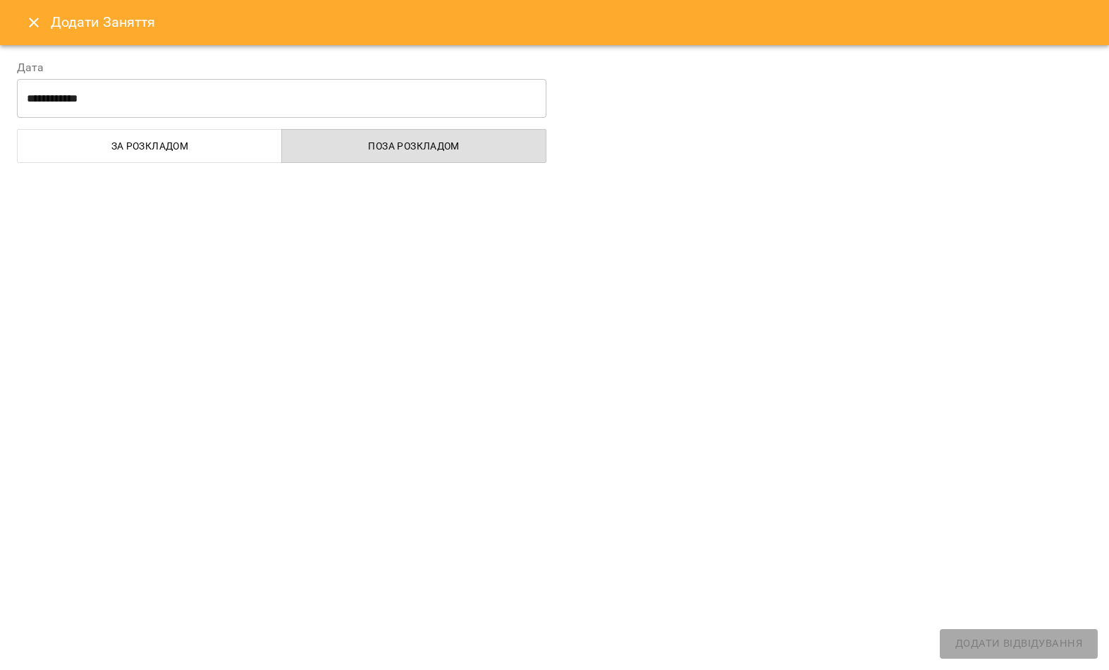
select select
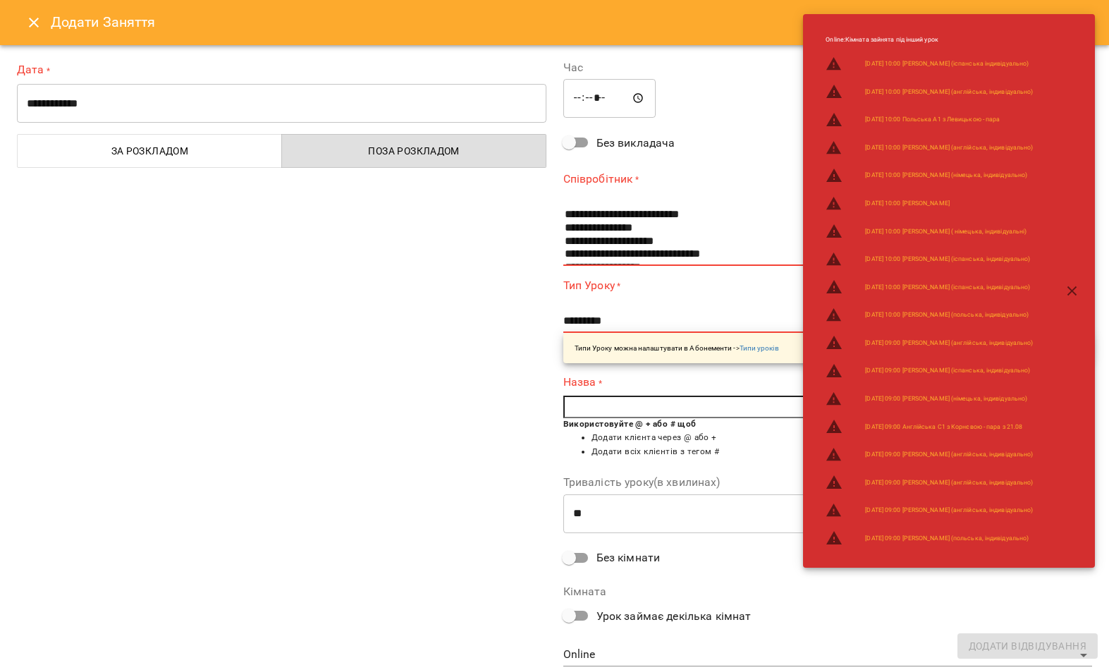
click at [379, 106] on input "**********" at bounding box center [282, 103] width 530 height 39
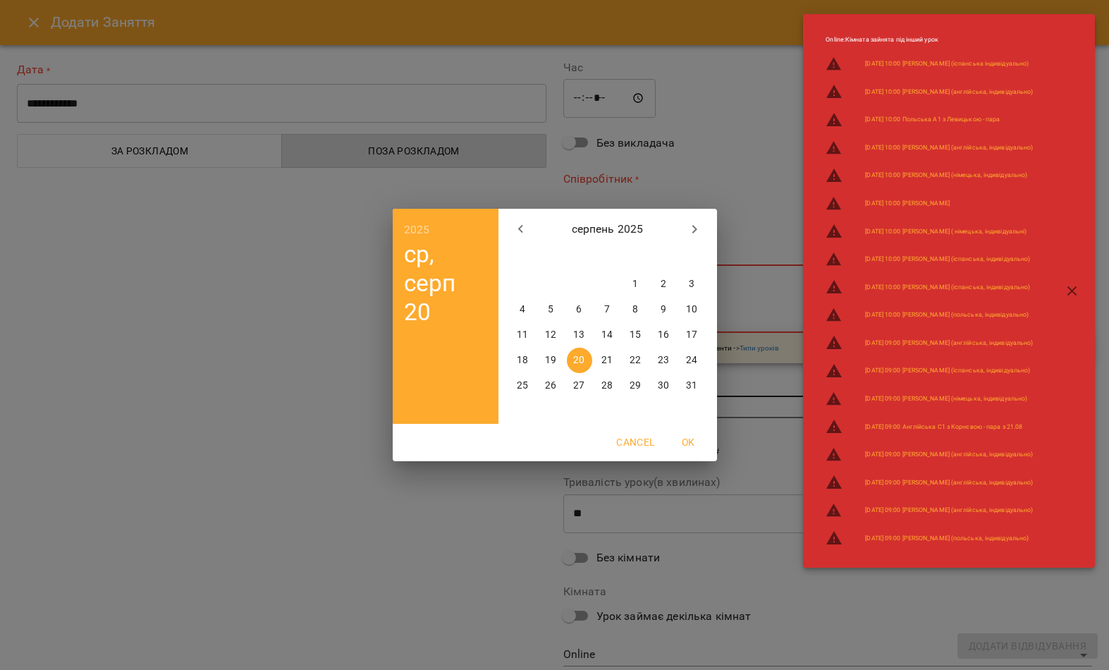
click at [585, 387] on span "27" at bounding box center [579, 386] width 25 height 14
type input "**********"
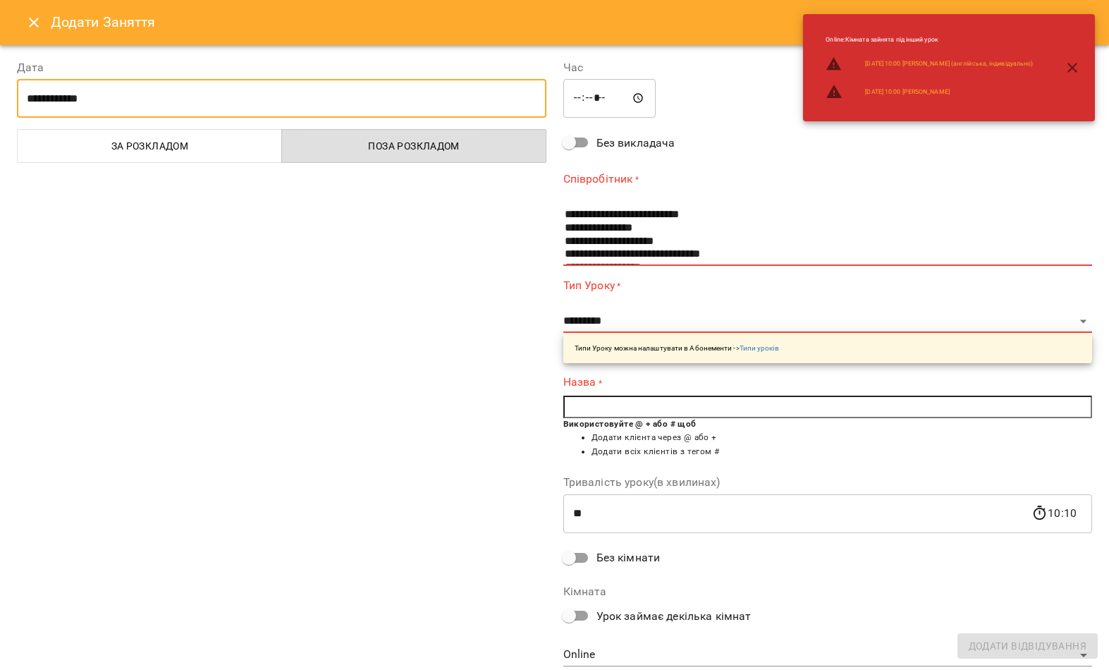
click at [587, 91] on input "*****" at bounding box center [609, 98] width 93 height 39
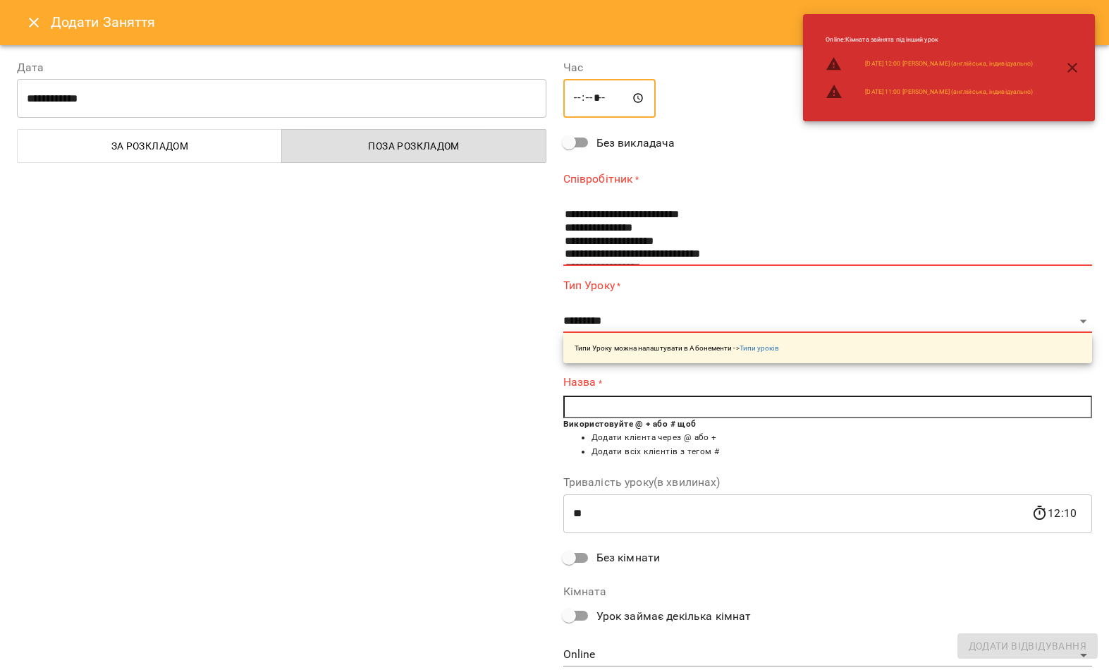
type input "*****"
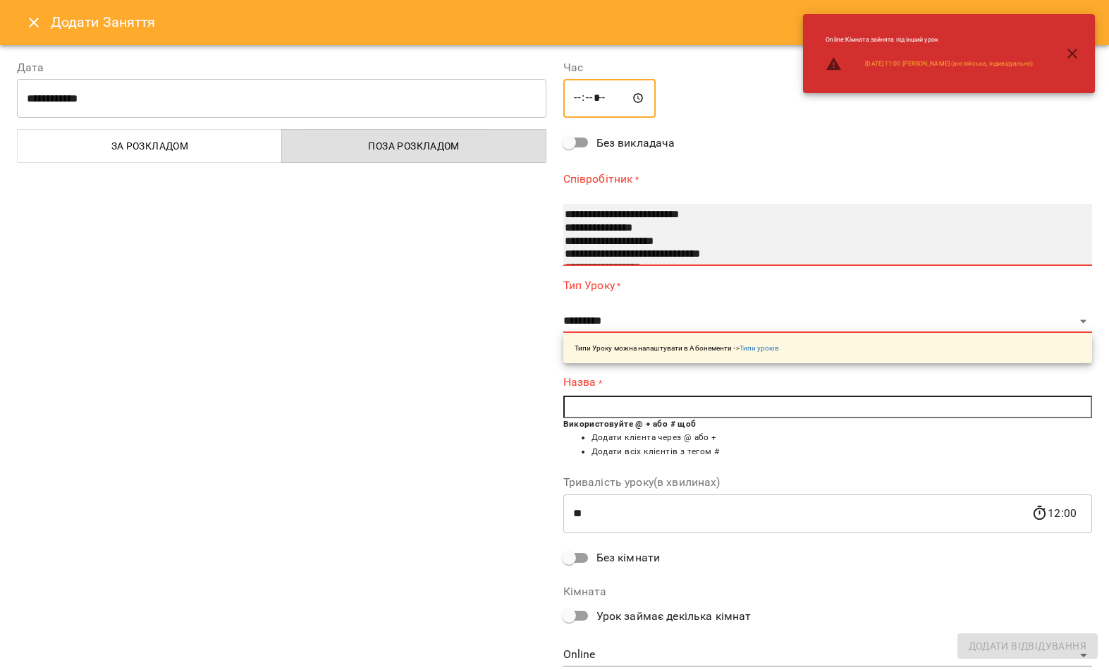
click at [664, 204] on select "**********" at bounding box center [828, 235] width 530 height 62
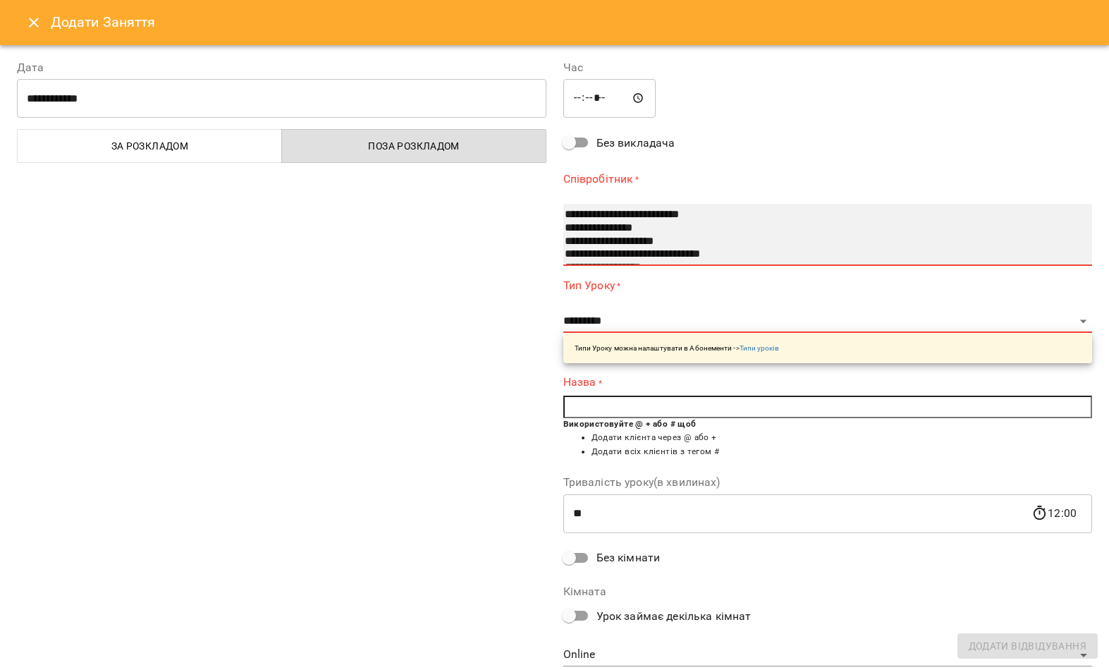
select select "**********"
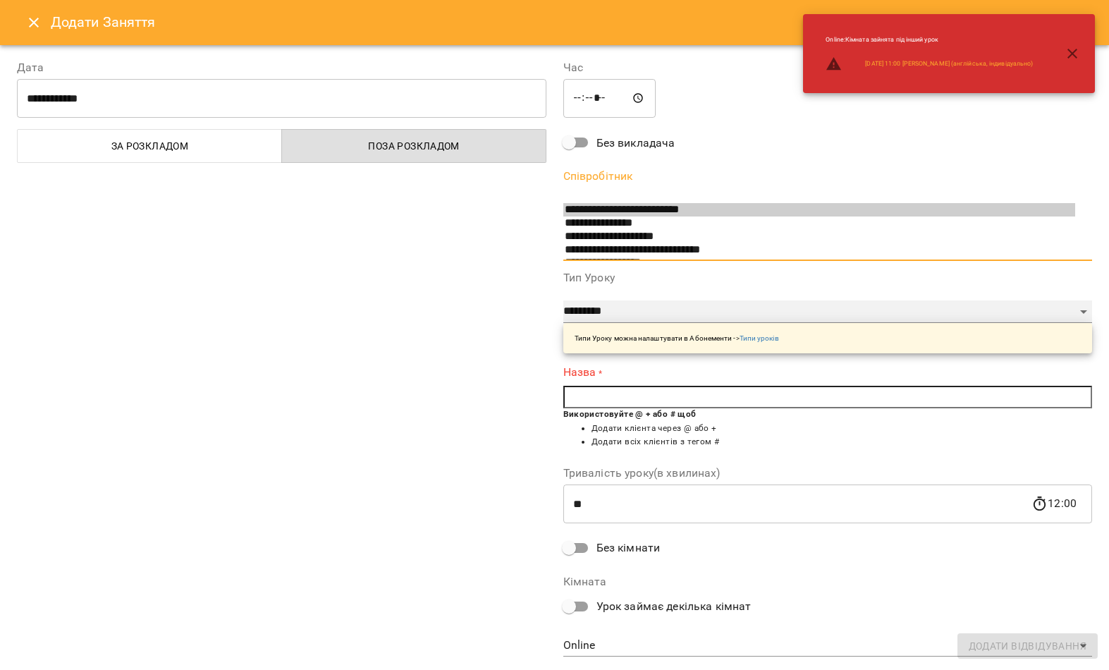
click at [701, 300] on select "**********" at bounding box center [828, 311] width 530 height 23
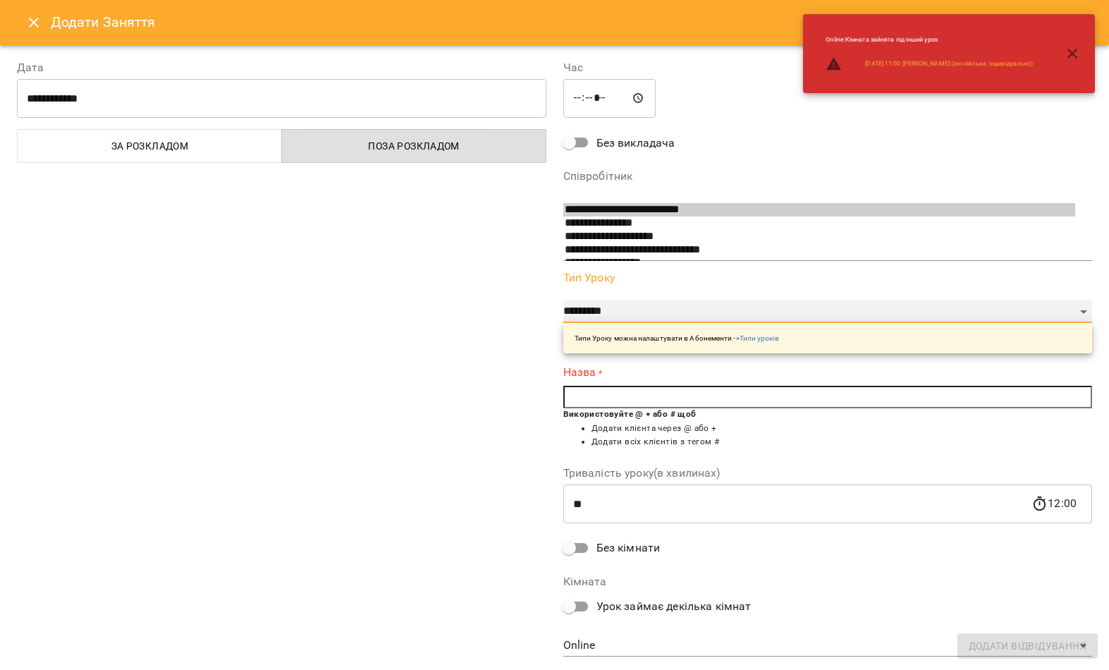
select select "**********"
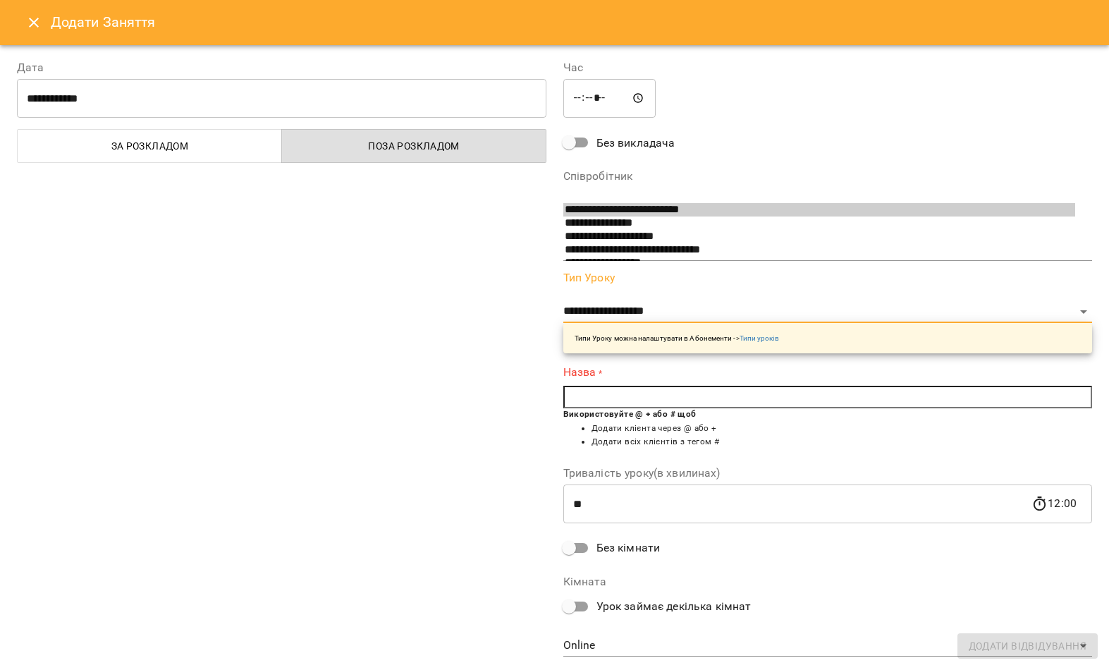
click at [689, 386] on input "text" at bounding box center [828, 397] width 530 height 23
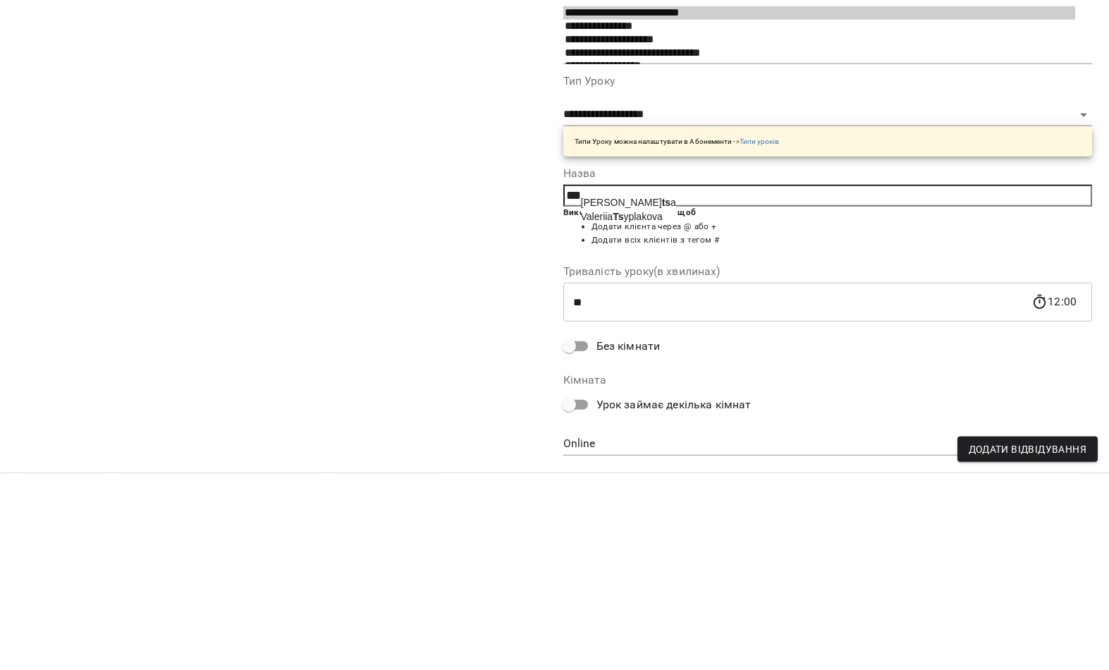
click at [663, 408] on span "Valeriia Ts yplakova" at bounding box center [622, 413] width 82 height 11
type input "**********"
click at [422, 207] on div "**********" at bounding box center [281, 357] width 547 height 630
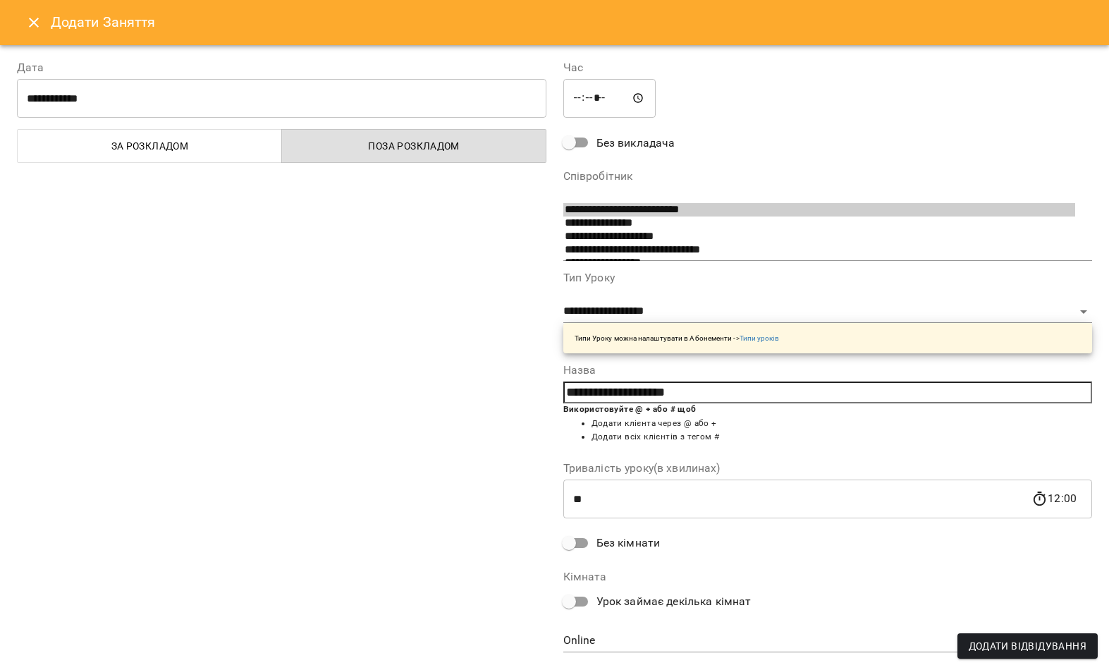
click at [1056, 637] on button "Додати Відвідування" at bounding box center [1028, 645] width 140 height 25
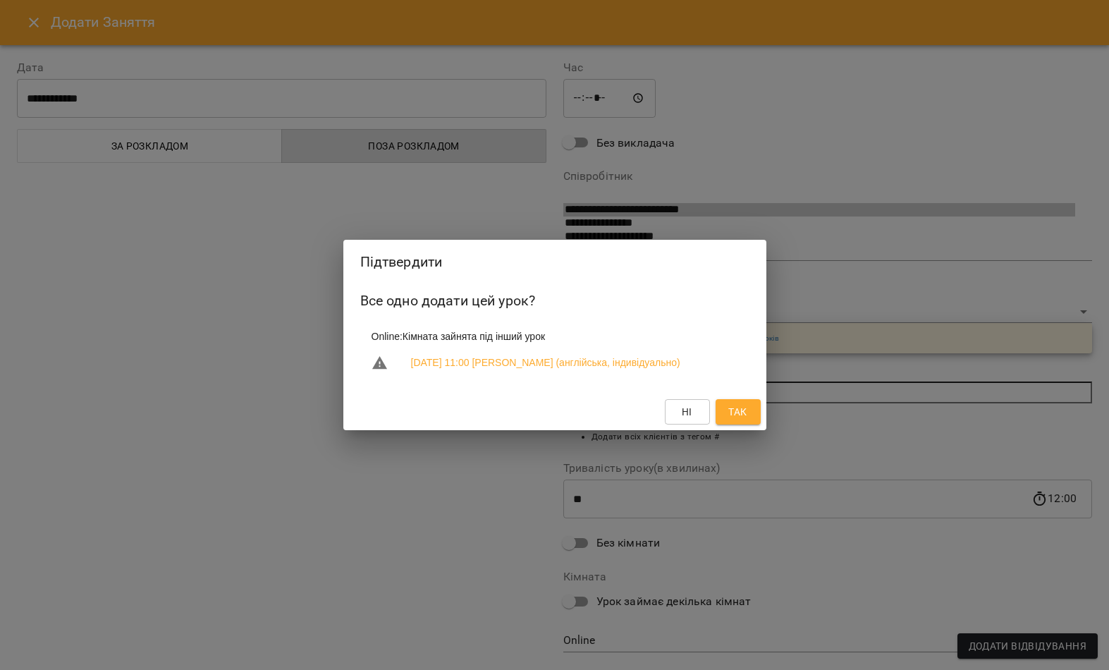
click at [757, 420] on button "Так" at bounding box center [738, 411] width 45 height 25
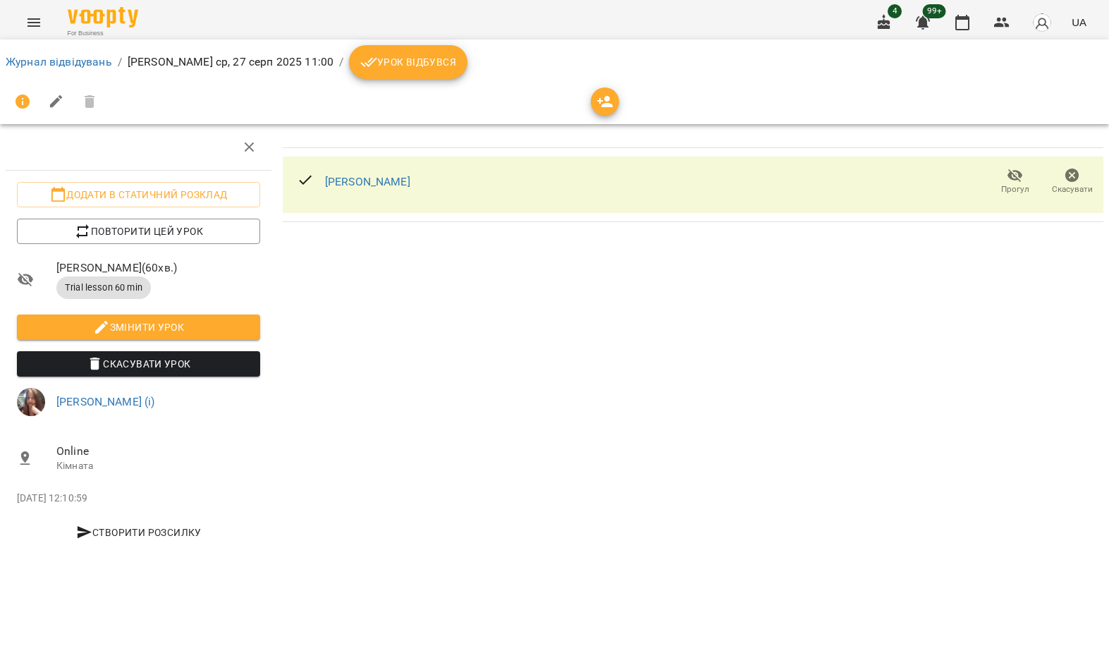
click at [63, 57] on link "Журнал відвідувань" at bounding box center [59, 61] width 106 height 13
